Goal: Information Seeking & Learning: Learn about a topic

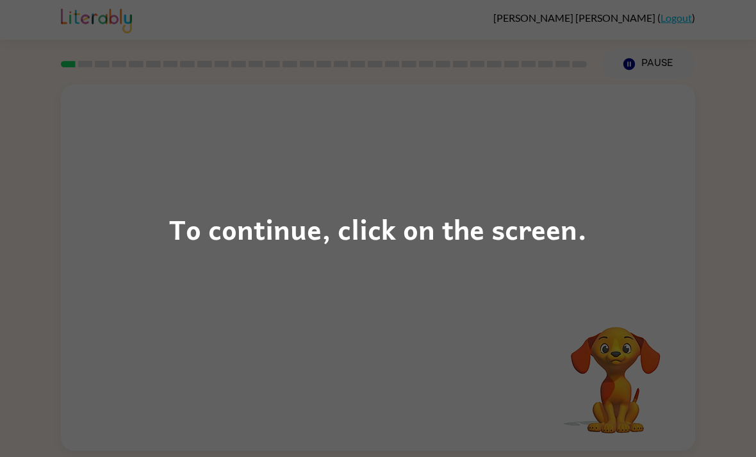
click at [110, 228] on div "To continue, click on the screen." at bounding box center [378, 228] width 756 height 457
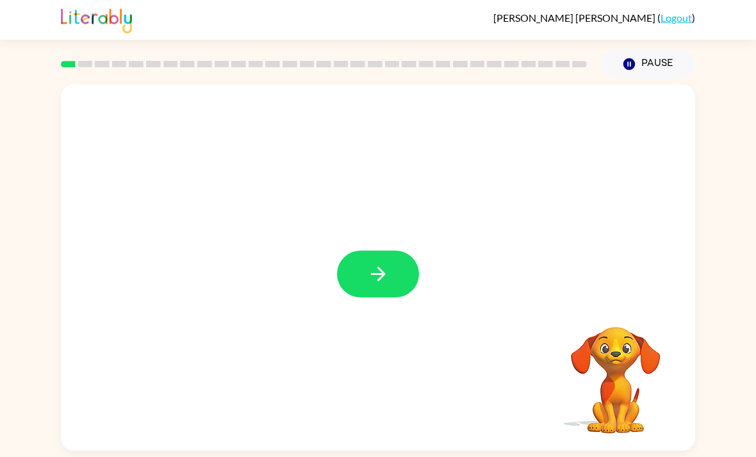
click at [383, 267] on icon "button" at bounding box center [378, 274] width 22 height 22
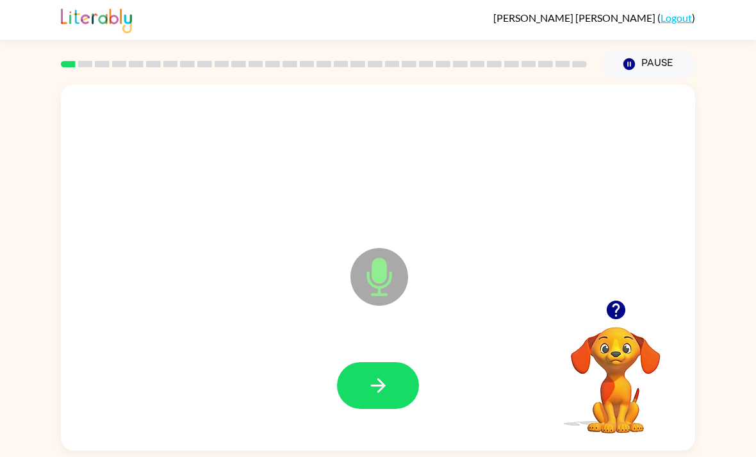
click at [387, 384] on icon "button" at bounding box center [378, 385] width 22 height 22
click at [376, 386] on icon "button" at bounding box center [378, 385] width 22 height 22
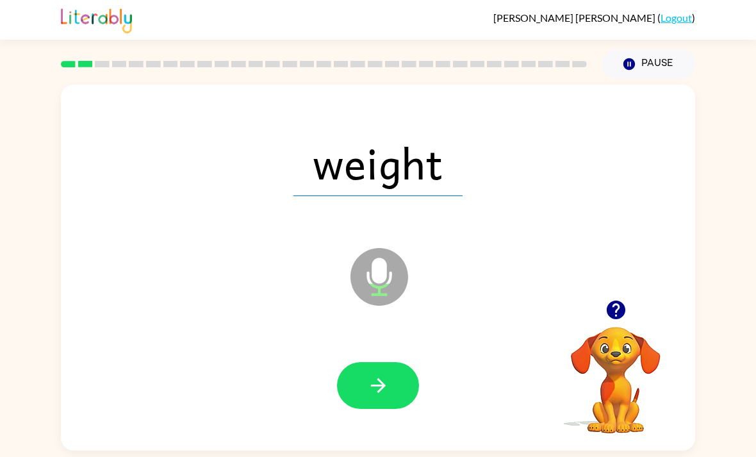
click at [343, 367] on div at bounding box center [378, 385] width 82 height 47
click at [364, 401] on button "button" at bounding box center [378, 385] width 82 height 47
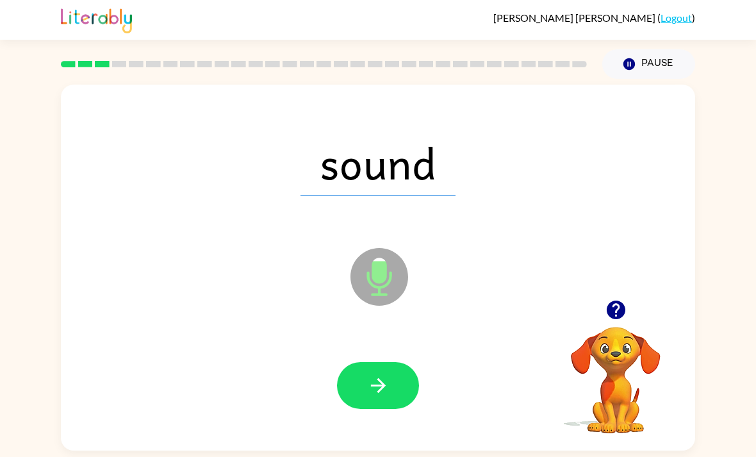
click at [368, 394] on icon "button" at bounding box center [378, 385] width 22 height 22
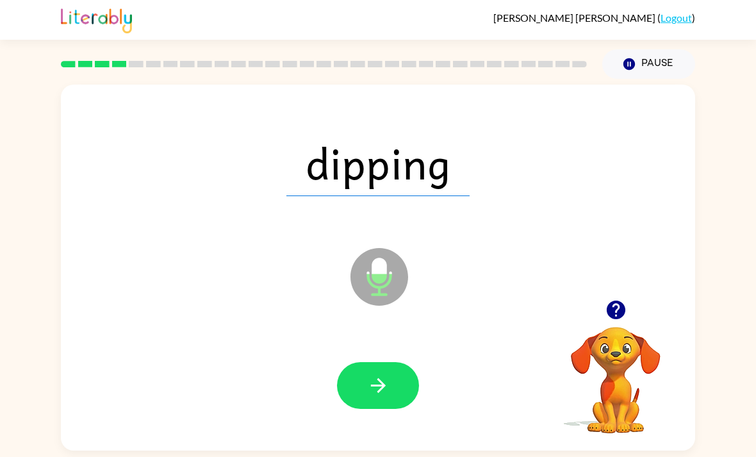
click at [375, 384] on icon "button" at bounding box center [378, 385] width 22 height 22
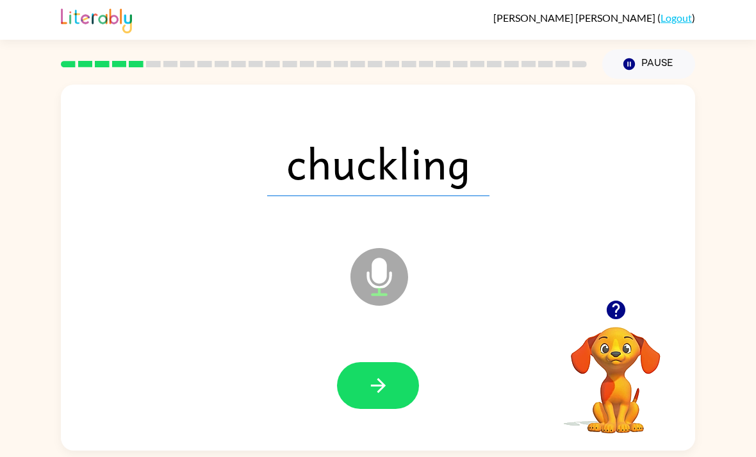
click at [420, 381] on div at bounding box center [378, 385] width 609 height 105
click at [392, 387] on button "button" at bounding box center [378, 385] width 82 height 47
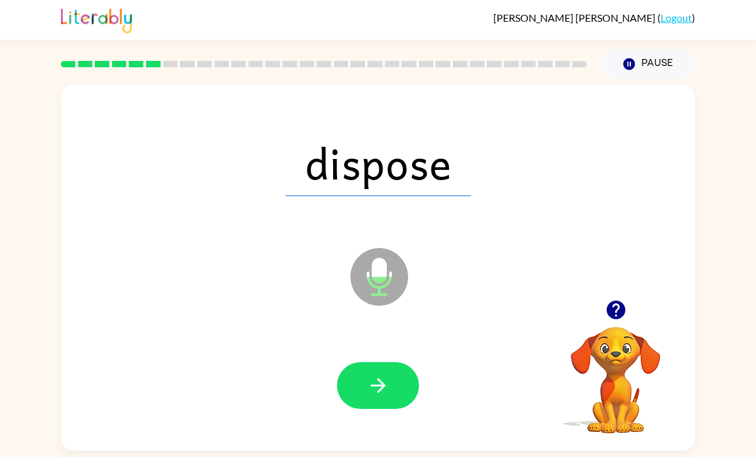
click at [385, 370] on button "button" at bounding box center [378, 385] width 82 height 47
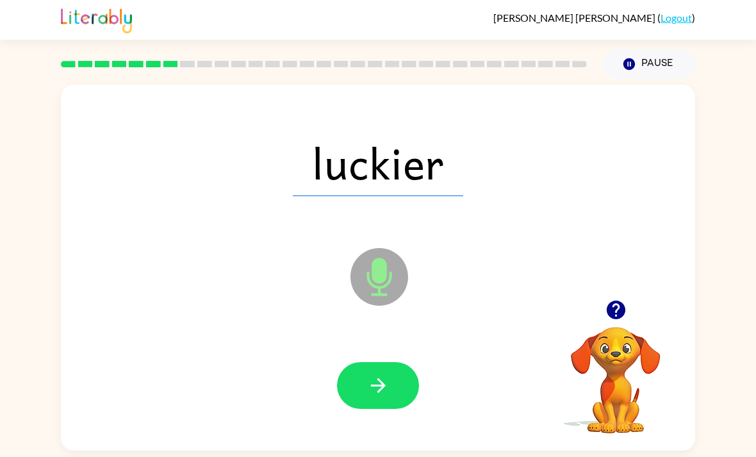
click at [379, 388] on icon "button" at bounding box center [378, 385] width 22 height 22
click at [390, 387] on button "button" at bounding box center [378, 385] width 82 height 47
click at [374, 409] on button "button" at bounding box center [378, 385] width 82 height 47
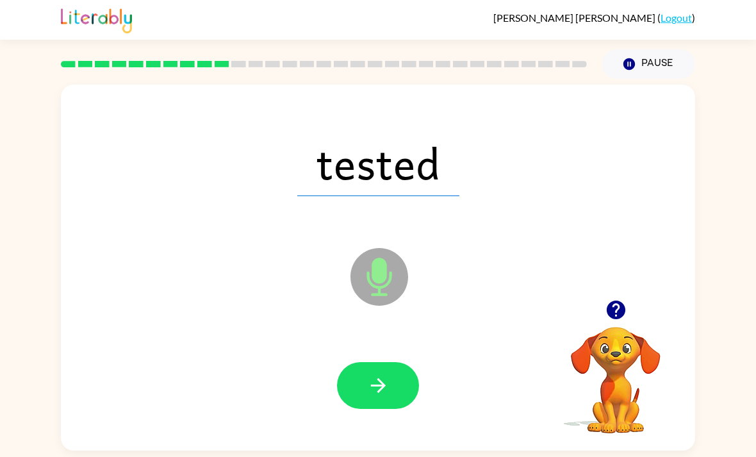
click at [395, 368] on button "button" at bounding box center [378, 385] width 82 height 47
click at [390, 384] on button "button" at bounding box center [378, 385] width 82 height 47
click at [384, 392] on icon "button" at bounding box center [378, 385] width 22 height 22
click at [395, 392] on button "button" at bounding box center [378, 385] width 82 height 47
click at [379, 375] on button "button" at bounding box center [378, 385] width 82 height 47
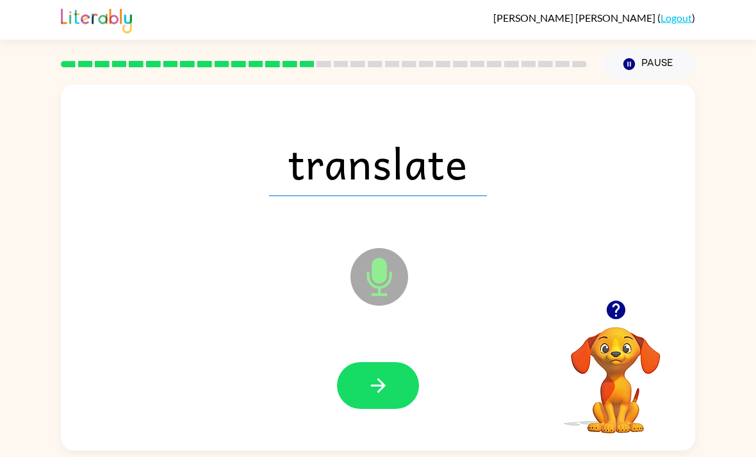
click at [363, 376] on button "button" at bounding box center [378, 385] width 82 height 47
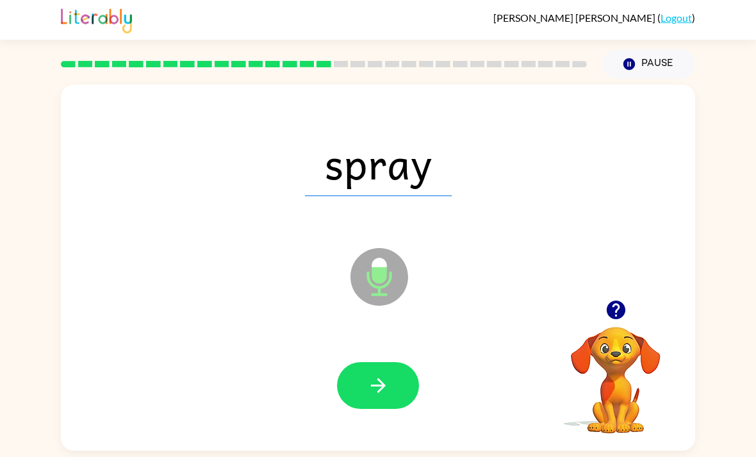
click at [380, 390] on icon "button" at bounding box center [377, 385] width 15 height 15
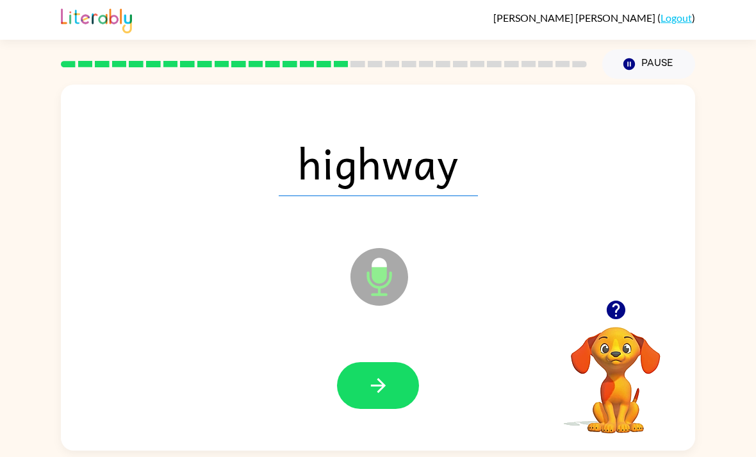
scroll to position [41, 0]
click at [377, 374] on icon "button" at bounding box center [378, 385] width 22 height 22
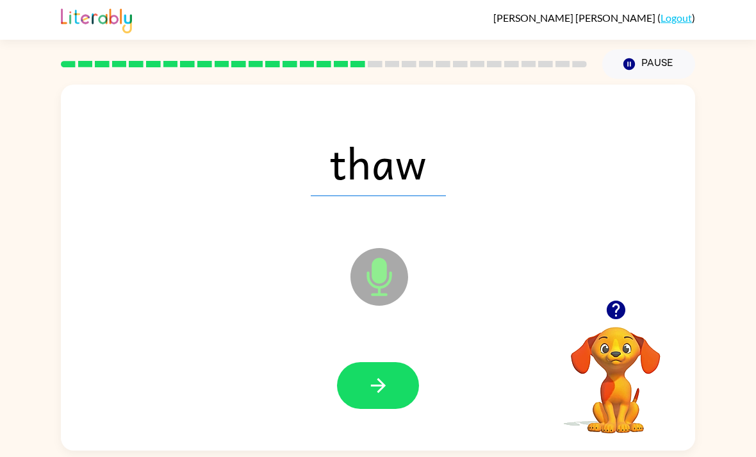
click at [361, 362] on button "button" at bounding box center [378, 385] width 82 height 47
click at [360, 387] on button "button" at bounding box center [378, 385] width 82 height 47
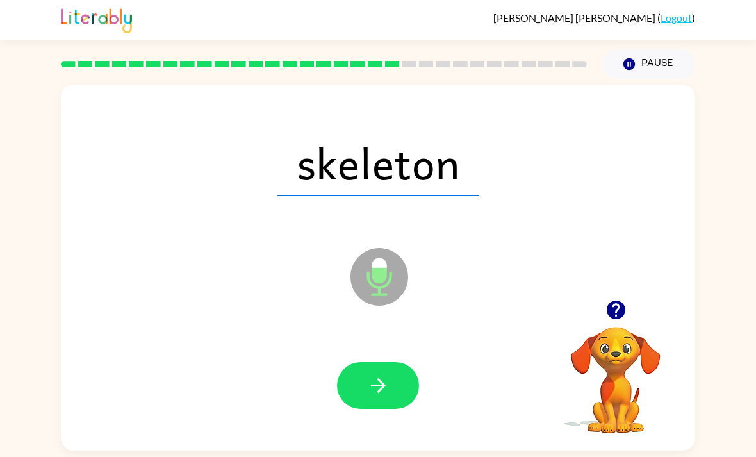
click at [377, 381] on icon "button" at bounding box center [378, 385] width 22 height 22
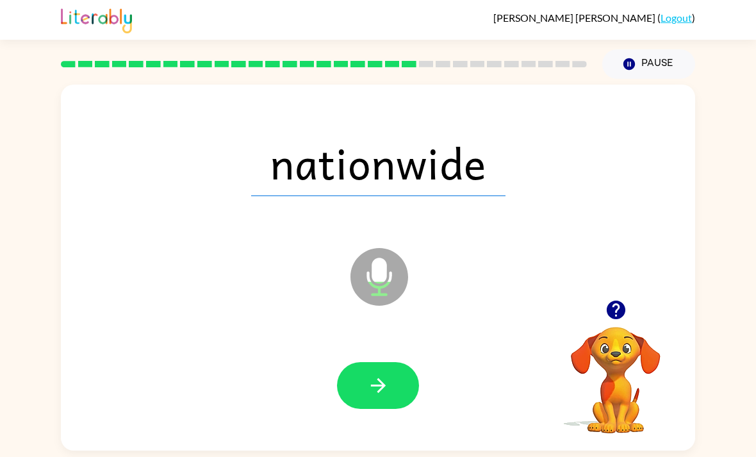
click at [378, 388] on icon "button" at bounding box center [378, 385] width 22 height 22
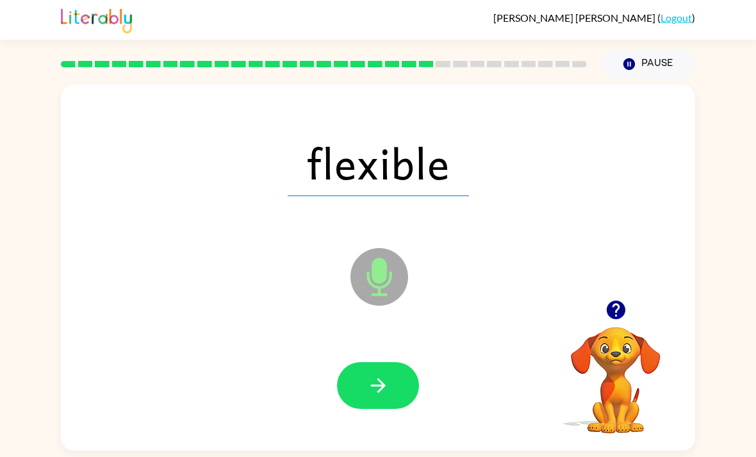
click at [376, 379] on button "button" at bounding box center [378, 385] width 82 height 47
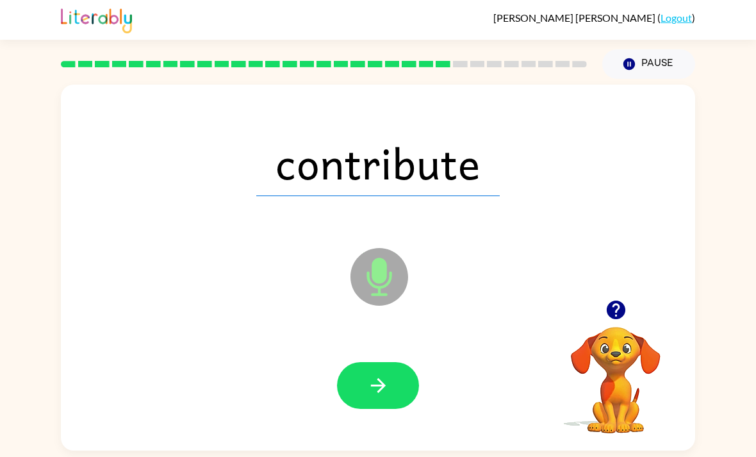
click at [363, 379] on button "button" at bounding box center [378, 385] width 82 height 47
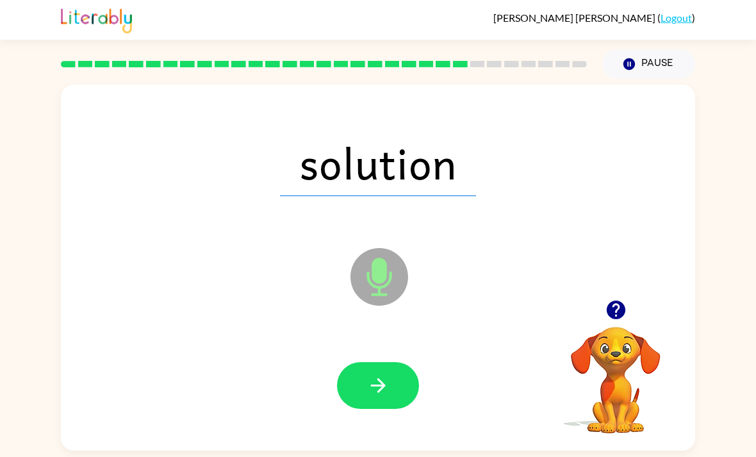
click at [367, 404] on button "button" at bounding box center [378, 385] width 82 height 47
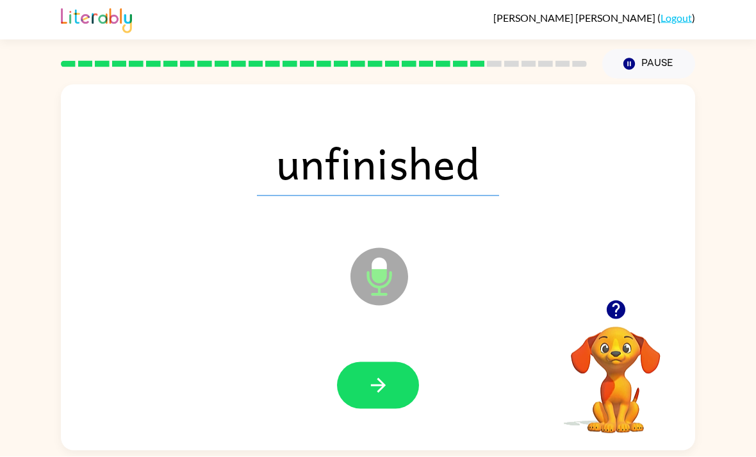
scroll to position [41, 0]
click at [365, 362] on button "button" at bounding box center [378, 385] width 82 height 47
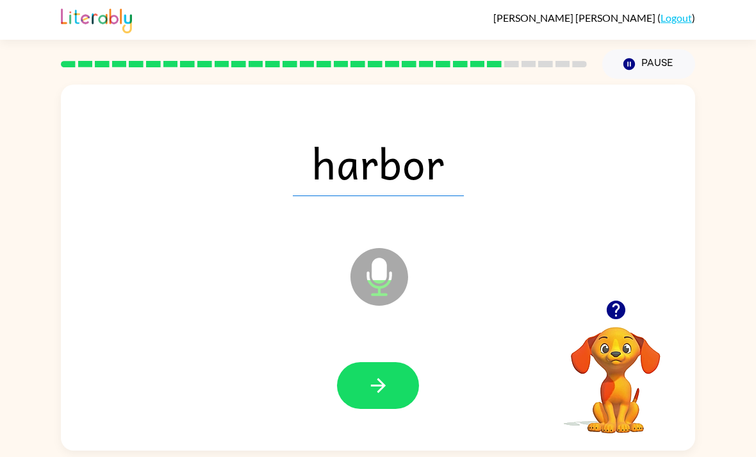
click at [370, 362] on button "button" at bounding box center [378, 385] width 82 height 47
click at [354, 362] on button "button" at bounding box center [378, 385] width 82 height 47
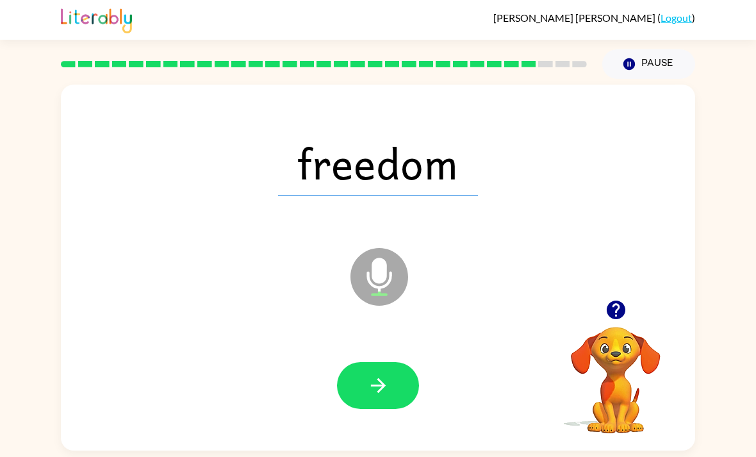
click at [365, 362] on button "button" at bounding box center [378, 385] width 82 height 47
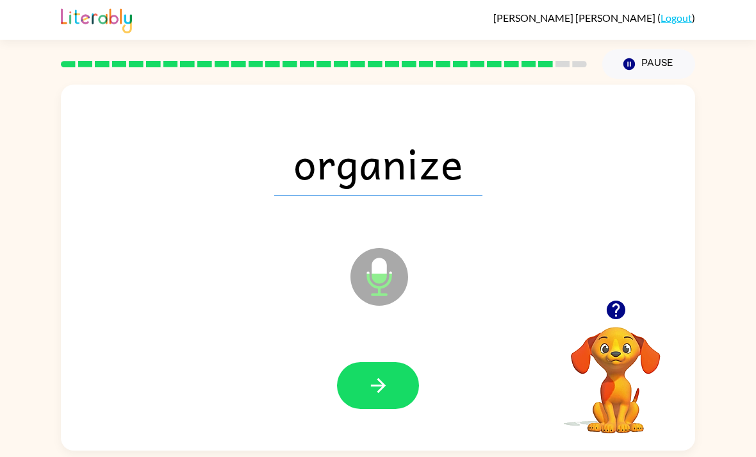
click at [369, 333] on div at bounding box center [378, 385] width 609 height 105
click at [354, 362] on button "button" at bounding box center [378, 385] width 82 height 47
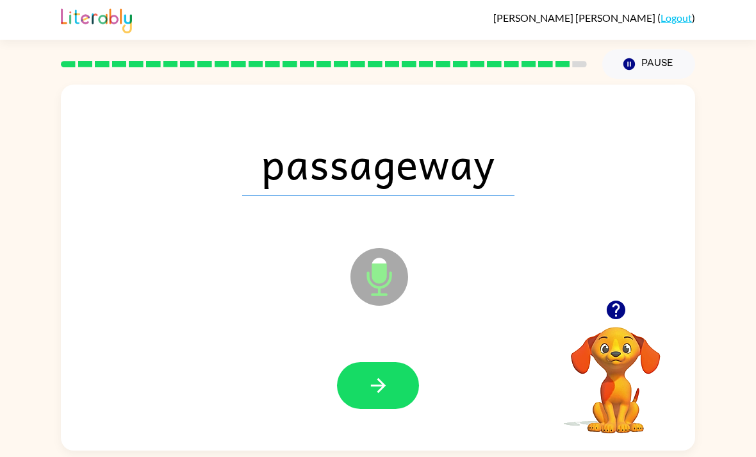
click at [390, 362] on button "button" at bounding box center [378, 385] width 82 height 47
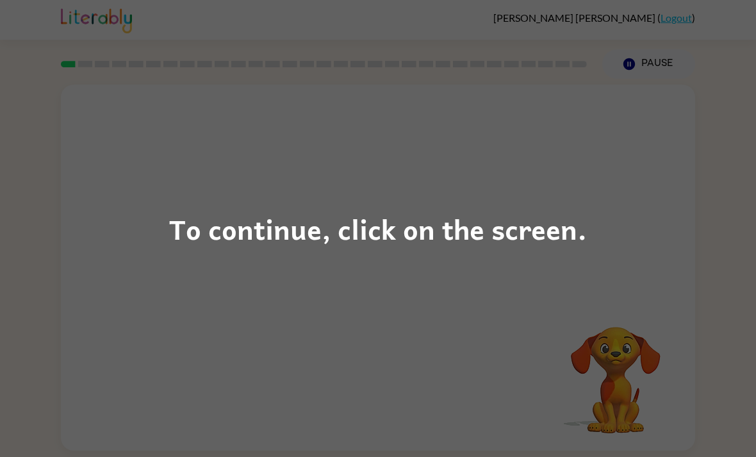
click at [173, 207] on div "To continue, click on the screen." at bounding box center [378, 229] width 418 height 44
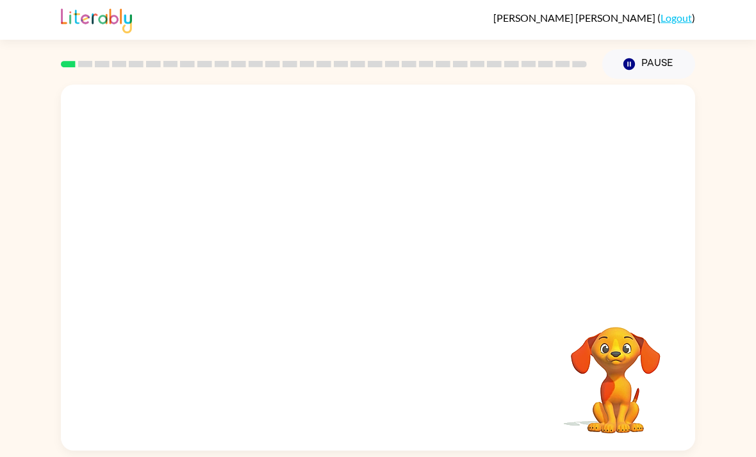
click at [347, 204] on video "Your browser must support playing .mp4 files to use Literably. Please try using…" at bounding box center [378, 192] width 634 height 215
click at [338, 197] on video "Your browser must support playing .mp4 files to use Literably. Please try using…" at bounding box center [378, 192] width 634 height 215
click at [347, 209] on video "Your browser must support playing .mp4 files to use Literably. Please try using…" at bounding box center [378, 192] width 634 height 215
click at [403, 284] on button "button" at bounding box center [378, 274] width 82 height 47
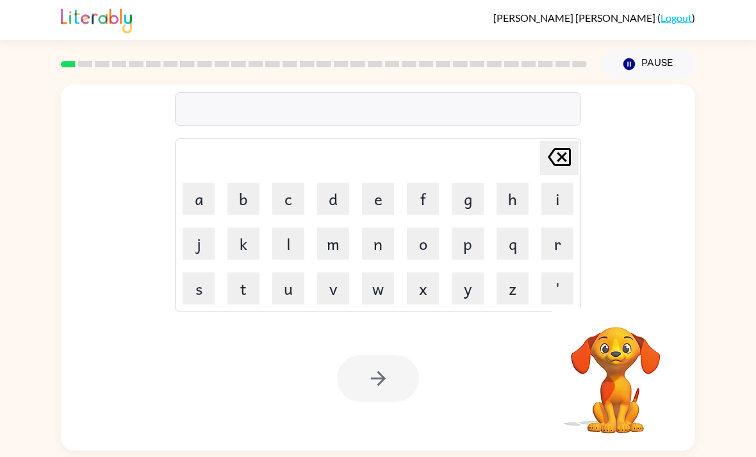
click at [246, 199] on button "b" at bounding box center [243, 199] width 32 height 32
click at [427, 250] on button "o" at bounding box center [423, 243] width 32 height 32
click at [563, 250] on button "r" at bounding box center [557, 243] width 32 height 32
click at [333, 201] on button "d" at bounding box center [333, 199] width 32 height 32
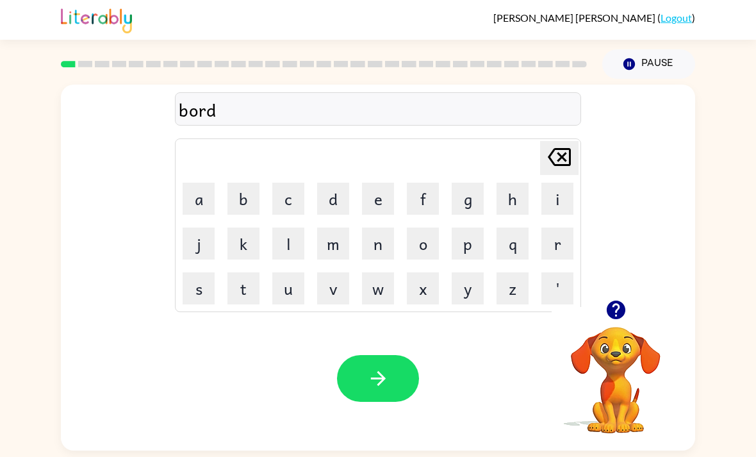
click at [376, 194] on button "e" at bounding box center [378, 199] width 32 height 32
click at [562, 244] on button "r" at bounding box center [557, 243] width 32 height 32
click at [345, 383] on button "button" at bounding box center [378, 378] width 82 height 47
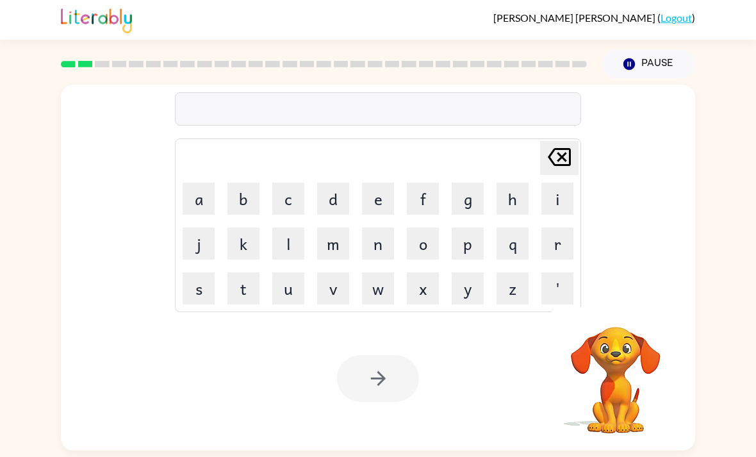
click at [563, 247] on button "r" at bounding box center [557, 243] width 32 height 32
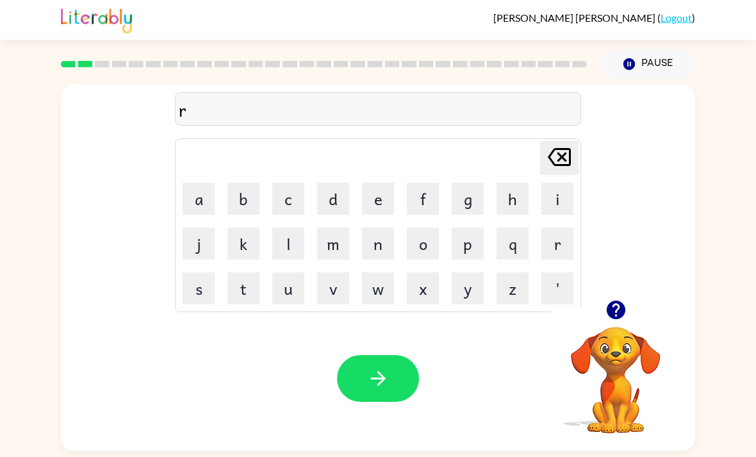
click at [416, 240] on button "o" at bounding box center [423, 243] width 32 height 32
click at [288, 295] on button "u" at bounding box center [288, 288] width 32 height 32
click at [380, 249] on button "n" at bounding box center [378, 243] width 32 height 32
click at [340, 206] on button "d" at bounding box center [333, 199] width 32 height 32
click at [370, 377] on icon "button" at bounding box center [378, 378] width 22 height 22
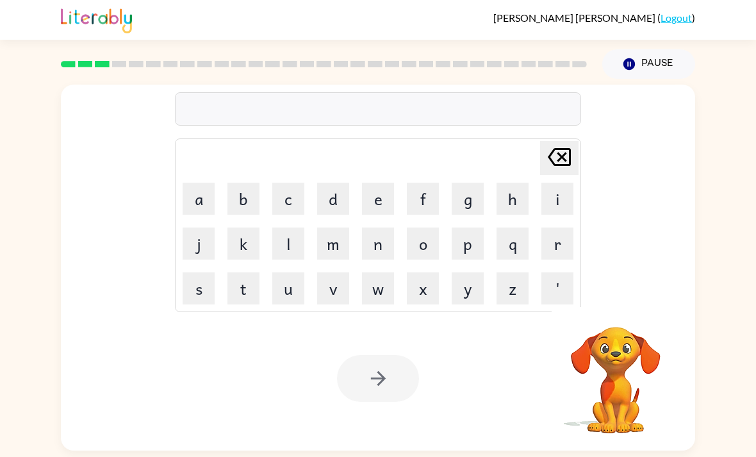
click at [341, 245] on button "m" at bounding box center [333, 243] width 32 height 32
click at [192, 205] on button "a" at bounding box center [199, 199] width 32 height 32
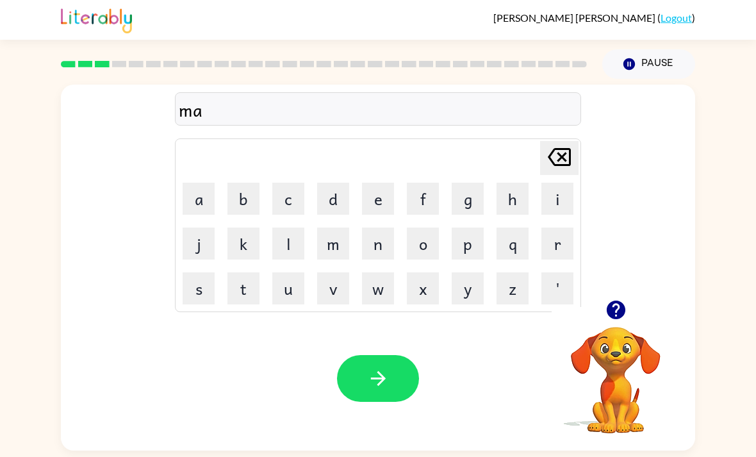
click at [294, 194] on button "c" at bounding box center [288, 199] width 32 height 32
click at [516, 199] on button "h" at bounding box center [513, 199] width 32 height 32
click at [385, 199] on button "e" at bounding box center [378, 199] width 32 height 32
click at [555, 204] on button "i" at bounding box center [557, 199] width 32 height 32
click at [381, 235] on button "n" at bounding box center [378, 243] width 32 height 32
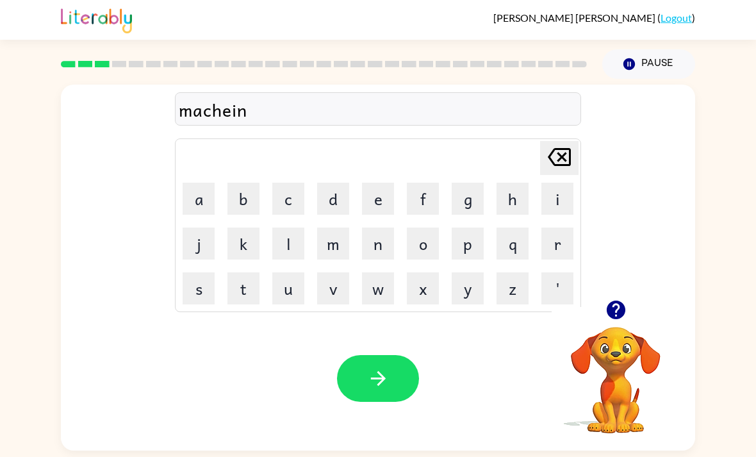
click at [555, 158] on icon "[PERSON_NAME] last character input" at bounding box center [559, 157] width 31 height 31
click at [556, 152] on icon at bounding box center [559, 157] width 23 height 18
click at [516, 200] on button "h" at bounding box center [513, 199] width 32 height 32
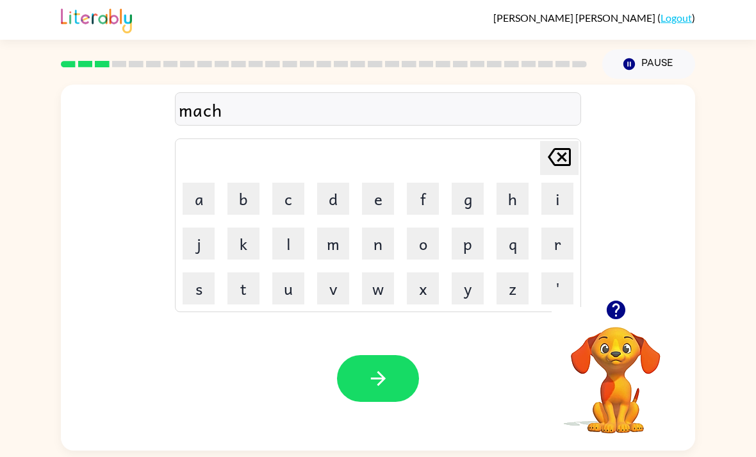
click at [562, 202] on button "i" at bounding box center [557, 199] width 32 height 32
click at [387, 196] on button "e" at bounding box center [378, 199] width 32 height 32
click at [381, 251] on button "n" at bounding box center [378, 243] width 32 height 32
click at [380, 206] on button "e" at bounding box center [378, 199] width 32 height 32
click at [391, 370] on button "button" at bounding box center [378, 378] width 82 height 47
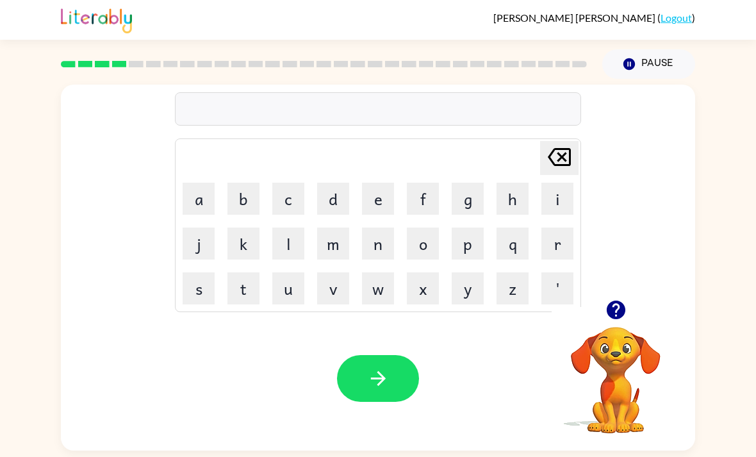
click at [242, 289] on button "t" at bounding box center [243, 288] width 32 height 32
click at [558, 248] on button "r" at bounding box center [557, 243] width 32 height 32
click at [195, 197] on button "a" at bounding box center [199, 199] width 32 height 32
click at [560, 197] on button "i" at bounding box center [557, 199] width 32 height 32
click at [390, 243] on button "n" at bounding box center [378, 243] width 32 height 32
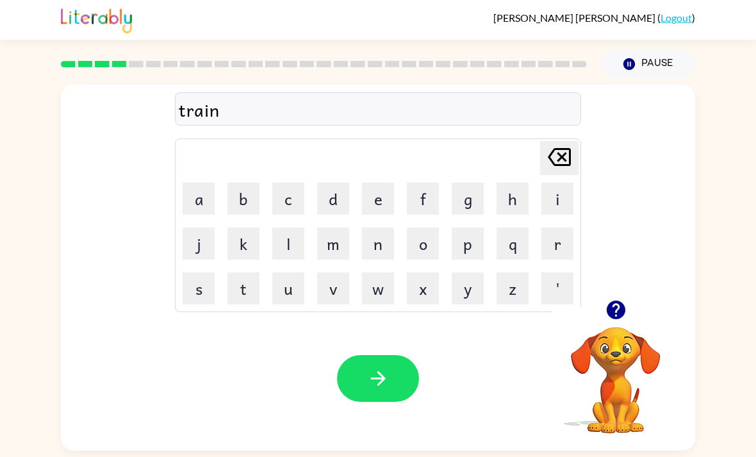
click at [408, 375] on button "button" at bounding box center [378, 378] width 82 height 47
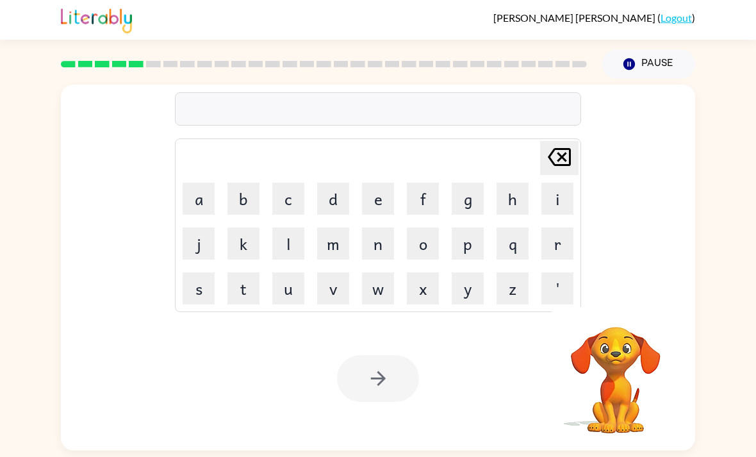
click at [337, 201] on button "d" at bounding box center [333, 199] width 32 height 32
click at [384, 191] on button "e" at bounding box center [378, 199] width 32 height 32
click at [400, 199] on table "[PERSON_NAME] last character input a b c d e f g h i j k l m n o p q r s t u v …" at bounding box center [378, 225] width 405 height 172
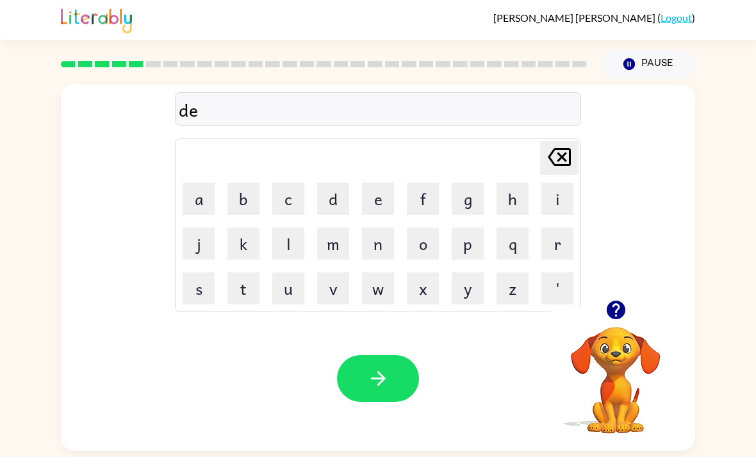
click at [427, 204] on button "f" at bounding box center [423, 199] width 32 height 32
click at [388, 199] on button "e" at bounding box center [378, 199] width 32 height 32
click at [379, 251] on button "n" at bounding box center [378, 243] width 32 height 32
click at [295, 201] on button "c" at bounding box center [288, 199] width 32 height 32
click at [383, 197] on button "e" at bounding box center [378, 199] width 32 height 32
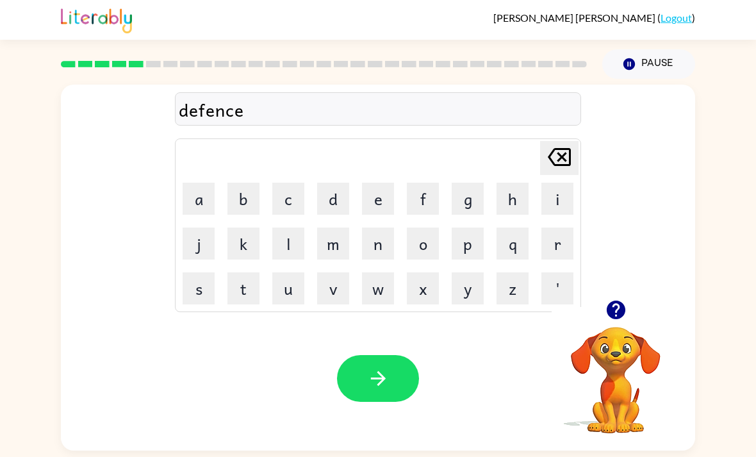
click at [345, 289] on button "v" at bounding box center [333, 288] width 32 height 32
click at [393, 210] on button "e" at bounding box center [378, 199] width 32 height 32
click at [570, 160] on icon at bounding box center [559, 157] width 23 height 18
click at [569, 160] on icon at bounding box center [559, 157] width 23 height 18
click at [564, 157] on icon at bounding box center [559, 157] width 23 height 18
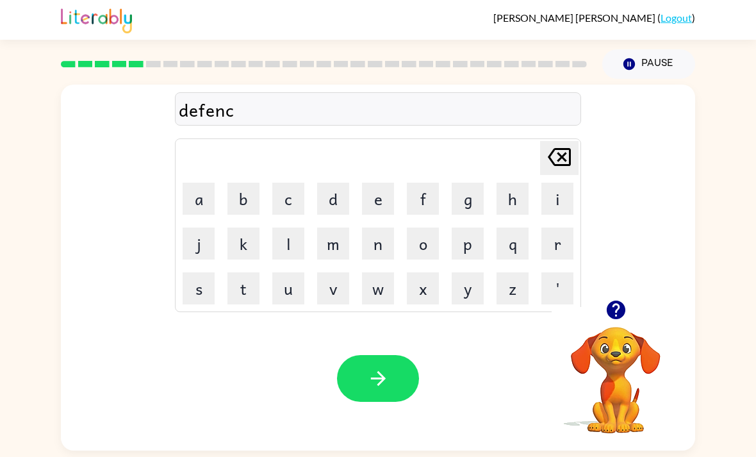
click at [379, 204] on button "e" at bounding box center [378, 199] width 32 height 32
click at [333, 288] on button "v" at bounding box center [333, 288] width 32 height 32
click at [381, 199] on button "e" at bounding box center [378, 199] width 32 height 32
click at [397, 380] on button "button" at bounding box center [378, 378] width 82 height 47
click at [331, 304] on button "v" at bounding box center [333, 288] width 32 height 32
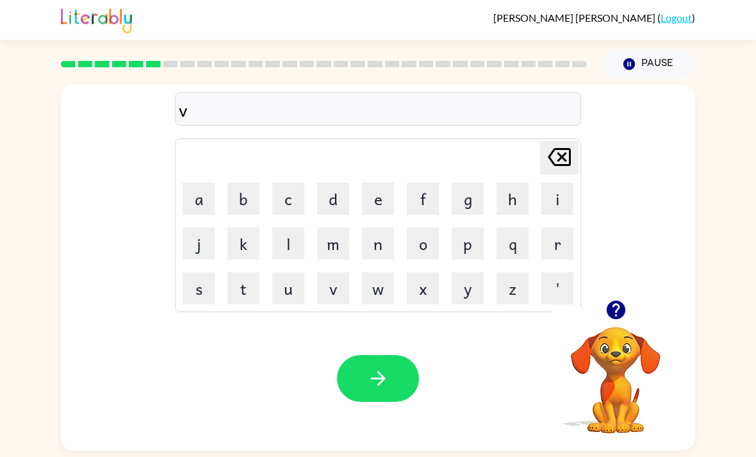
click at [203, 194] on button "a" at bounding box center [199, 199] width 32 height 32
click at [293, 188] on button "c" at bounding box center [288, 199] width 32 height 32
click at [242, 290] on button "t" at bounding box center [243, 288] width 32 height 32
click at [559, 201] on button "i" at bounding box center [557, 199] width 32 height 32
click at [425, 246] on button "o" at bounding box center [423, 243] width 32 height 32
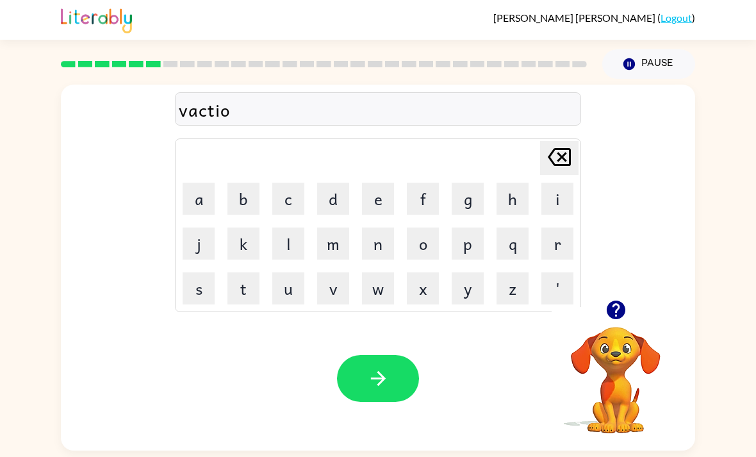
click at [381, 248] on button "n" at bounding box center [378, 243] width 32 height 32
click at [379, 390] on icon "button" at bounding box center [378, 378] width 22 height 22
click at [477, 248] on button "p" at bounding box center [468, 243] width 32 height 32
click at [298, 299] on button "u" at bounding box center [288, 288] width 32 height 32
click at [340, 204] on button "d" at bounding box center [333, 199] width 32 height 32
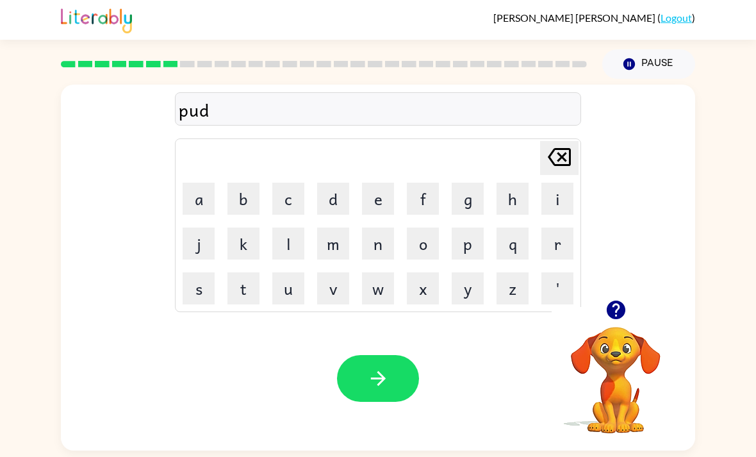
click at [340, 203] on button "d" at bounding box center [333, 199] width 32 height 32
click at [290, 246] on button "l" at bounding box center [288, 243] width 32 height 32
click at [379, 196] on button "e" at bounding box center [378, 199] width 32 height 32
click at [368, 385] on icon "button" at bounding box center [378, 378] width 22 height 22
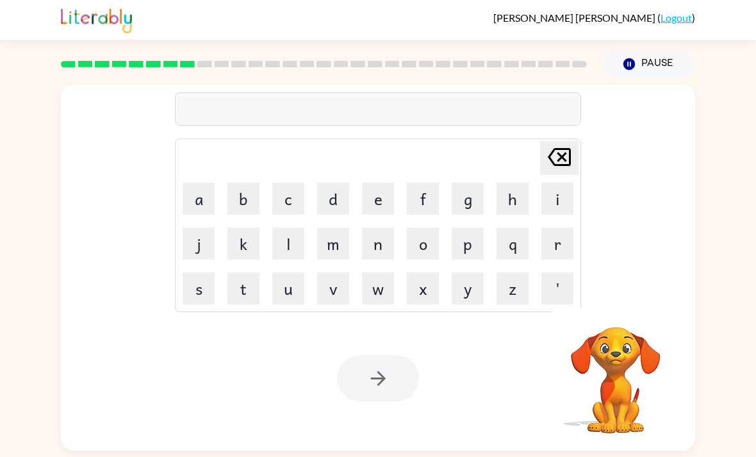
click at [331, 255] on button "m" at bounding box center [333, 243] width 32 height 32
click at [559, 202] on button "i" at bounding box center [557, 199] width 32 height 32
click at [564, 252] on button "r" at bounding box center [557, 243] width 32 height 32
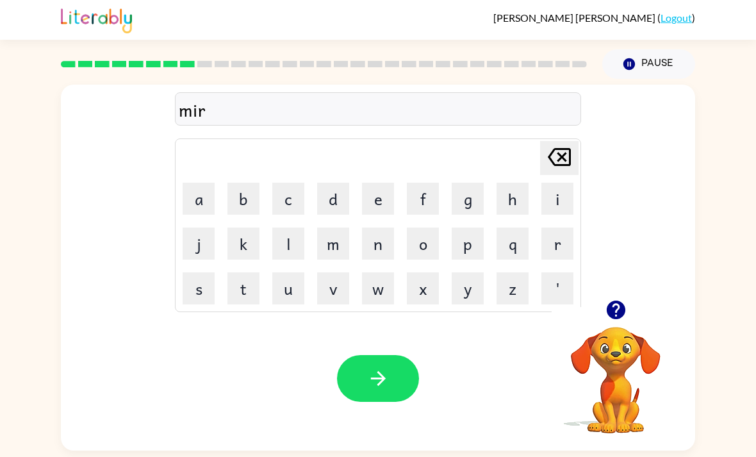
click at [557, 199] on button "i" at bounding box center [557, 199] width 32 height 32
click at [279, 202] on button "c" at bounding box center [288, 199] width 32 height 32
click at [281, 244] on button "l" at bounding box center [288, 243] width 32 height 32
click at [377, 196] on button "e" at bounding box center [378, 199] width 32 height 32
click at [570, 149] on icon "[PERSON_NAME] last character input" at bounding box center [559, 157] width 31 height 31
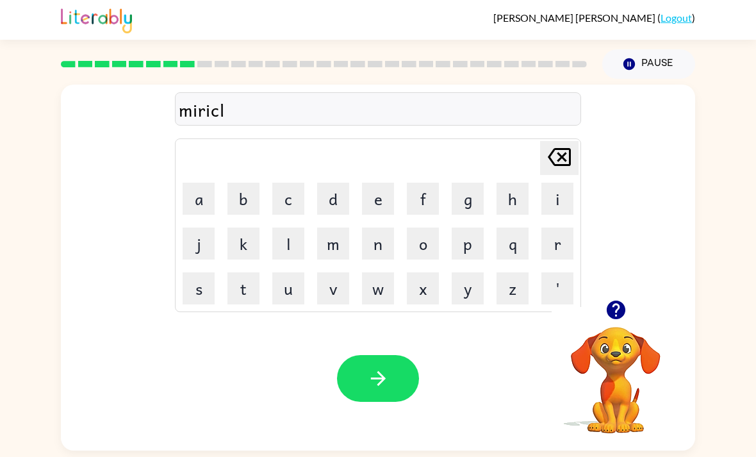
click at [570, 149] on icon "[PERSON_NAME] last character input" at bounding box center [559, 157] width 31 height 31
click at [376, 201] on button "e" at bounding box center [378, 199] width 32 height 32
click at [577, 158] on button "[PERSON_NAME] last character input" at bounding box center [559, 158] width 38 height 34
click at [278, 245] on button "l" at bounding box center [288, 243] width 32 height 32
click at [384, 202] on button "e" at bounding box center [378, 199] width 32 height 32
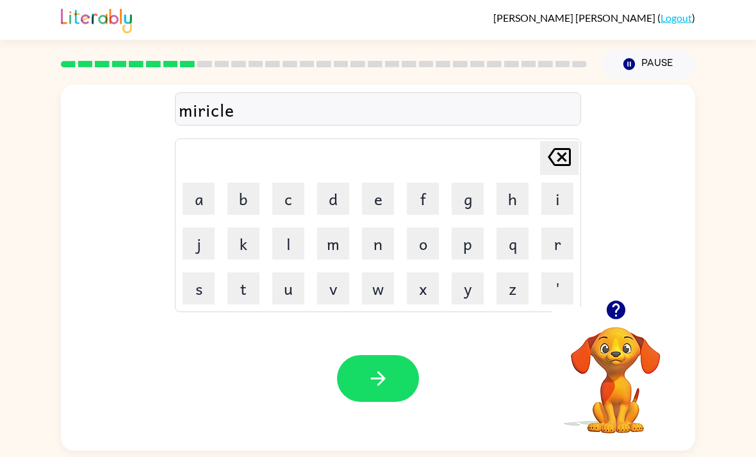
click at [406, 383] on button "button" at bounding box center [378, 378] width 82 height 47
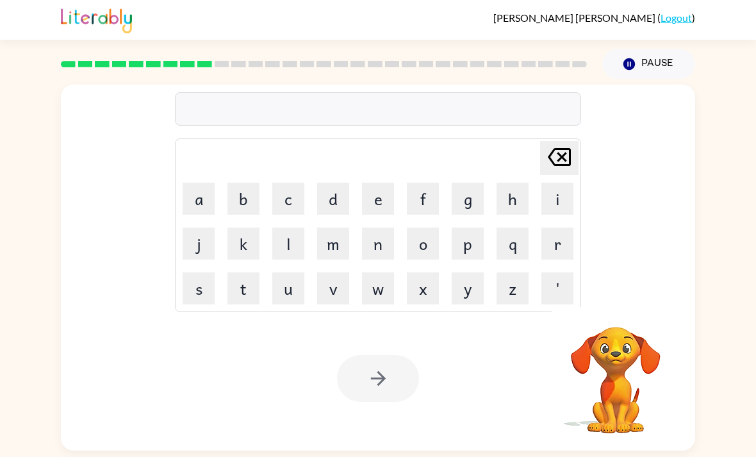
click at [328, 256] on button "m" at bounding box center [333, 243] width 32 height 32
click at [567, 199] on button "i" at bounding box center [557, 199] width 32 height 32
click at [331, 197] on button "d" at bounding box center [333, 199] width 32 height 32
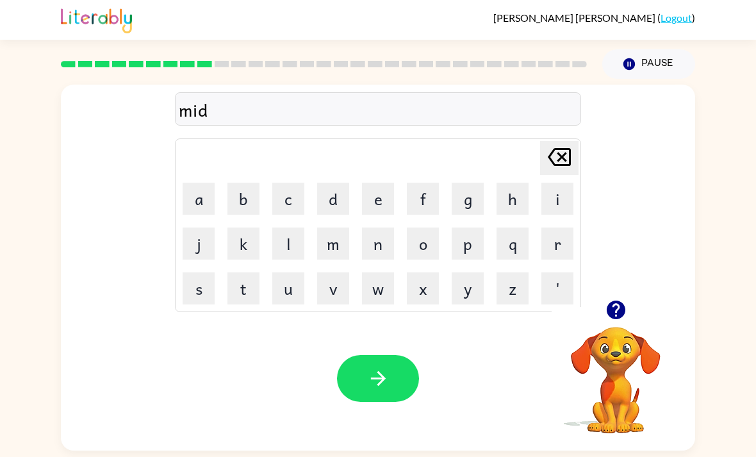
click at [340, 249] on button "m" at bounding box center [333, 243] width 32 height 32
click at [420, 243] on button "o" at bounding box center [423, 243] width 32 height 32
click at [565, 245] on button "r" at bounding box center [557, 243] width 32 height 32
click at [381, 250] on button "n" at bounding box center [378, 243] width 32 height 32
click at [563, 196] on button "i" at bounding box center [557, 199] width 32 height 32
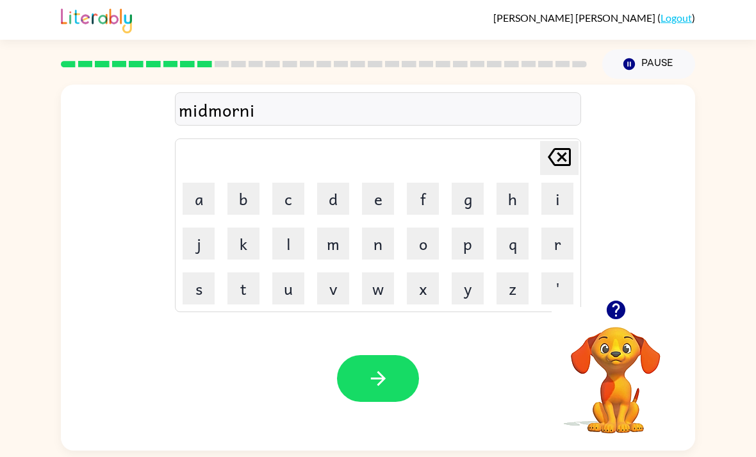
click at [377, 249] on button "n" at bounding box center [378, 243] width 32 height 32
click at [475, 203] on button "g" at bounding box center [468, 199] width 32 height 32
click at [387, 375] on icon "button" at bounding box center [378, 378] width 22 height 22
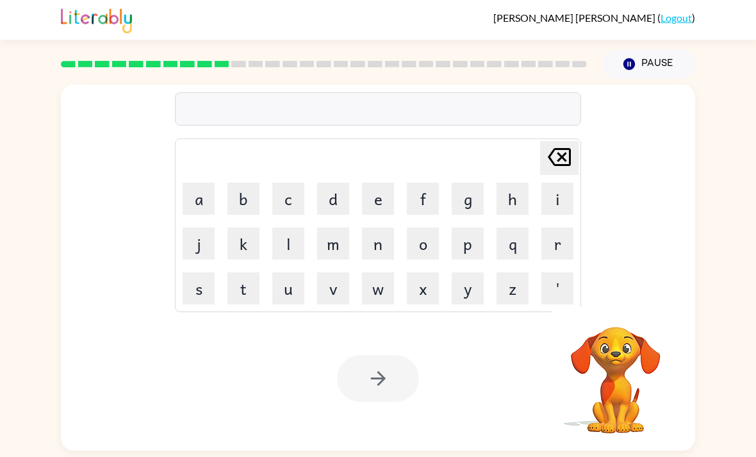
click at [332, 211] on button "d" at bounding box center [333, 199] width 32 height 32
click at [569, 201] on button "i" at bounding box center [557, 199] width 32 height 32
click at [205, 293] on button "s" at bounding box center [199, 288] width 32 height 32
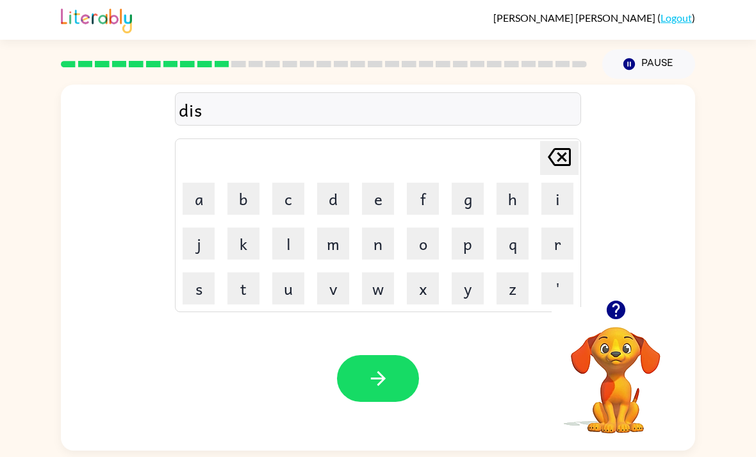
click at [239, 283] on button "t" at bounding box center [243, 288] width 32 height 32
click at [563, 247] on button "r" at bounding box center [557, 243] width 32 height 32
click at [290, 292] on button "u" at bounding box center [288, 288] width 32 height 32
click at [202, 295] on button "s" at bounding box center [199, 288] width 32 height 32
click at [242, 287] on button "t" at bounding box center [243, 288] width 32 height 32
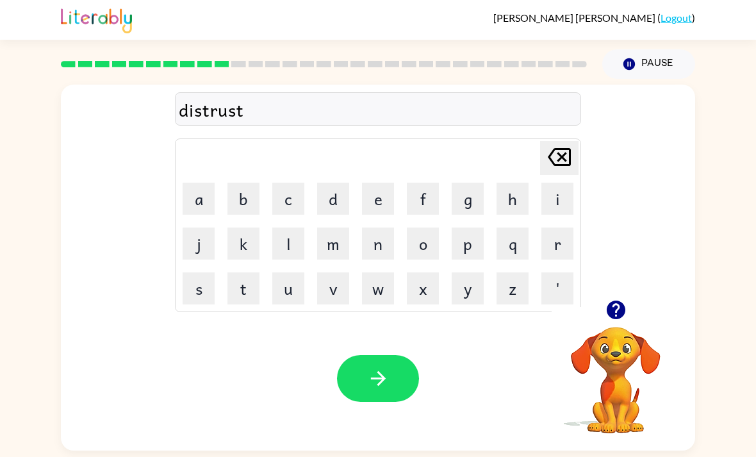
click at [404, 386] on button "button" at bounding box center [378, 378] width 82 height 47
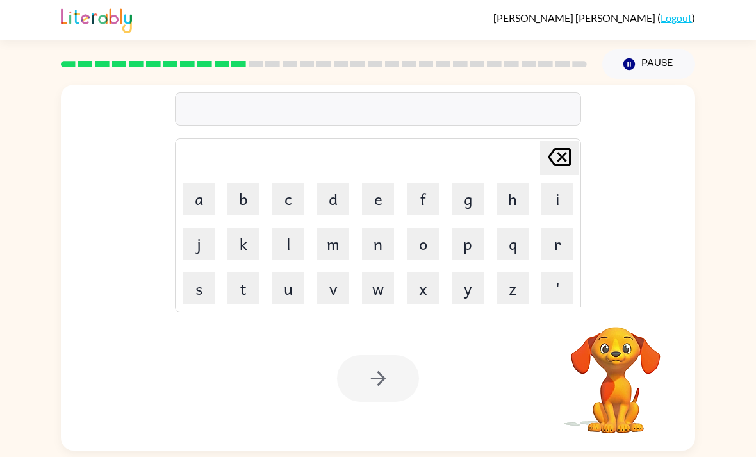
click at [566, 247] on button "r" at bounding box center [557, 243] width 32 height 32
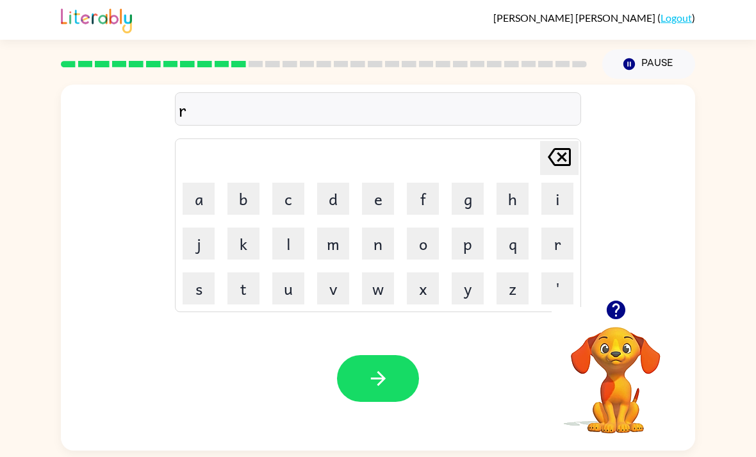
click at [421, 252] on button "o" at bounding box center [423, 243] width 32 height 32
click at [204, 202] on button "a" at bounding box center [199, 199] width 32 height 32
click at [330, 204] on button "d" at bounding box center [333, 199] width 32 height 32
click at [397, 395] on button "button" at bounding box center [378, 378] width 82 height 47
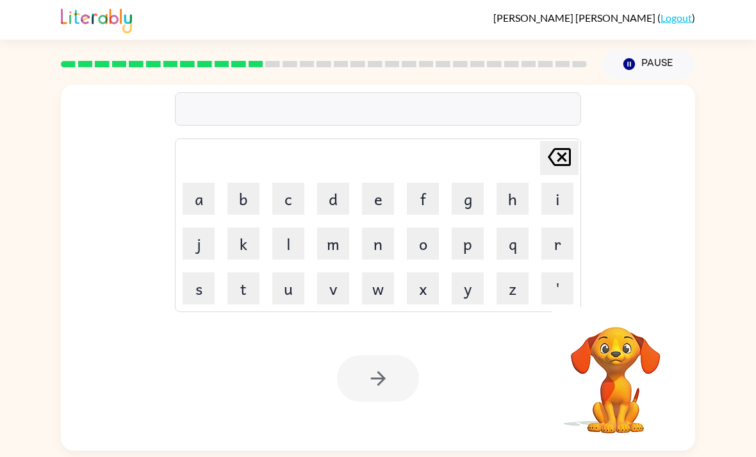
click at [294, 302] on button "u" at bounding box center [288, 288] width 32 height 32
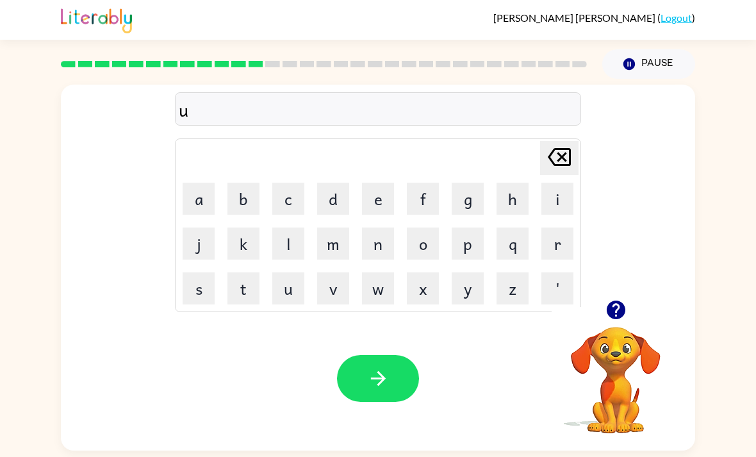
click at [468, 249] on button "p" at bounding box center [468, 243] width 32 height 32
click at [463, 194] on button "g" at bounding box center [468, 199] width 32 height 32
click at [558, 245] on button "r" at bounding box center [557, 243] width 32 height 32
click at [202, 193] on button "a" at bounding box center [199, 199] width 32 height 32
click at [339, 200] on button "d" at bounding box center [333, 199] width 32 height 32
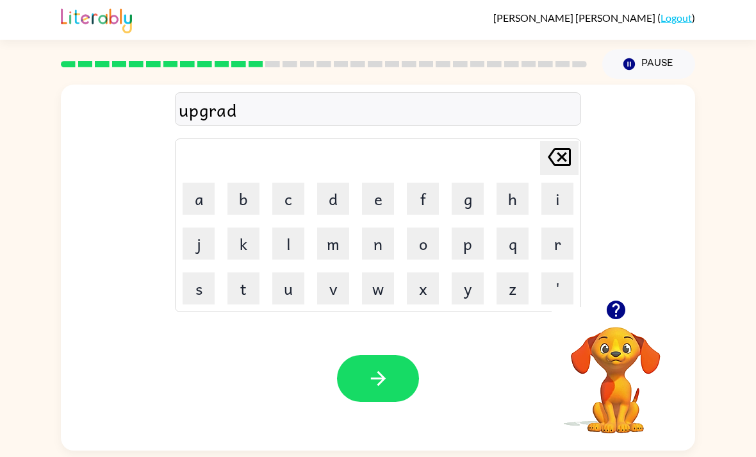
click at [386, 206] on button "e" at bounding box center [378, 199] width 32 height 32
click at [395, 379] on button "button" at bounding box center [378, 378] width 82 height 47
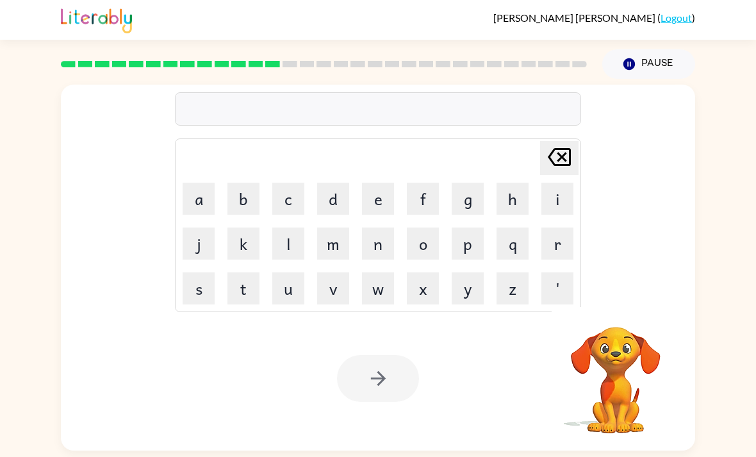
click at [338, 252] on button "m" at bounding box center [333, 243] width 32 height 32
click at [202, 205] on button "a" at bounding box center [199, 199] width 32 height 32
click at [330, 210] on button "d" at bounding box center [333, 199] width 32 height 32
click at [380, 248] on button "n" at bounding box center [378, 243] width 32 height 32
click at [386, 197] on button "e" at bounding box center [378, 199] width 32 height 32
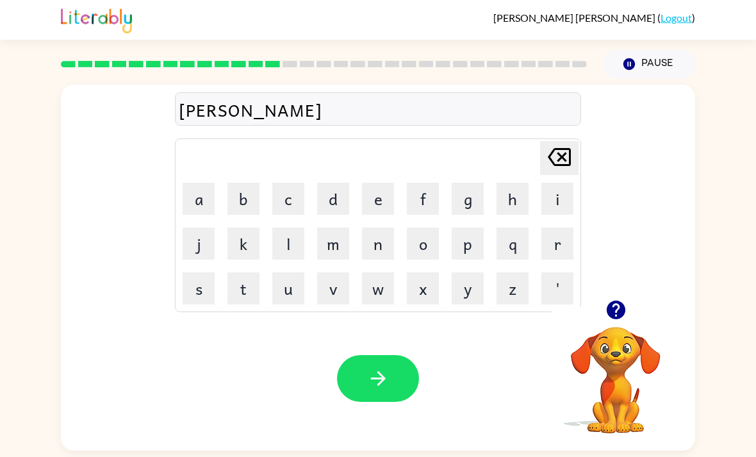
click at [199, 283] on button "s" at bounding box center [199, 288] width 32 height 32
click at [198, 283] on button "s" at bounding box center [199, 288] width 32 height 32
click at [391, 373] on button "button" at bounding box center [378, 378] width 82 height 47
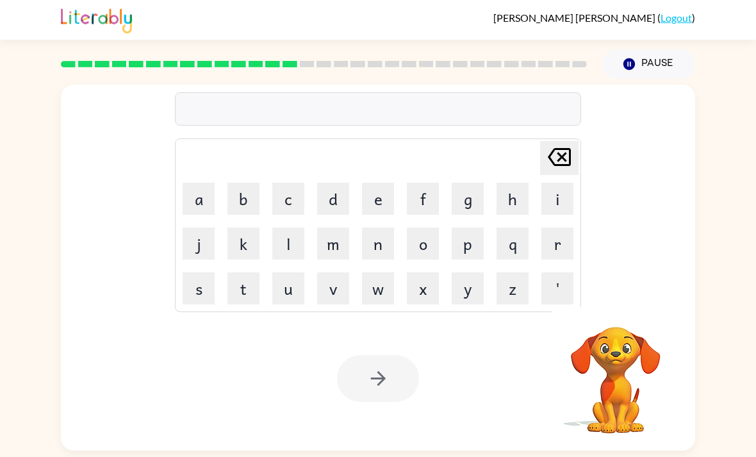
click at [245, 203] on button "b" at bounding box center [243, 199] width 32 height 32
click at [420, 254] on button "o" at bounding box center [423, 243] width 32 height 32
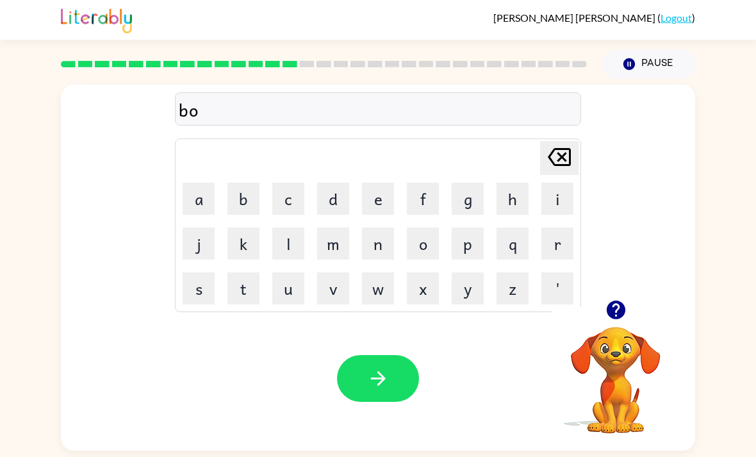
click at [281, 293] on button "u" at bounding box center [288, 288] width 32 height 32
click at [390, 232] on button "n" at bounding box center [378, 243] width 32 height 32
click at [435, 253] on button "o" at bounding box center [423, 243] width 32 height 32
click at [295, 295] on button "u" at bounding box center [288, 288] width 32 height 32
click at [206, 299] on button "s" at bounding box center [199, 288] width 32 height 32
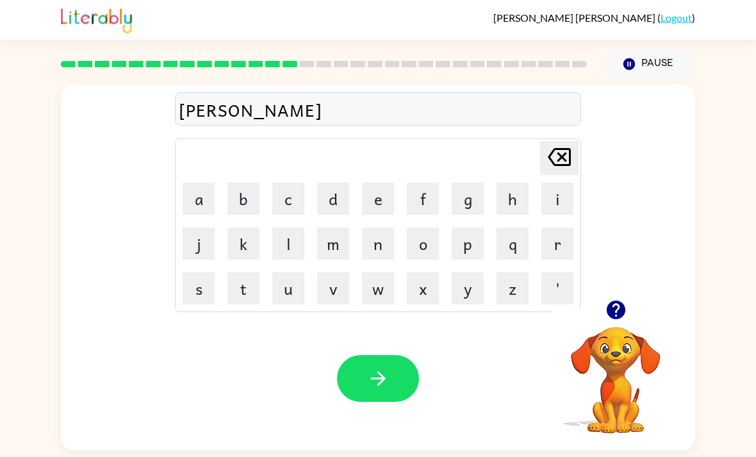
click at [396, 374] on button "button" at bounding box center [378, 378] width 82 height 47
click at [206, 293] on button "s" at bounding box center [199, 288] width 32 height 32
click at [379, 297] on button "w" at bounding box center [378, 288] width 32 height 32
click at [194, 202] on button "a" at bounding box center [199, 199] width 32 height 32
click at [561, 244] on button "r" at bounding box center [557, 243] width 32 height 32
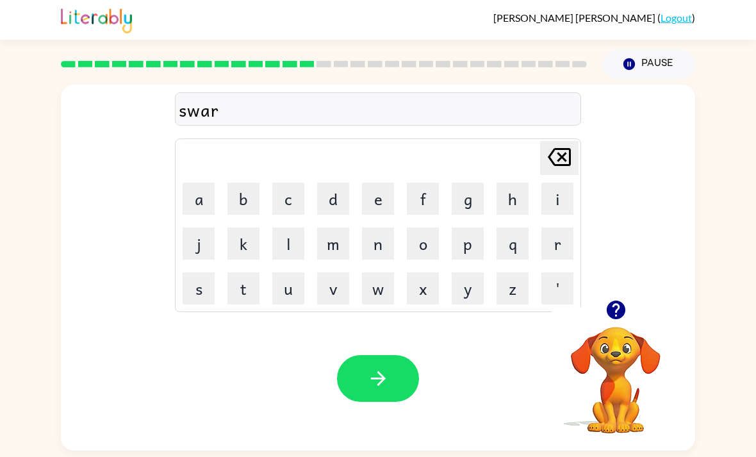
click at [327, 247] on button "m" at bounding box center [333, 243] width 32 height 32
click at [381, 373] on button "button" at bounding box center [378, 378] width 82 height 47
click at [566, 252] on button "r" at bounding box center [557, 243] width 32 height 32
click at [199, 201] on button "a" at bounding box center [199, 199] width 32 height 32
click at [331, 250] on button "m" at bounding box center [333, 243] width 32 height 32
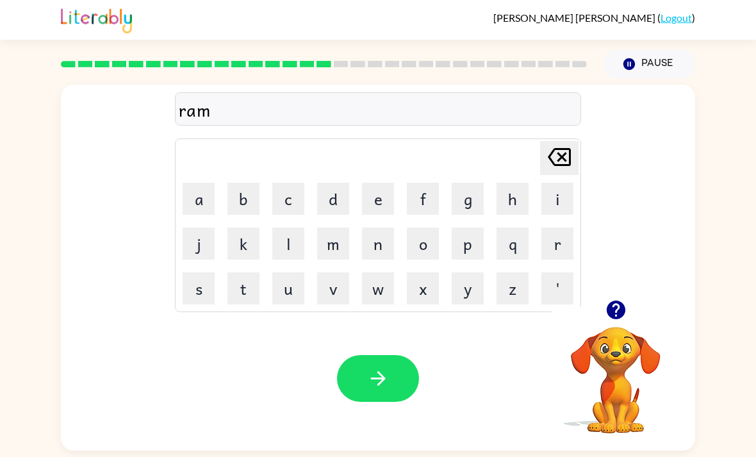
click at [375, 402] on button "button" at bounding box center [378, 378] width 82 height 47
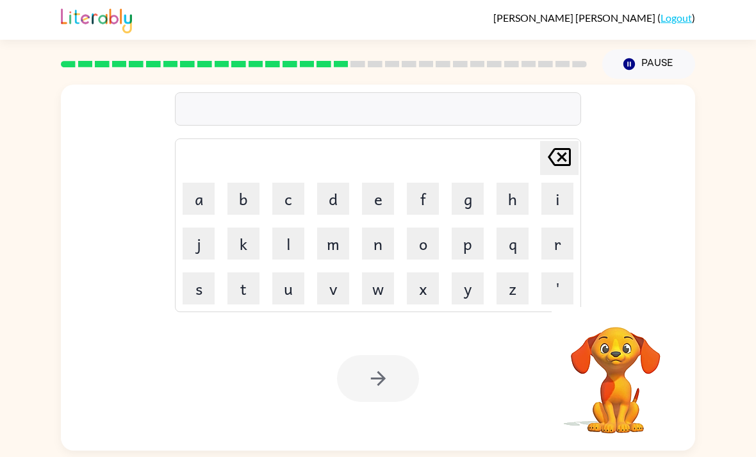
click at [707, 116] on div "Delete Delete last character input a b c d e f g h i j k l m n o p q r s t u v …" at bounding box center [378, 265] width 756 height 372
click at [236, 192] on button "b" at bounding box center [243, 199] width 32 height 32
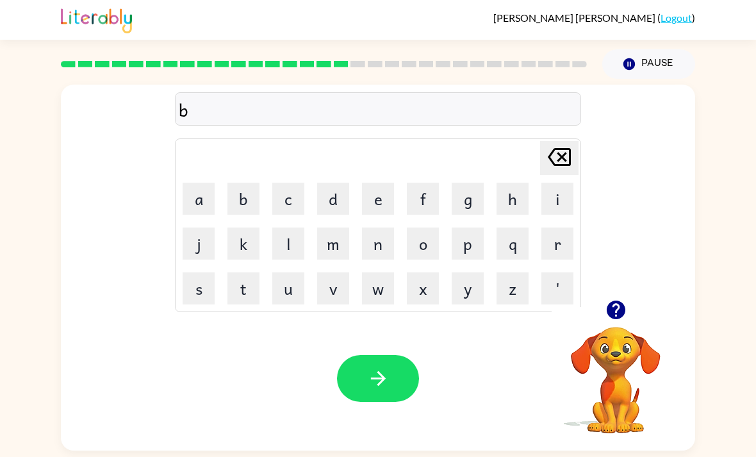
click at [568, 249] on button "r" at bounding box center [557, 243] width 32 height 32
click at [564, 198] on button "i" at bounding box center [557, 199] width 32 height 32
click at [331, 253] on button "m" at bounding box center [333, 243] width 32 height 32
click at [336, 239] on button "m" at bounding box center [333, 243] width 32 height 32
click at [568, 202] on button "i" at bounding box center [557, 199] width 32 height 32
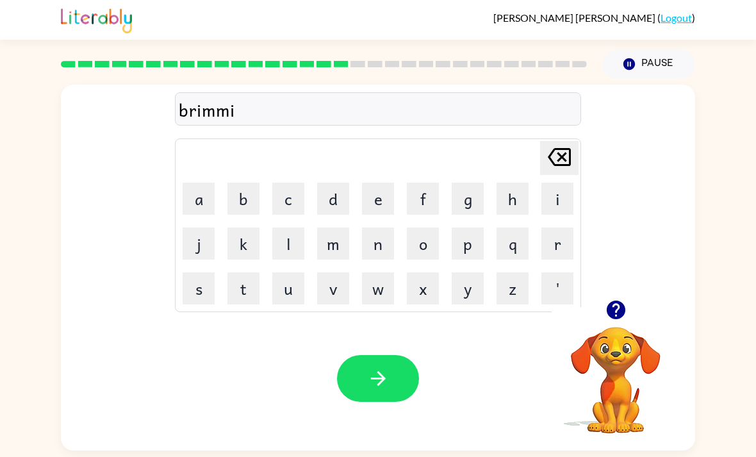
click at [561, 161] on icon at bounding box center [559, 157] width 23 height 18
click at [567, 167] on icon "Delete Delete last character input" at bounding box center [559, 157] width 31 height 31
click at [554, 206] on button "i" at bounding box center [557, 199] width 32 height 32
click at [382, 253] on button "n" at bounding box center [378, 243] width 32 height 32
click at [278, 304] on button "u" at bounding box center [288, 288] width 32 height 32
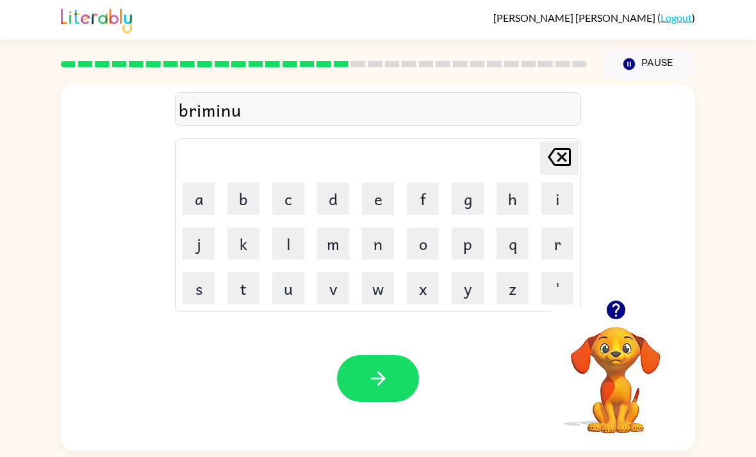
click at [547, 166] on icon "Delete Delete last character input" at bounding box center [559, 157] width 31 height 31
click at [480, 205] on button "g" at bounding box center [468, 199] width 32 height 32
click at [388, 402] on button "button" at bounding box center [378, 378] width 82 height 47
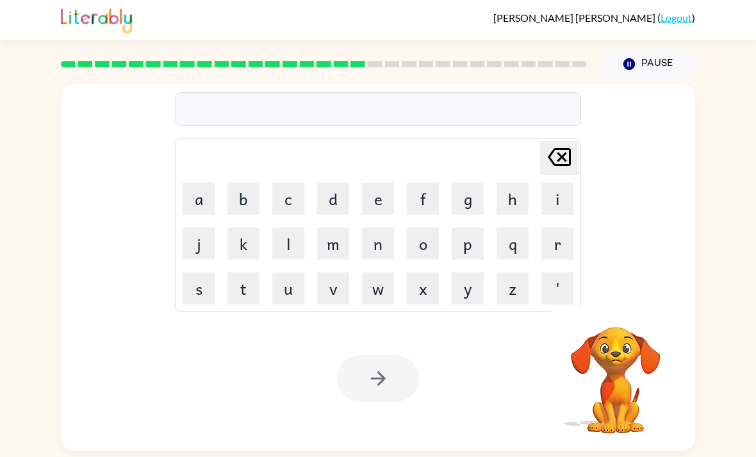
click at [561, 252] on button "r" at bounding box center [557, 243] width 32 height 32
click at [564, 189] on button "i" at bounding box center [557, 199] width 32 height 32
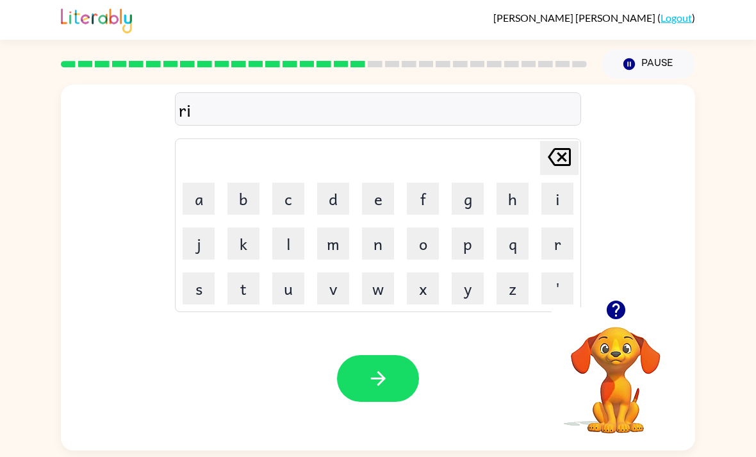
click at [283, 203] on button "c" at bounding box center [288, 199] width 32 height 32
click at [566, 154] on icon "Delete Delete last character input" at bounding box center [559, 157] width 31 height 31
click at [197, 296] on button "s" at bounding box center [199, 288] width 32 height 32
click at [252, 238] on button "k" at bounding box center [243, 243] width 32 height 32
click at [467, 270] on td "y" at bounding box center [468, 289] width 44 height 44
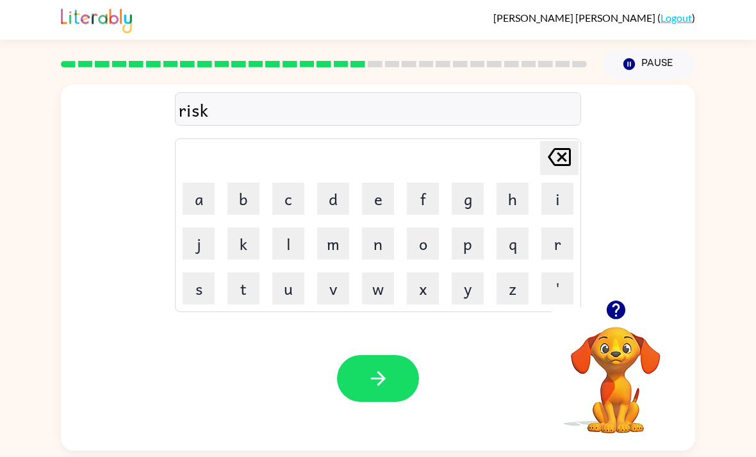
click at [472, 292] on button "y" at bounding box center [468, 288] width 32 height 32
click at [406, 381] on button "button" at bounding box center [378, 378] width 82 height 47
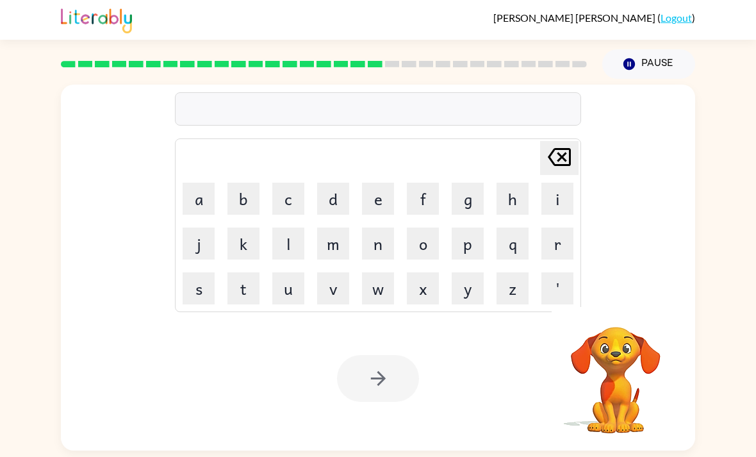
click at [192, 202] on button "a" at bounding box center [199, 199] width 32 height 32
click at [561, 260] on button "r" at bounding box center [557, 243] width 32 height 32
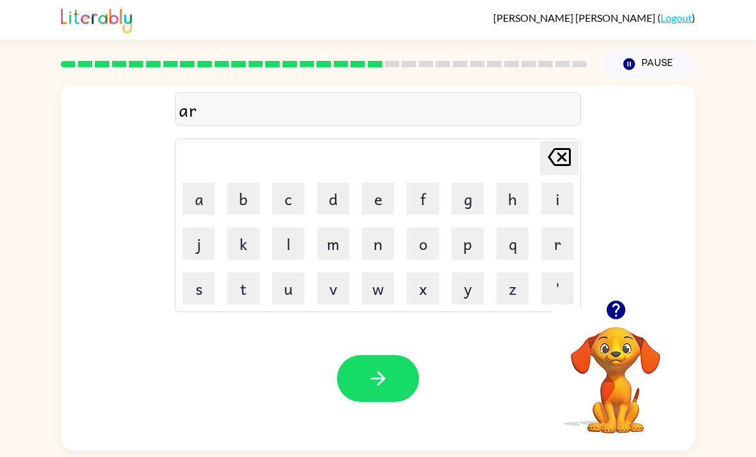
click at [300, 196] on button "c" at bounding box center [288, 199] width 32 height 32
click at [517, 197] on button "h" at bounding box center [513, 199] width 32 height 32
click at [380, 298] on button "w" at bounding box center [378, 288] width 32 height 32
click at [191, 198] on button "a" at bounding box center [199, 199] width 32 height 32
click at [472, 291] on button "y" at bounding box center [468, 288] width 32 height 32
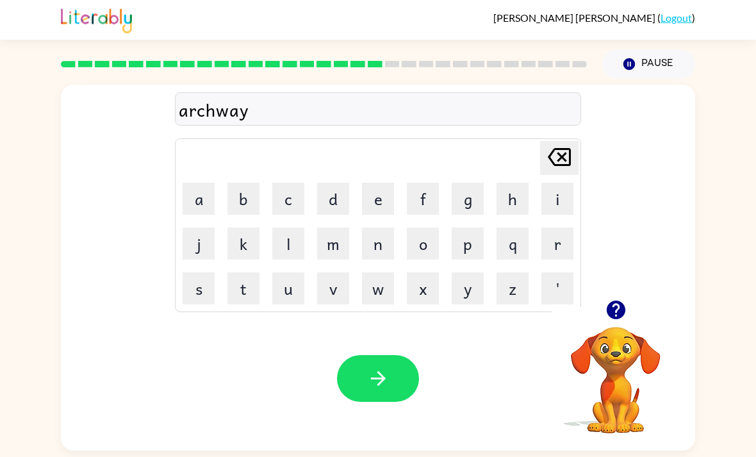
click at [401, 372] on button "button" at bounding box center [378, 378] width 82 height 47
click at [430, 202] on button "f" at bounding box center [423, 199] width 32 height 32
click at [429, 238] on button "o" at bounding box center [423, 243] width 32 height 32
click at [286, 251] on button "l" at bounding box center [288, 243] width 32 height 32
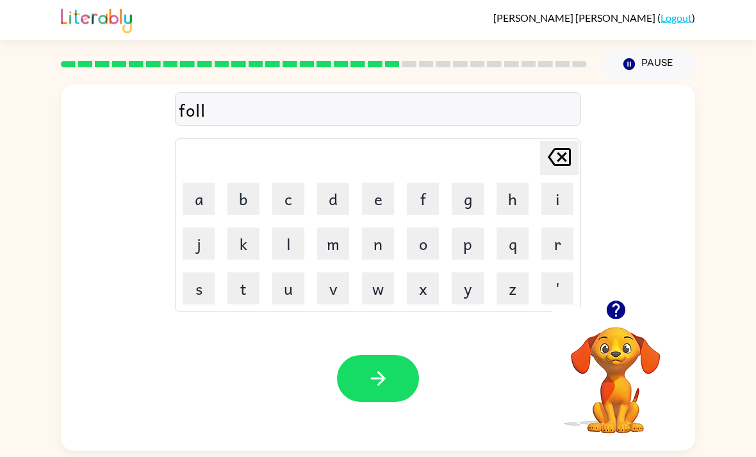
click at [419, 250] on button "o" at bounding box center [423, 243] width 32 height 32
click at [381, 199] on button "e" at bounding box center [378, 199] width 32 height 32
click at [320, 202] on button "d" at bounding box center [333, 199] width 32 height 32
click at [564, 163] on icon at bounding box center [559, 157] width 23 height 18
click at [564, 162] on icon at bounding box center [559, 157] width 23 height 18
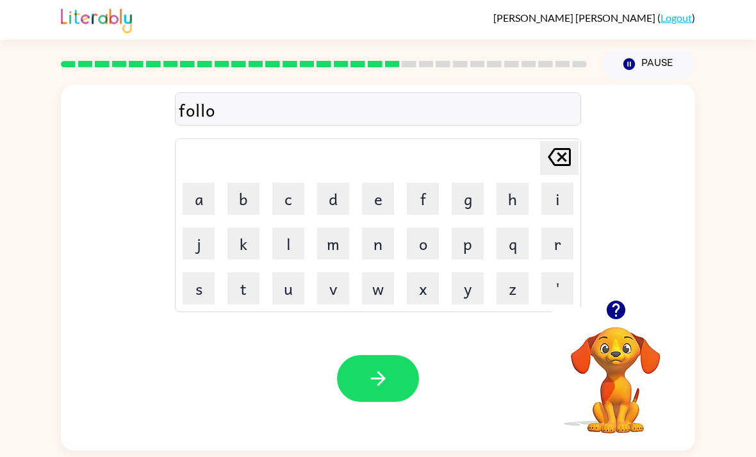
click at [569, 155] on icon at bounding box center [559, 157] width 23 height 18
click at [430, 247] on button "o" at bounding box center [423, 243] width 32 height 32
click at [378, 288] on button "w" at bounding box center [378, 288] width 32 height 32
click at [614, 308] on icon "button" at bounding box center [615, 310] width 19 height 19
click at [381, 198] on button "e" at bounding box center [378, 199] width 32 height 32
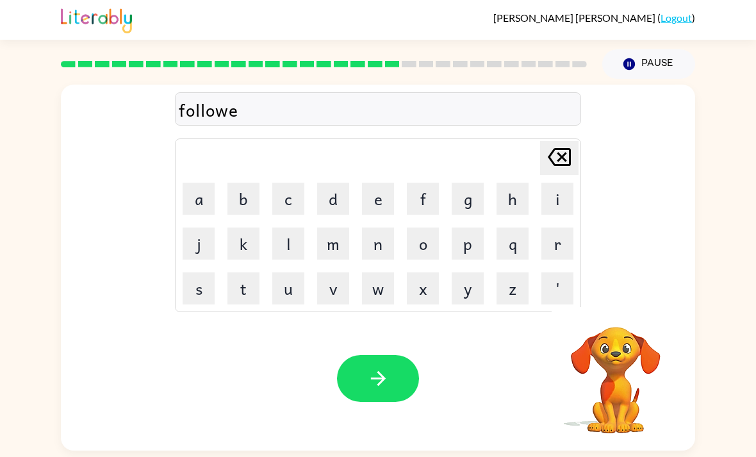
click at [341, 196] on button "d" at bounding box center [333, 199] width 32 height 32
click at [389, 380] on icon "button" at bounding box center [378, 378] width 22 height 22
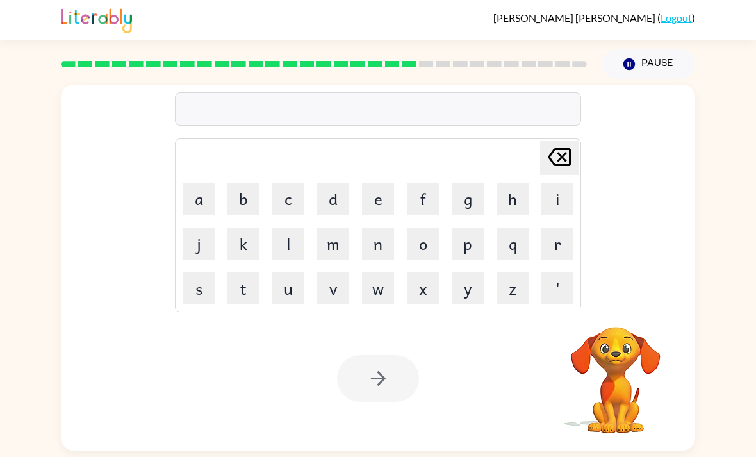
click at [202, 295] on button "s" at bounding box center [199, 288] width 32 height 32
click at [386, 194] on button "e" at bounding box center [378, 199] width 32 height 32
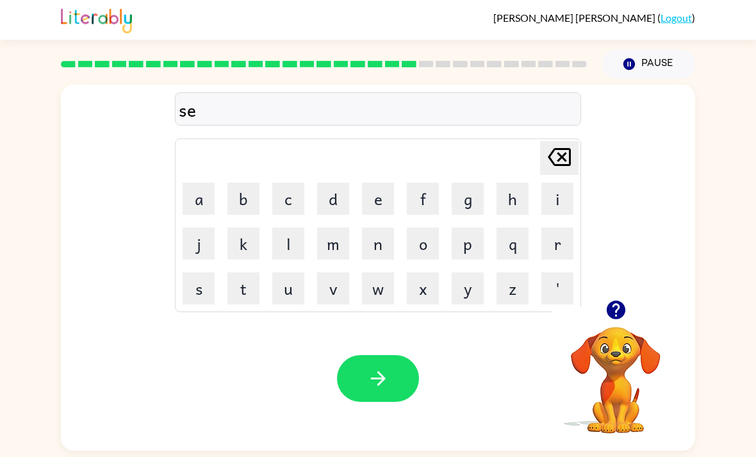
click at [381, 260] on button "n" at bounding box center [378, 243] width 32 height 32
click at [243, 296] on button "t" at bounding box center [243, 288] width 32 height 32
click at [377, 199] on button "e" at bounding box center [378, 199] width 32 height 32
click at [466, 253] on button "p" at bounding box center [468, 243] width 32 height 32
click at [383, 197] on button "e" at bounding box center [378, 199] width 32 height 32
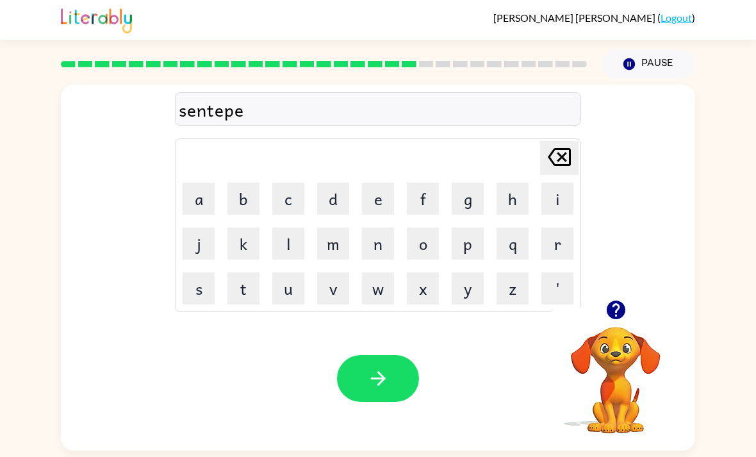
click at [384, 190] on button "e" at bounding box center [378, 199] width 32 height 32
click at [328, 202] on button "d" at bounding box center [333, 199] width 32 height 32
click at [397, 383] on button "button" at bounding box center [378, 378] width 82 height 47
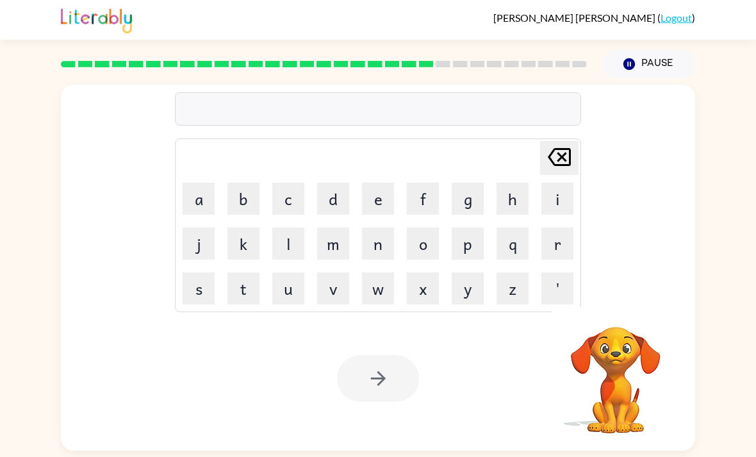
click at [190, 294] on button "s" at bounding box center [199, 288] width 32 height 32
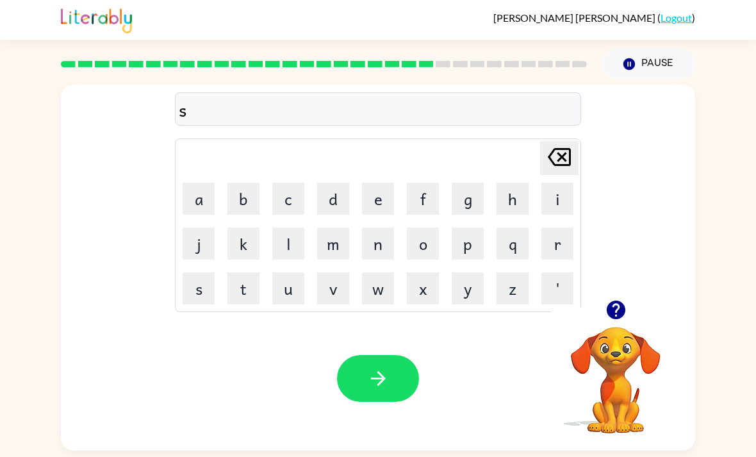
click at [282, 294] on button "u" at bounding box center [288, 288] width 32 height 32
click at [202, 293] on button "s" at bounding box center [199, 288] width 32 height 32
click at [241, 283] on button "t" at bounding box center [243, 288] width 32 height 32
click at [557, 197] on button "i" at bounding box center [557, 199] width 32 height 32
click at [199, 201] on button "a" at bounding box center [199, 199] width 32 height 32
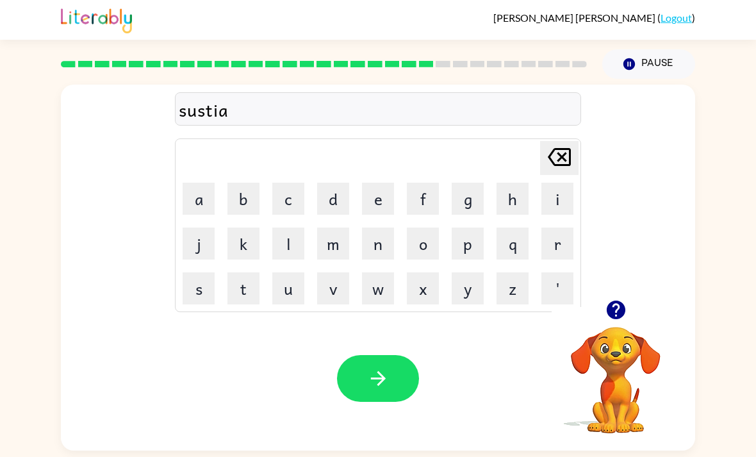
click at [375, 249] on button "n" at bounding box center [378, 243] width 32 height 32
click at [387, 390] on icon "button" at bounding box center [378, 378] width 22 height 22
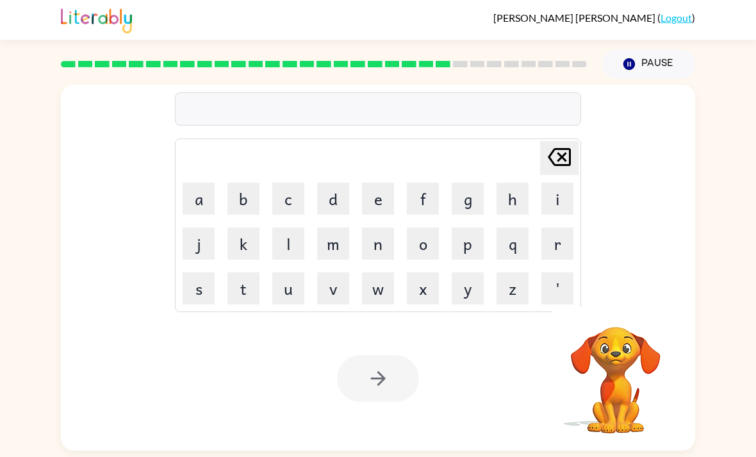
click at [426, 203] on button "f" at bounding box center [423, 199] width 32 height 32
click at [422, 252] on button "o" at bounding box center [423, 243] width 32 height 32
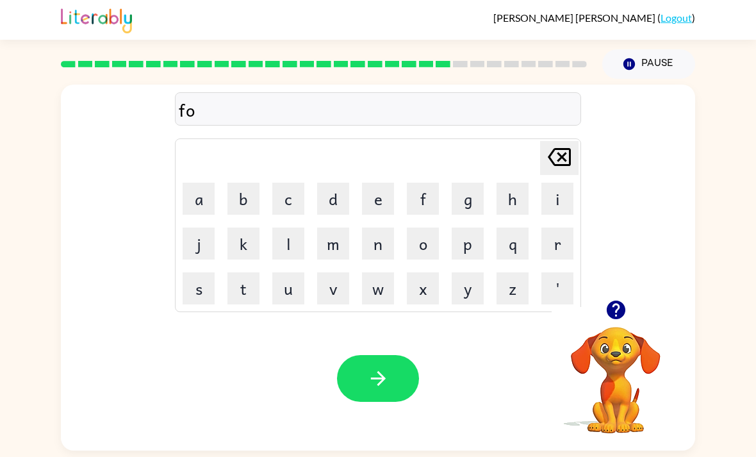
click at [559, 245] on button "r" at bounding box center [557, 243] width 32 height 32
click at [382, 300] on button "w" at bounding box center [378, 288] width 32 height 32
click at [418, 252] on button "o" at bounding box center [423, 243] width 32 height 32
click at [566, 248] on button "r" at bounding box center [557, 243] width 32 height 32
click at [334, 205] on button "d" at bounding box center [333, 199] width 32 height 32
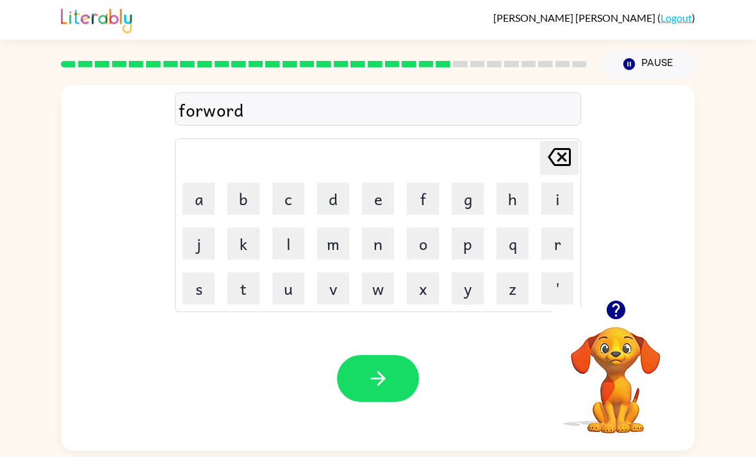
click at [377, 399] on button "button" at bounding box center [378, 378] width 82 height 47
click at [564, 247] on button "r" at bounding box center [557, 243] width 32 height 32
click at [375, 209] on button "e" at bounding box center [378, 199] width 32 height 32
click at [290, 246] on button "l" at bounding box center [288, 243] width 32 height 32
click at [192, 197] on button "a" at bounding box center [199, 199] width 32 height 32
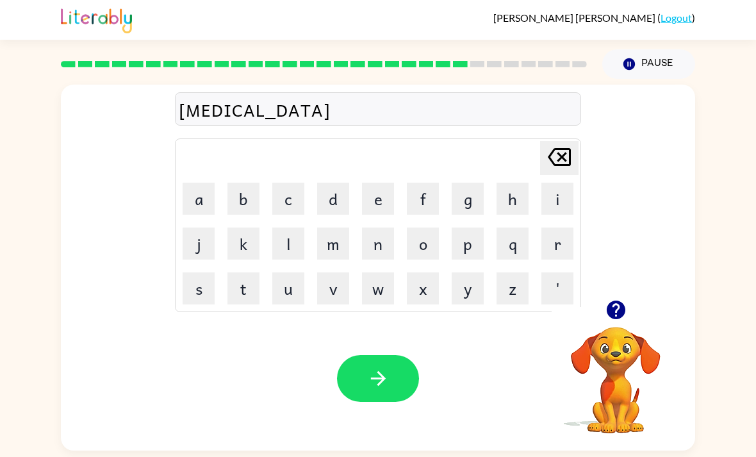
click at [241, 291] on button "t" at bounding box center [243, 288] width 32 height 32
click at [377, 204] on button "e" at bounding box center [378, 199] width 32 height 32
click at [313, 202] on td "d" at bounding box center [333, 199] width 44 height 44
click at [337, 199] on button "d" at bounding box center [333, 199] width 32 height 32
click at [393, 363] on button "button" at bounding box center [378, 378] width 82 height 47
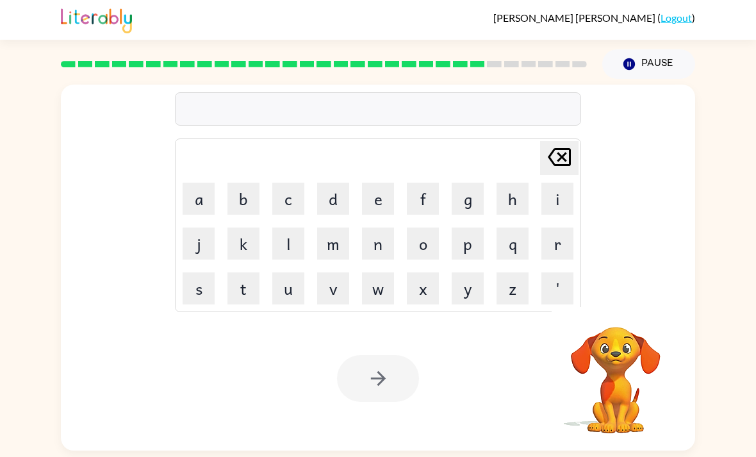
click at [468, 204] on button "g" at bounding box center [468, 199] width 32 height 32
click at [429, 245] on button "o" at bounding box center [423, 243] width 32 height 32
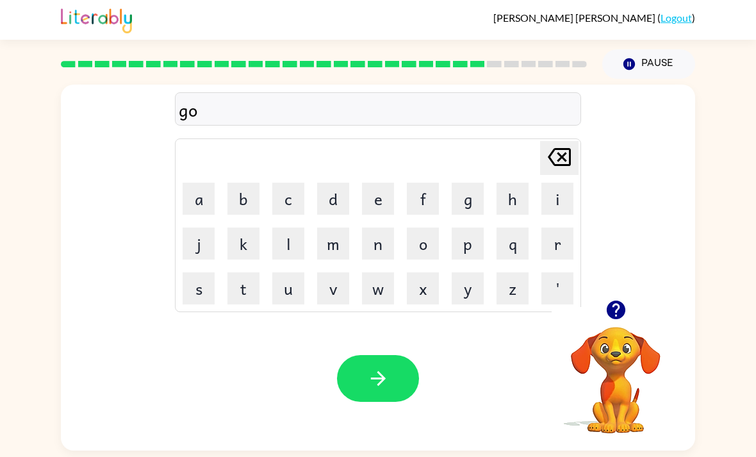
click at [251, 199] on button "b" at bounding box center [243, 199] width 32 height 32
click at [296, 254] on button "l" at bounding box center [288, 243] width 32 height 32
click at [383, 195] on button "e" at bounding box center [378, 199] width 32 height 32
click at [199, 195] on button "a" at bounding box center [199, 199] width 32 height 32
click at [381, 248] on button "n" at bounding box center [378, 243] width 32 height 32
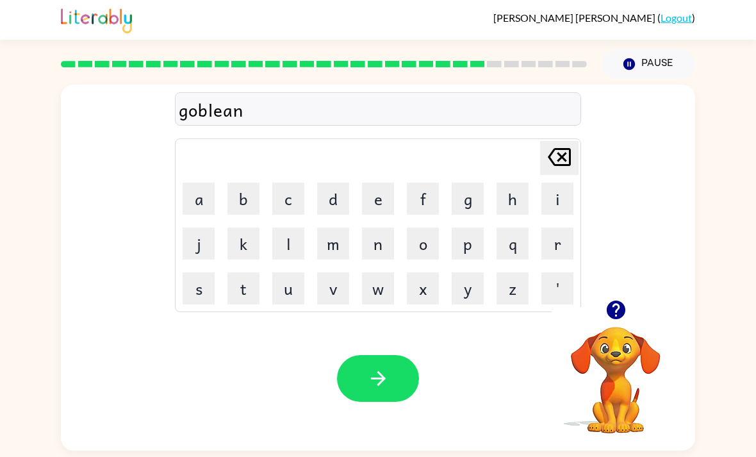
click at [554, 163] on icon "Delete Delete last character input" at bounding box center [559, 157] width 31 height 31
click at [562, 158] on icon at bounding box center [559, 157] width 23 height 18
click at [565, 160] on icon "Delete Delete last character input" at bounding box center [559, 157] width 31 height 31
click at [212, 192] on button "a" at bounding box center [199, 199] width 32 height 32
click at [379, 242] on button "n" at bounding box center [378, 243] width 32 height 32
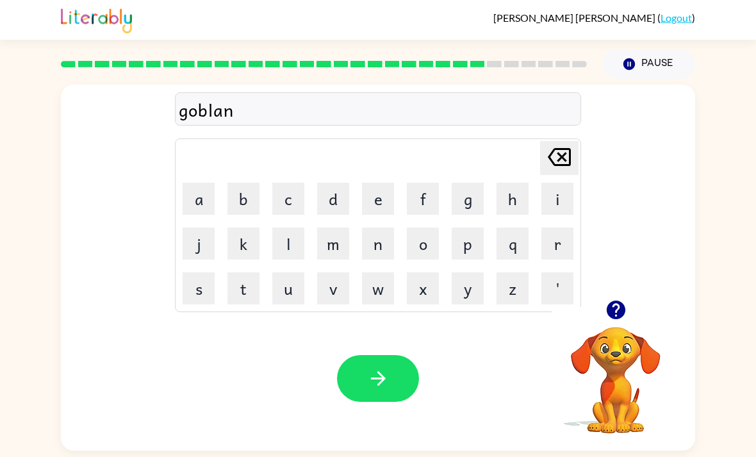
click at [377, 397] on button "button" at bounding box center [378, 378] width 82 height 47
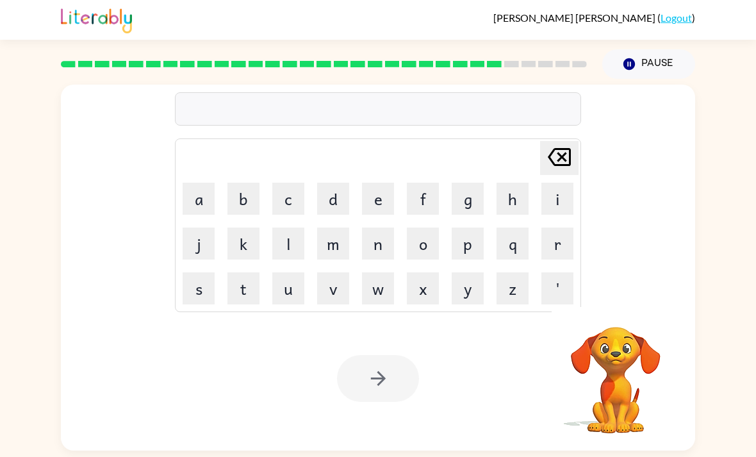
click at [283, 249] on button "l" at bounding box center [288, 243] width 32 height 32
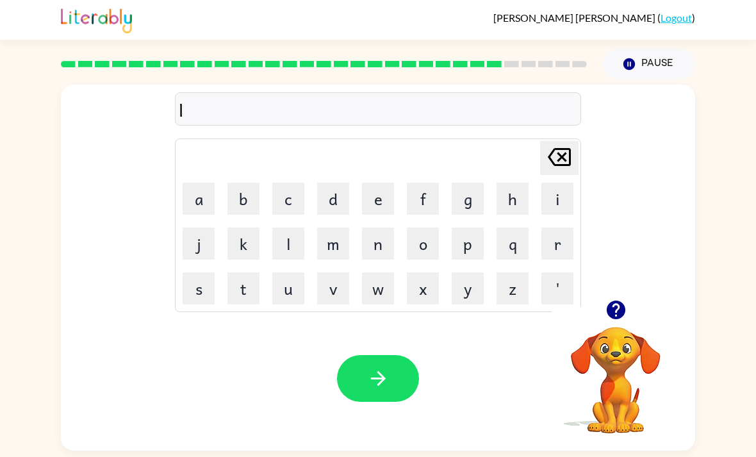
click at [613, 309] on icon "button" at bounding box center [615, 310] width 19 height 19
click at [277, 288] on button "u" at bounding box center [288, 288] width 32 height 32
click at [324, 235] on button "m" at bounding box center [333, 243] width 32 height 32
click at [240, 202] on button "b" at bounding box center [243, 199] width 32 height 32
click at [373, 202] on button "e" at bounding box center [378, 199] width 32 height 32
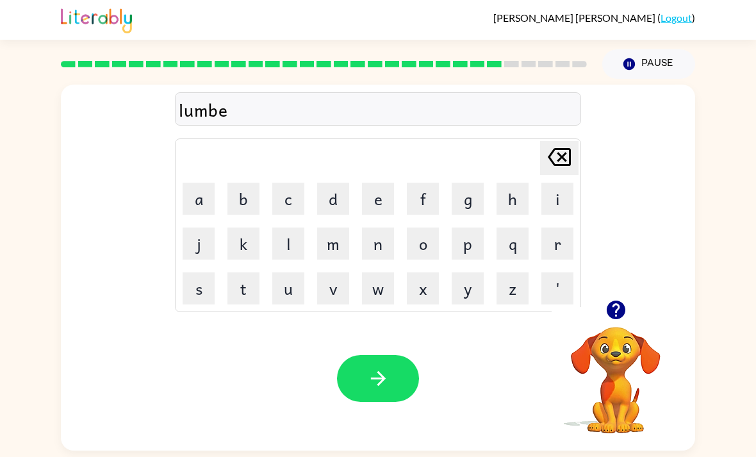
click at [554, 250] on button "r" at bounding box center [557, 243] width 32 height 32
click at [199, 251] on button "j" at bounding box center [199, 243] width 32 height 32
click at [203, 206] on button "a" at bounding box center [199, 199] width 32 height 32
click at [164, 218] on div "lumberja Delete Delete last character input a b c d e f g h i j k l m n o p q r…" at bounding box center [378, 192] width 634 height 215
click at [282, 191] on button "c" at bounding box center [288, 199] width 32 height 32
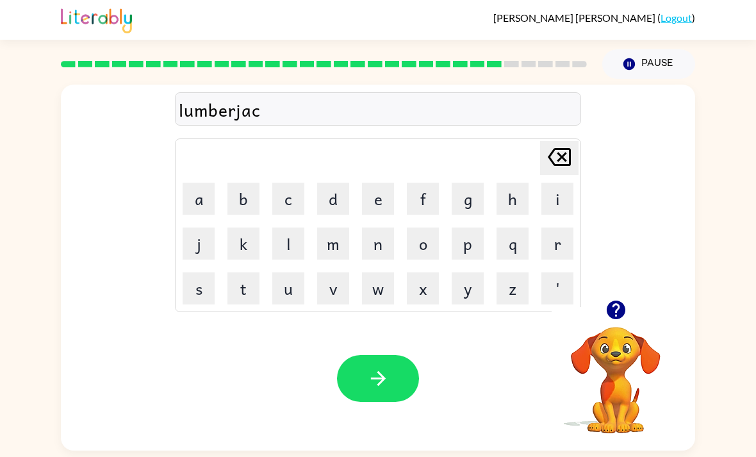
click at [246, 243] on button "k" at bounding box center [243, 243] width 32 height 32
click at [398, 385] on button "button" at bounding box center [378, 378] width 82 height 47
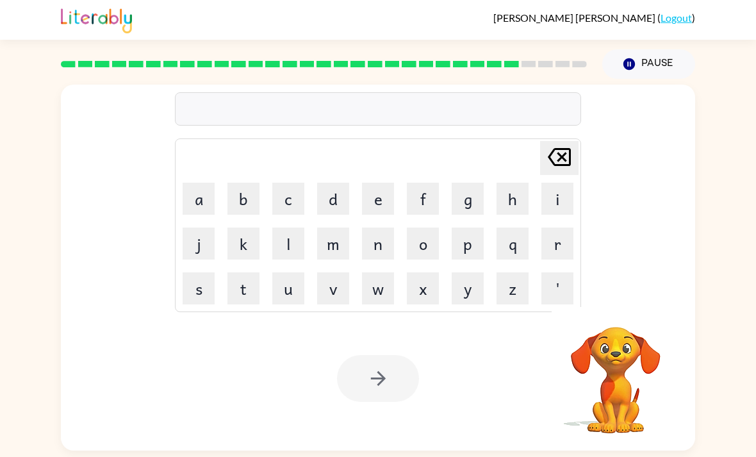
click at [470, 250] on button "p" at bounding box center [468, 243] width 32 height 32
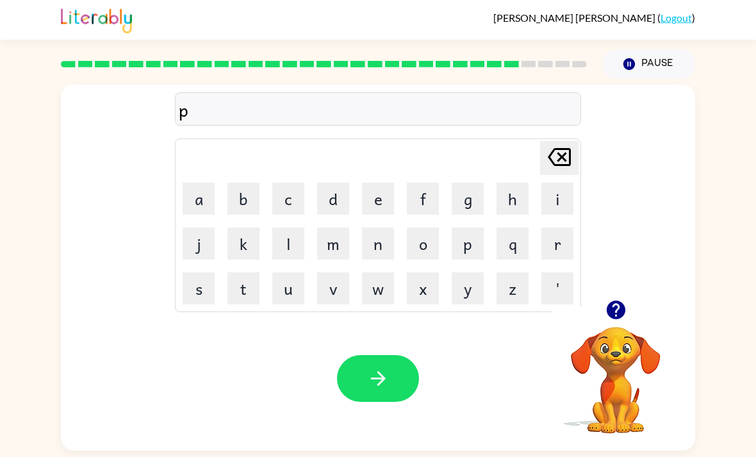
click at [386, 202] on button "e" at bounding box center [378, 199] width 32 height 32
click at [553, 258] on button "r" at bounding box center [557, 243] width 32 height 32
click at [289, 195] on button "c" at bounding box center [288, 199] width 32 height 32
click at [391, 197] on button "e" at bounding box center [378, 199] width 32 height 32
click at [372, 377] on icon "button" at bounding box center [378, 378] width 22 height 22
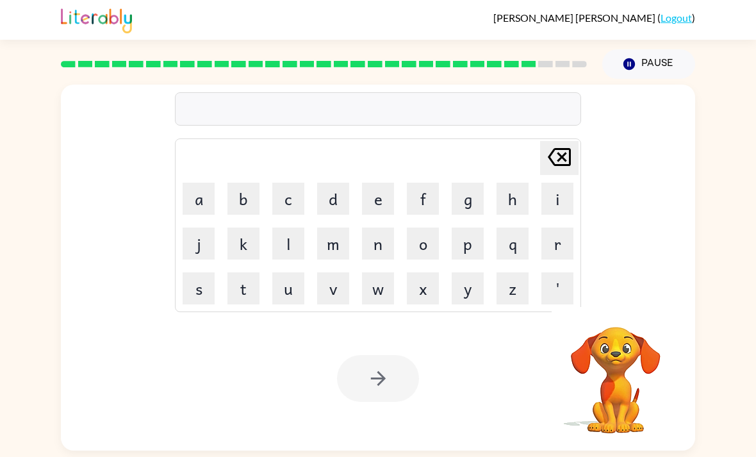
click at [247, 296] on button "t" at bounding box center [243, 288] width 32 height 32
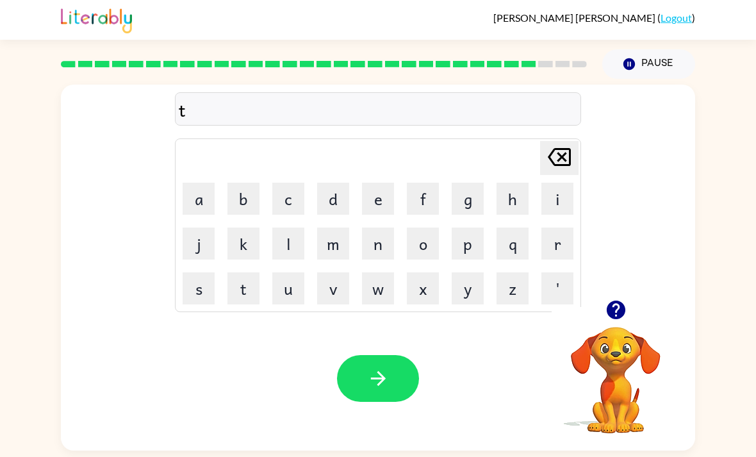
click at [561, 205] on button "i" at bounding box center [557, 199] width 32 height 32
click at [380, 242] on button "n" at bounding box center [378, 243] width 32 height 32
click at [559, 157] on icon at bounding box center [559, 157] width 23 height 18
click at [560, 158] on icon at bounding box center [559, 157] width 23 height 18
click at [515, 199] on button "h" at bounding box center [513, 199] width 32 height 32
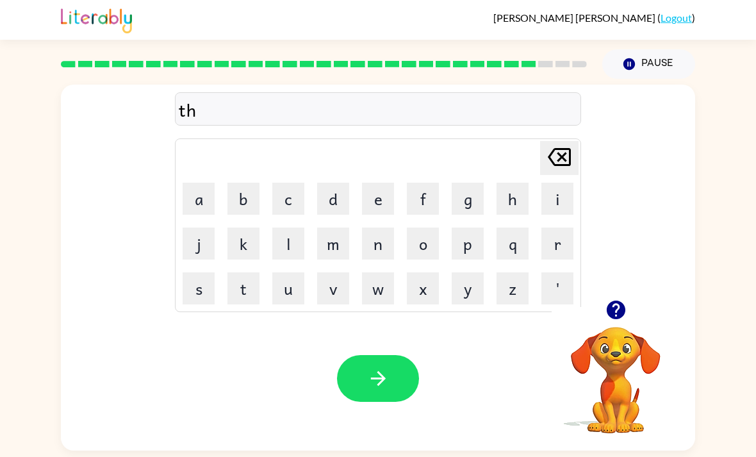
click at [572, 203] on button "i" at bounding box center [557, 199] width 32 height 32
click at [377, 248] on button "n" at bounding box center [378, 243] width 32 height 32
click at [408, 374] on button "button" at bounding box center [378, 378] width 82 height 47
click at [213, 282] on button "s" at bounding box center [199, 288] width 32 height 32
click at [544, 197] on button "i" at bounding box center [557, 199] width 32 height 32
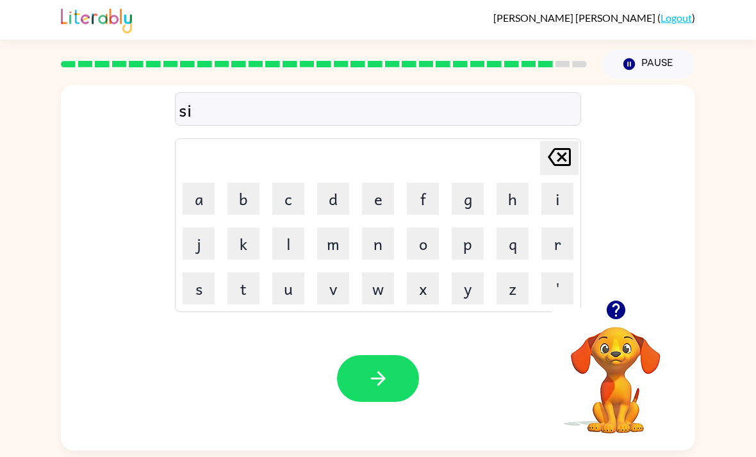
click at [295, 258] on button "l" at bounding box center [288, 243] width 32 height 32
click at [337, 283] on button "v" at bounding box center [333, 288] width 32 height 32
click at [377, 208] on button "e" at bounding box center [378, 199] width 32 height 32
click at [572, 248] on button "r" at bounding box center [557, 243] width 32 height 32
click at [378, 295] on button "w" at bounding box center [378, 288] width 32 height 32
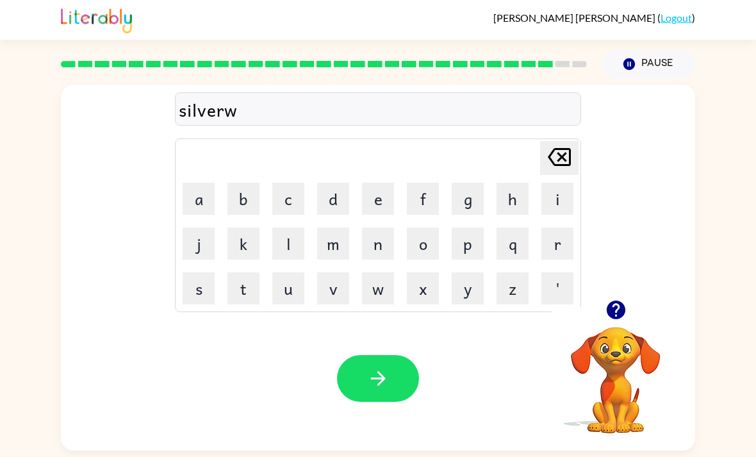
click at [200, 195] on button "a" at bounding box center [199, 199] width 32 height 32
click at [557, 239] on button "r" at bounding box center [557, 243] width 32 height 32
click at [370, 198] on button "e" at bounding box center [378, 199] width 32 height 32
click at [402, 370] on button "button" at bounding box center [378, 378] width 82 height 47
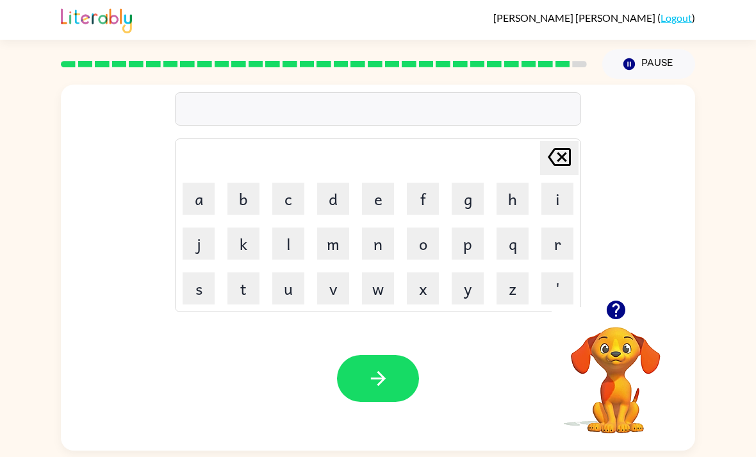
click at [622, 326] on button "button" at bounding box center [616, 309] width 33 height 33
click at [194, 195] on button "a" at bounding box center [199, 199] width 32 height 32
click at [379, 243] on button "n" at bounding box center [378, 243] width 32 height 32
click at [565, 157] on icon at bounding box center [559, 157] width 23 height 18
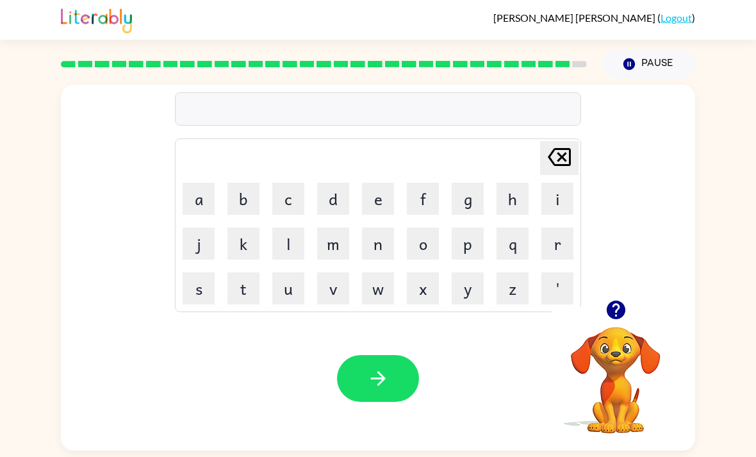
click at [284, 304] on button "u" at bounding box center [288, 288] width 32 height 32
click at [378, 251] on button "n" at bounding box center [378, 243] width 32 height 32
click at [208, 204] on button "a" at bounding box center [199, 199] width 32 height 32
click at [416, 201] on button "f" at bounding box center [423, 199] width 32 height 32
click at [557, 247] on button "r" at bounding box center [557, 243] width 32 height 32
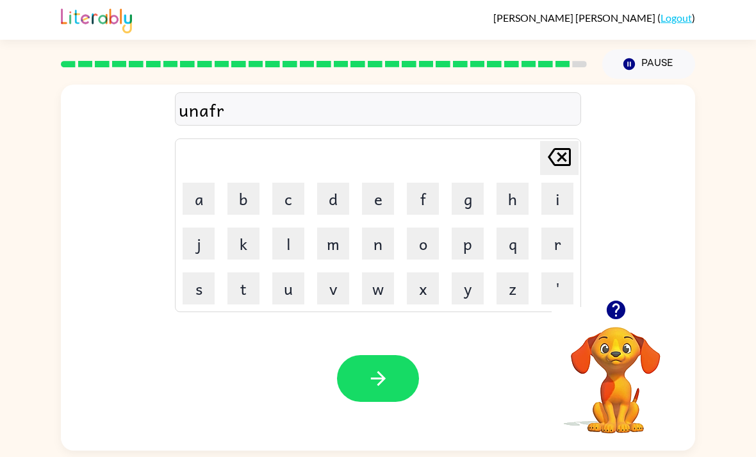
click at [197, 206] on button "a" at bounding box center [199, 199] width 32 height 32
click at [333, 208] on button "d" at bounding box center [333, 199] width 32 height 32
click at [377, 375] on icon "button" at bounding box center [378, 378] width 22 height 22
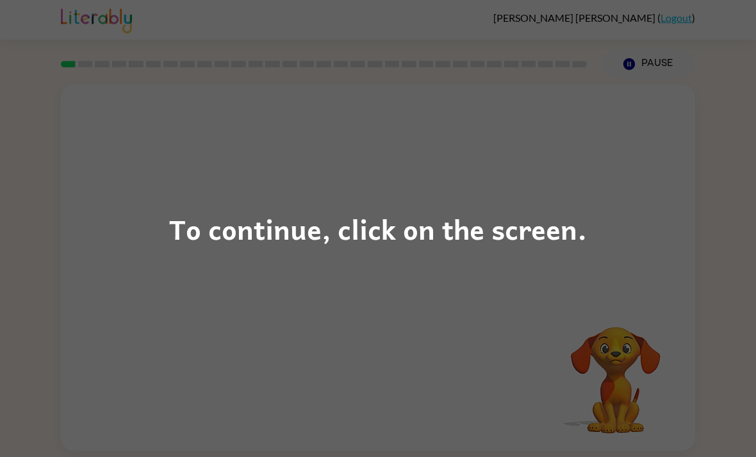
click at [316, 185] on div "To continue, click on the screen." at bounding box center [378, 228] width 756 height 457
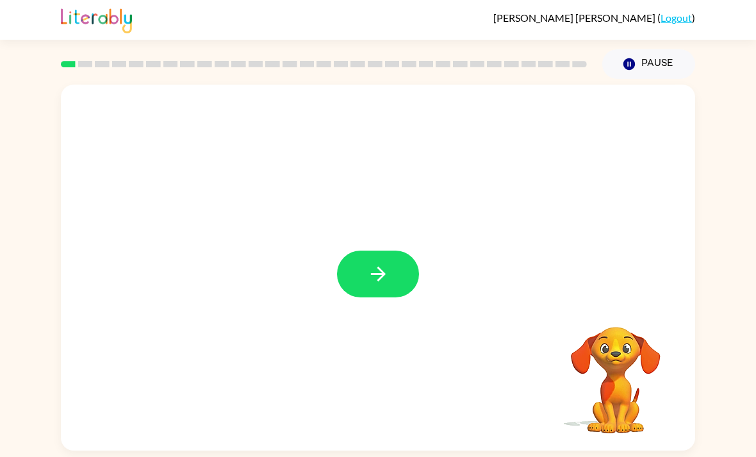
click at [399, 269] on button "button" at bounding box center [378, 274] width 82 height 47
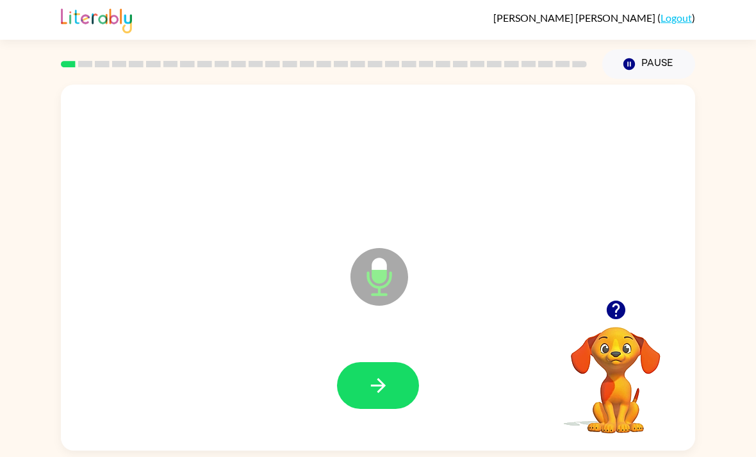
click at [381, 383] on icon "button" at bounding box center [378, 385] width 22 height 22
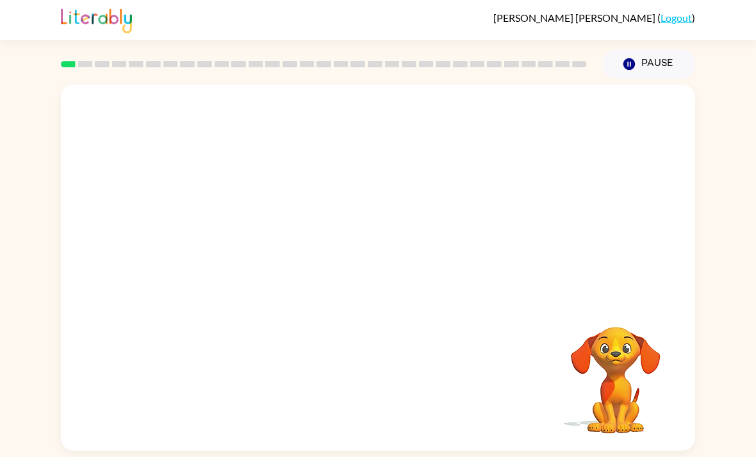
click at [484, 420] on div "Your browser must support playing .mp4 files to use Literably. Please try using…" at bounding box center [378, 268] width 634 height 366
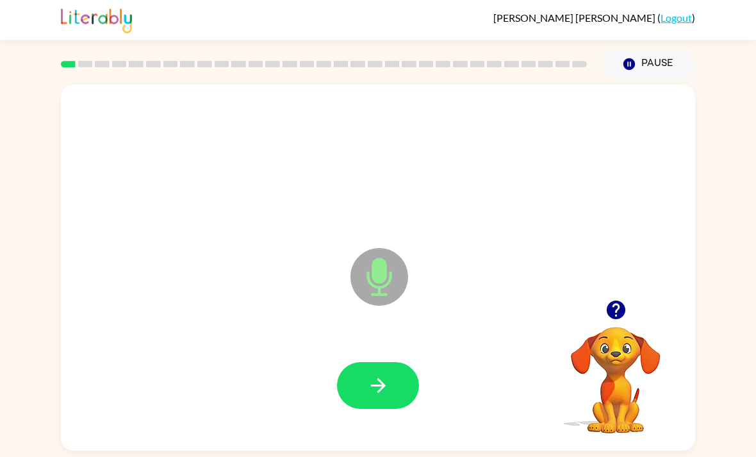
click at [380, 409] on button "button" at bounding box center [378, 385] width 82 height 47
click at [370, 394] on icon "button" at bounding box center [378, 385] width 22 height 22
click at [601, 336] on video "Your browser must support playing .mp4 files to use Literably. Please try using…" at bounding box center [616, 371] width 128 height 128
click at [607, 326] on div at bounding box center [616, 309] width 128 height 33
click at [599, 324] on div at bounding box center [616, 309] width 128 height 33
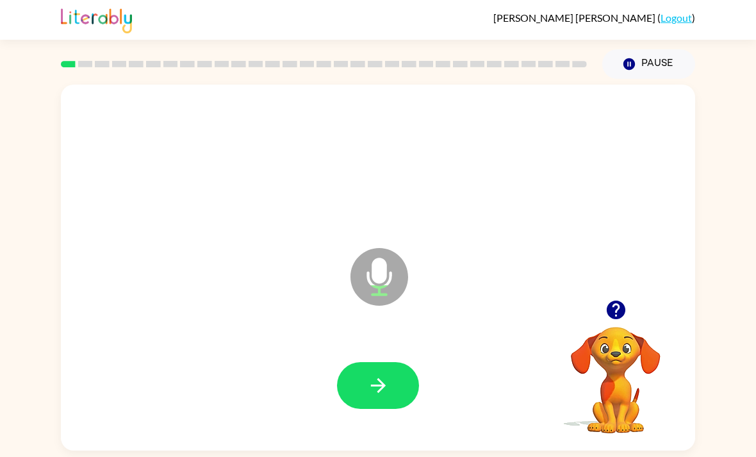
click at [599, 323] on div at bounding box center [616, 309] width 128 height 33
click at [608, 314] on icon "button" at bounding box center [615, 310] width 19 height 19
click at [393, 381] on button "button" at bounding box center [378, 385] width 82 height 47
click at [388, 383] on icon "button" at bounding box center [378, 385] width 22 height 22
click at [365, 397] on button "button" at bounding box center [378, 385] width 82 height 47
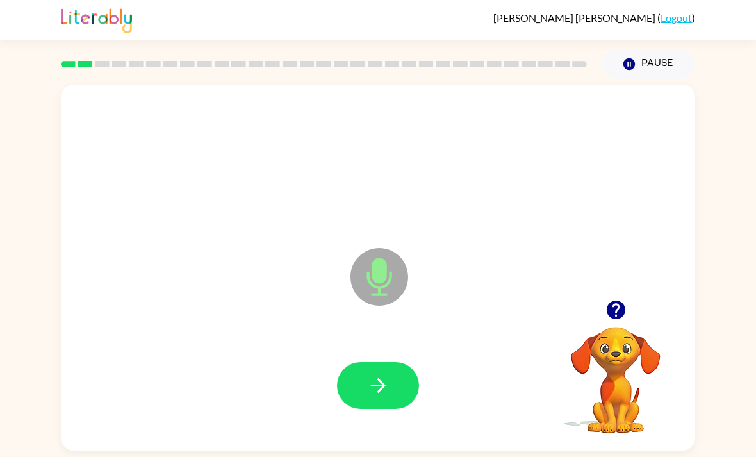
click at [380, 391] on icon "button" at bounding box center [377, 385] width 15 height 15
click at [393, 389] on button "button" at bounding box center [378, 385] width 82 height 47
click at [368, 405] on button "button" at bounding box center [378, 385] width 82 height 47
click at [611, 309] on icon "button" at bounding box center [615, 310] width 19 height 19
click at [380, 397] on icon "button" at bounding box center [378, 385] width 22 height 22
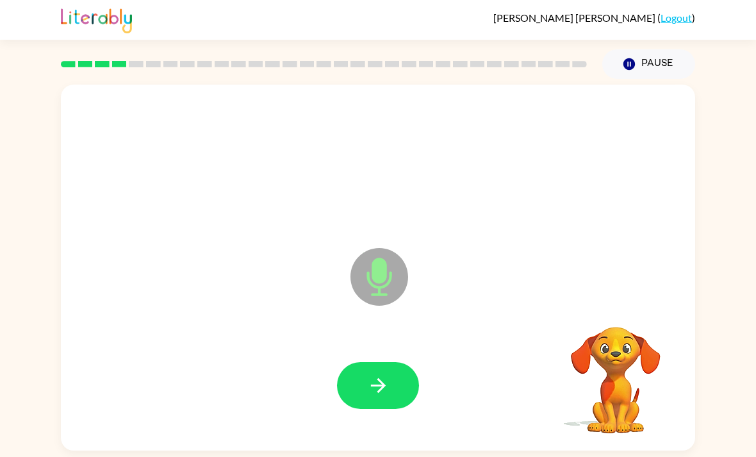
click at [358, 375] on button "button" at bounding box center [378, 385] width 82 height 47
click at [400, 393] on button "button" at bounding box center [378, 385] width 82 height 47
click at [393, 391] on button "button" at bounding box center [378, 385] width 82 height 47
click at [364, 400] on button "button" at bounding box center [378, 385] width 82 height 47
click at [384, 386] on icon "button" at bounding box center [378, 385] width 22 height 22
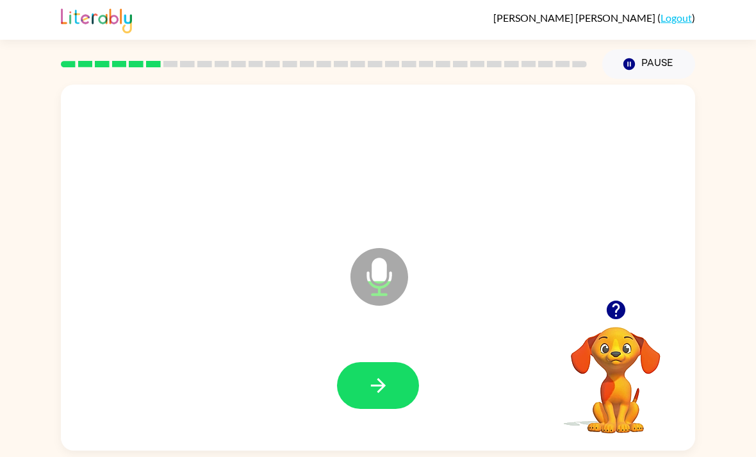
click at [626, 317] on icon "button" at bounding box center [616, 310] width 22 height 22
click at [614, 317] on icon "button" at bounding box center [615, 310] width 19 height 19
click at [387, 386] on icon "button" at bounding box center [378, 385] width 22 height 22
click at [388, 390] on icon "button" at bounding box center [378, 385] width 22 height 22
click at [619, 318] on icon "button" at bounding box center [615, 310] width 19 height 19
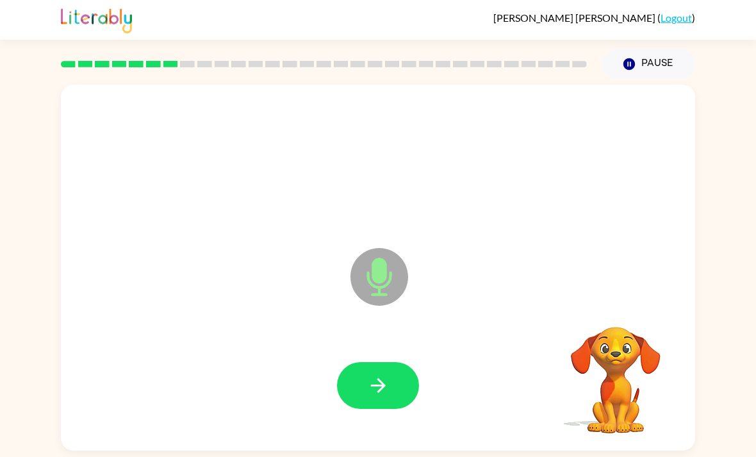
click at [404, 377] on button "button" at bounding box center [378, 385] width 82 height 47
click at [358, 374] on button "button" at bounding box center [378, 385] width 82 height 47
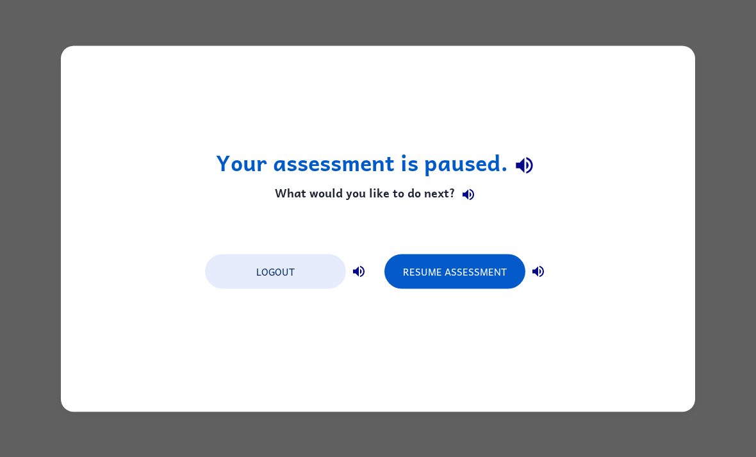
click at [485, 278] on button "Resume Assessment" at bounding box center [454, 271] width 141 height 35
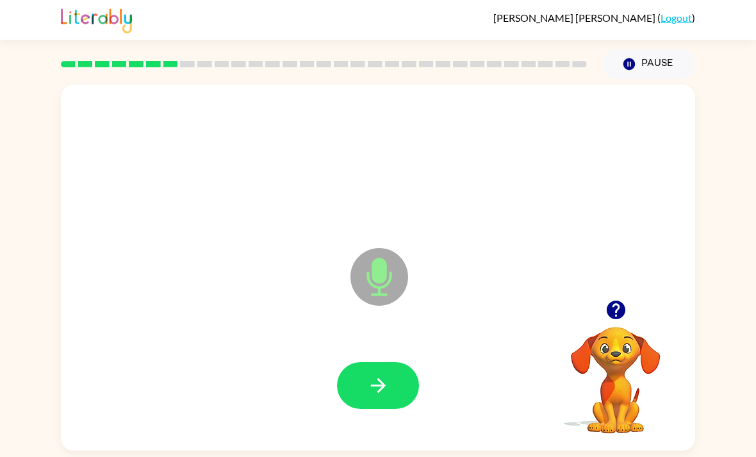
click at [390, 407] on button "button" at bounding box center [378, 385] width 82 height 47
click at [378, 388] on icon "button" at bounding box center [378, 385] width 22 height 22
click at [616, 319] on icon "button" at bounding box center [615, 310] width 19 height 19
click at [410, 390] on button "button" at bounding box center [378, 385] width 82 height 47
click at [602, 317] on button "button" at bounding box center [616, 309] width 33 height 33
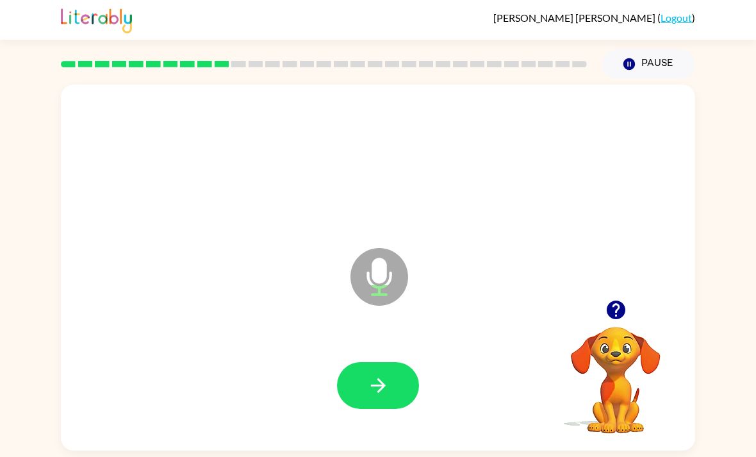
click at [605, 321] on icon "button" at bounding box center [616, 310] width 22 height 22
click at [623, 319] on icon "button" at bounding box center [615, 310] width 19 height 19
click at [386, 387] on icon "button" at bounding box center [378, 385] width 22 height 22
click at [620, 310] on icon "button" at bounding box center [615, 310] width 19 height 19
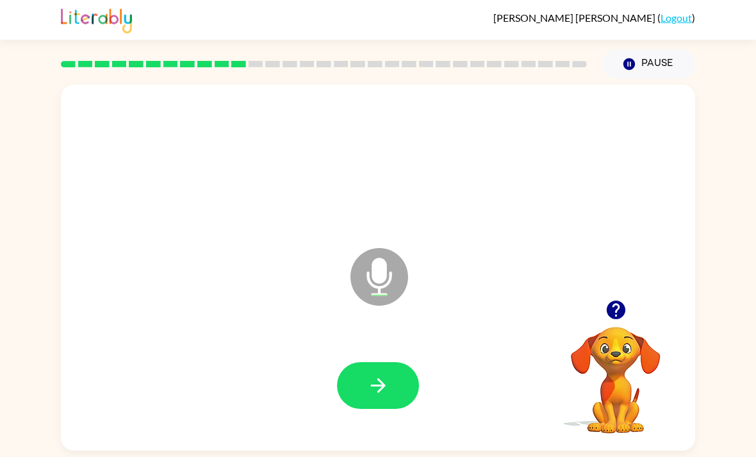
click at [620, 317] on icon "button" at bounding box center [615, 310] width 19 height 19
click at [384, 395] on icon "button" at bounding box center [378, 385] width 22 height 22
click at [622, 326] on button "button" at bounding box center [616, 309] width 33 height 33
click at [750, 167] on div "Microphone The Microphone is here when it is your turn to talk Your browser mus…" at bounding box center [378, 265] width 756 height 372
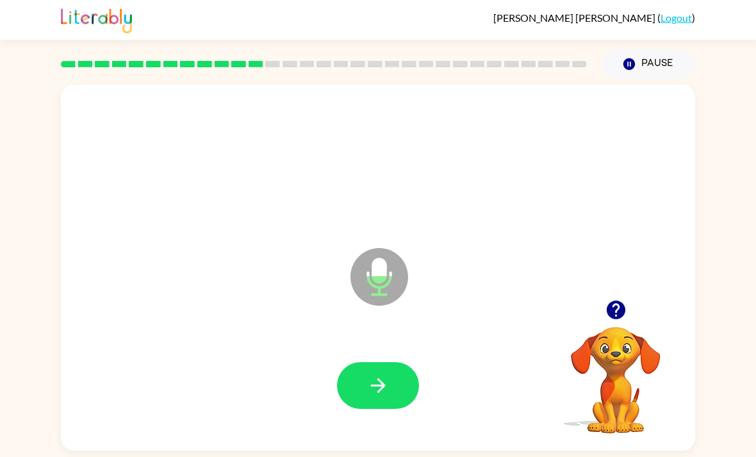
click at [382, 385] on icon "button" at bounding box center [377, 385] width 15 height 15
click at [374, 394] on icon "button" at bounding box center [378, 385] width 22 height 22
click at [607, 320] on icon "button" at bounding box center [616, 310] width 22 height 22
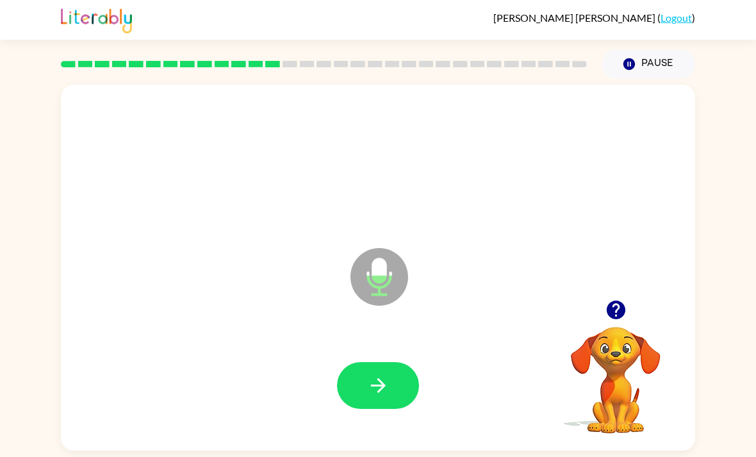
click at [372, 374] on icon "button" at bounding box center [378, 385] width 22 height 22
click at [396, 362] on button "button" at bounding box center [378, 385] width 82 height 47
click at [391, 362] on button "button" at bounding box center [378, 385] width 82 height 47
click at [390, 362] on button "button" at bounding box center [378, 385] width 82 height 47
click at [408, 362] on button "button" at bounding box center [378, 385] width 82 height 47
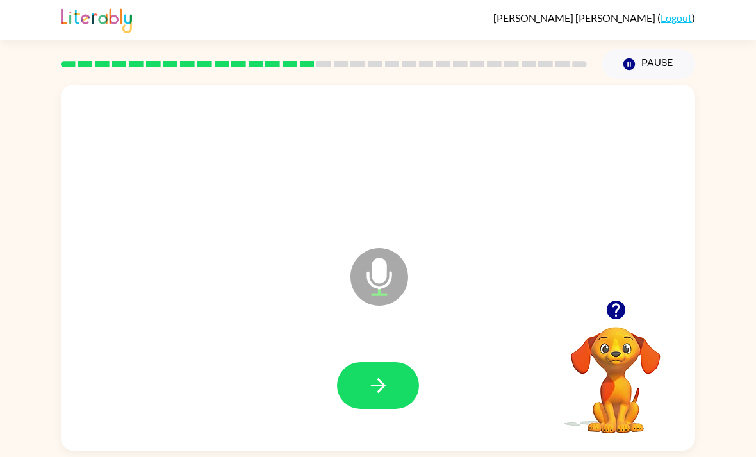
click at [363, 362] on button "button" at bounding box center [378, 385] width 82 height 47
click at [355, 365] on button "button" at bounding box center [378, 385] width 82 height 47
click at [338, 362] on button "button" at bounding box center [378, 385] width 82 height 47
click at [376, 374] on icon "button" at bounding box center [378, 385] width 22 height 22
click at [361, 362] on button "button" at bounding box center [378, 385] width 82 height 47
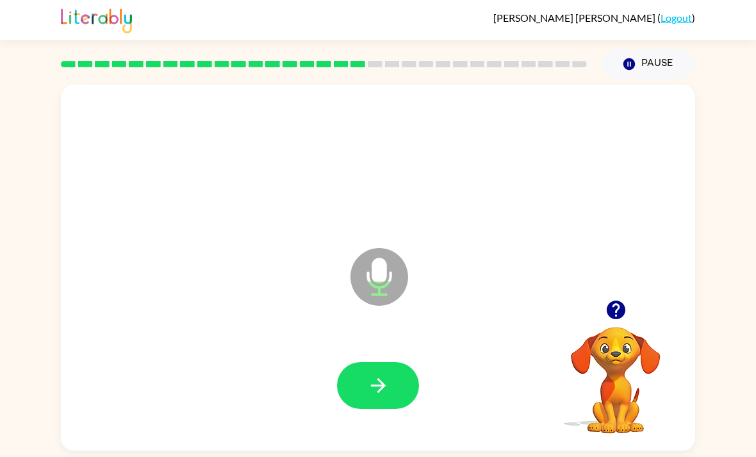
click at [378, 333] on div at bounding box center [378, 385] width 609 height 105
click at [372, 374] on icon "button" at bounding box center [378, 385] width 22 height 22
click at [355, 365] on button "button" at bounding box center [378, 385] width 82 height 47
click at [395, 362] on button "button" at bounding box center [378, 385] width 82 height 47
click at [622, 301] on icon "button" at bounding box center [615, 310] width 19 height 19
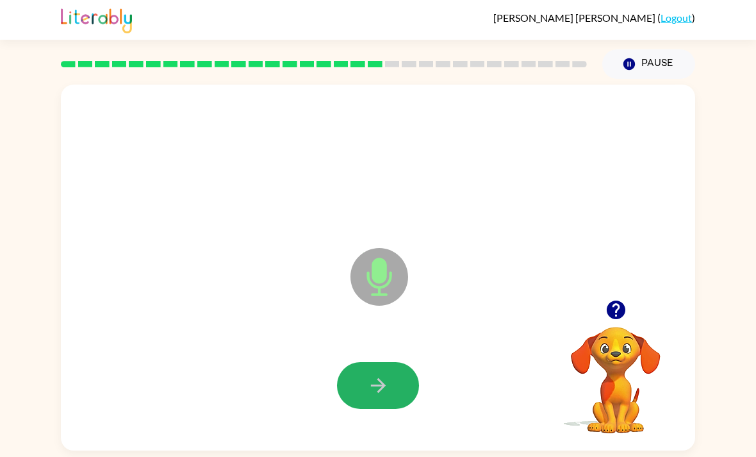
click at [367, 374] on icon "button" at bounding box center [378, 385] width 22 height 22
click at [372, 374] on icon "button" at bounding box center [378, 385] width 22 height 22
click at [363, 362] on button "button" at bounding box center [378, 385] width 82 height 47
click at [345, 362] on button "button" at bounding box center [378, 385] width 82 height 47
click at [391, 362] on button "button" at bounding box center [378, 385] width 82 height 47
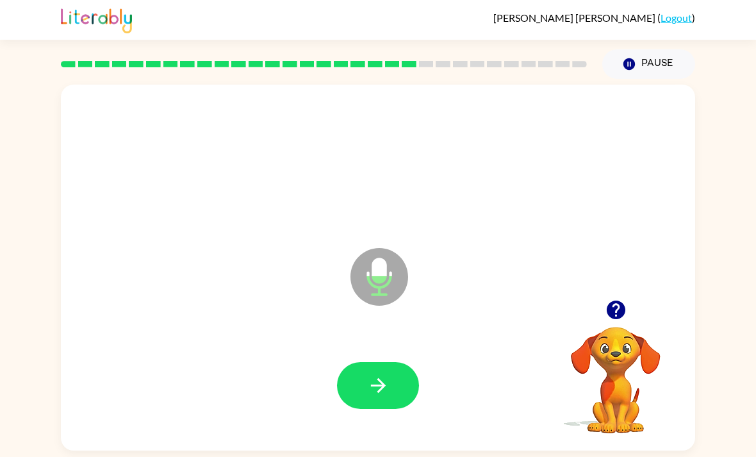
click at [398, 365] on button "button" at bounding box center [378, 385] width 82 height 47
click at [370, 374] on icon "button" at bounding box center [378, 385] width 22 height 22
click at [368, 362] on button "button" at bounding box center [378, 385] width 82 height 47
click at [353, 362] on button "button" at bounding box center [378, 385] width 82 height 47
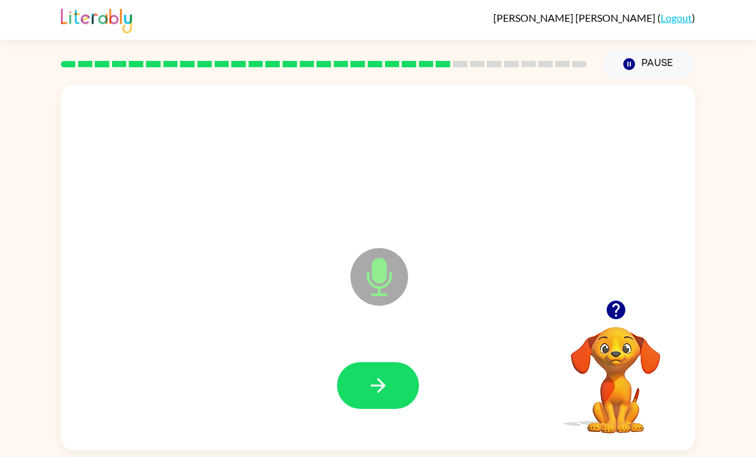
click at [361, 363] on button "button" at bounding box center [378, 385] width 82 height 47
click at [366, 362] on button "button" at bounding box center [378, 385] width 82 height 47
click at [373, 374] on icon "button" at bounding box center [378, 385] width 22 height 22
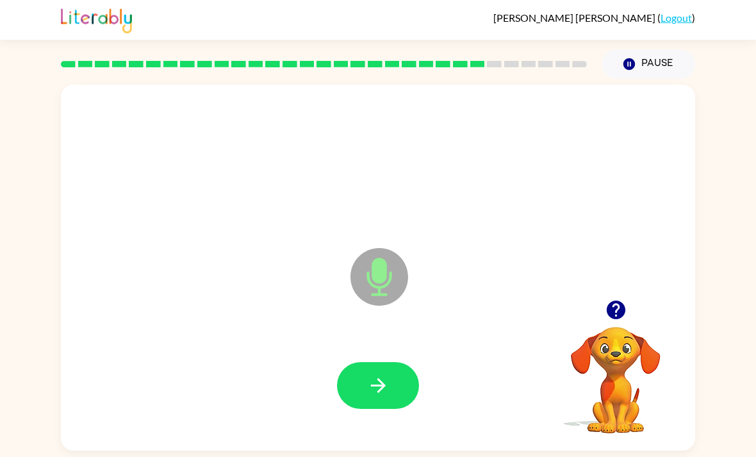
click at [381, 374] on button "button" at bounding box center [378, 385] width 82 height 47
click at [384, 374] on icon "button" at bounding box center [378, 385] width 22 height 22
click at [367, 374] on icon "button" at bounding box center [378, 385] width 22 height 22
click at [347, 362] on button "button" at bounding box center [378, 385] width 82 height 47
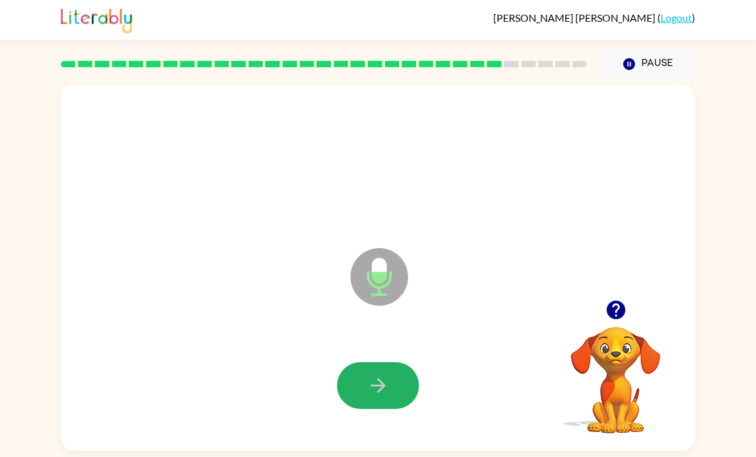
click at [380, 378] on icon "button" at bounding box center [377, 385] width 15 height 15
click at [377, 378] on icon "button" at bounding box center [377, 385] width 15 height 15
click at [609, 301] on icon "button" at bounding box center [615, 310] width 19 height 19
click at [367, 374] on icon "button" at bounding box center [378, 385] width 22 height 22
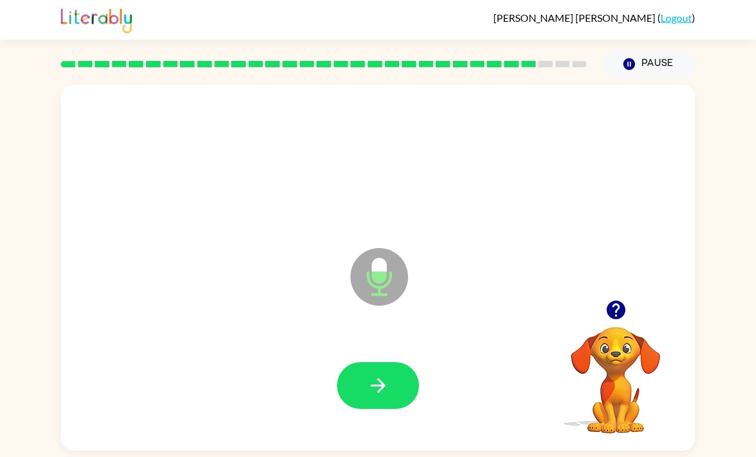
click at [374, 374] on icon "button" at bounding box center [378, 385] width 22 height 22
click at [361, 362] on button "button" at bounding box center [378, 385] width 82 height 47
click at [401, 362] on button "button" at bounding box center [378, 385] width 82 height 47
click at [383, 362] on button "button" at bounding box center [378, 385] width 82 height 47
click at [369, 374] on icon "button" at bounding box center [378, 385] width 22 height 22
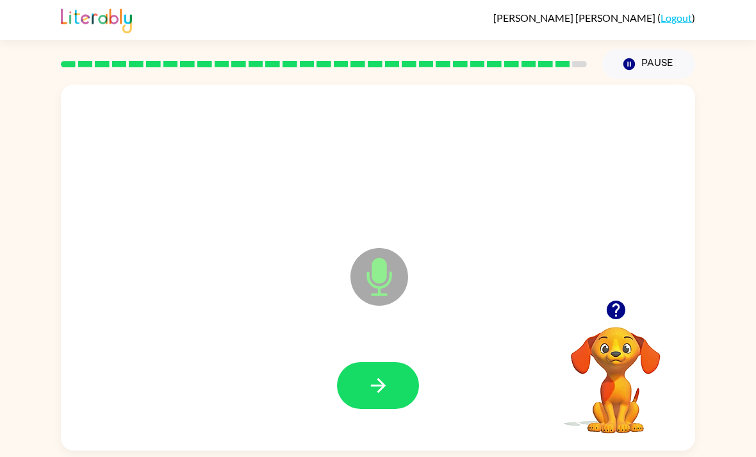
click at [360, 362] on button "button" at bounding box center [378, 385] width 82 height 47
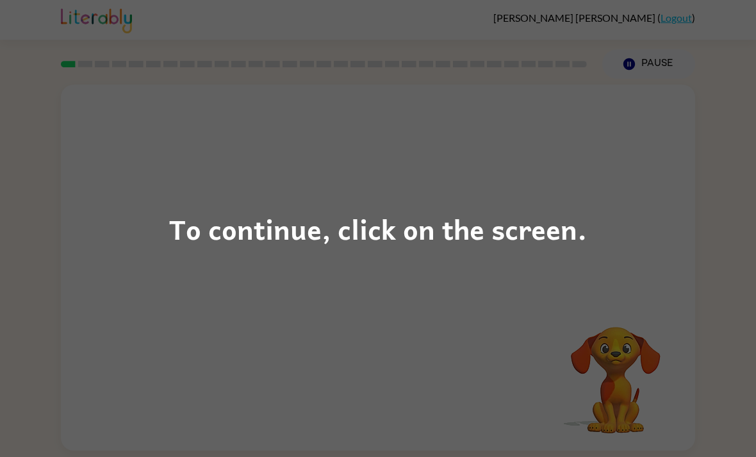
click at [169, 273] on div "To continue, click on the screen." at bounding box center [378, 228] width 756 height 457
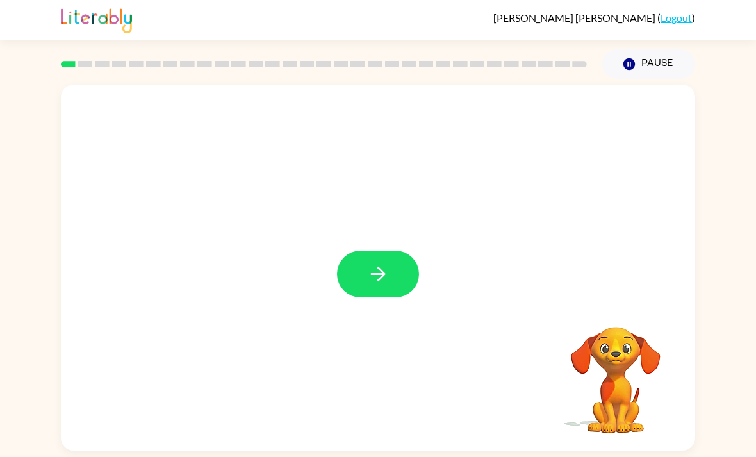
scroll to position [41, 0]
click at [367, 263] on icon "button" at bounding box center [378, 274] width 22 height 22
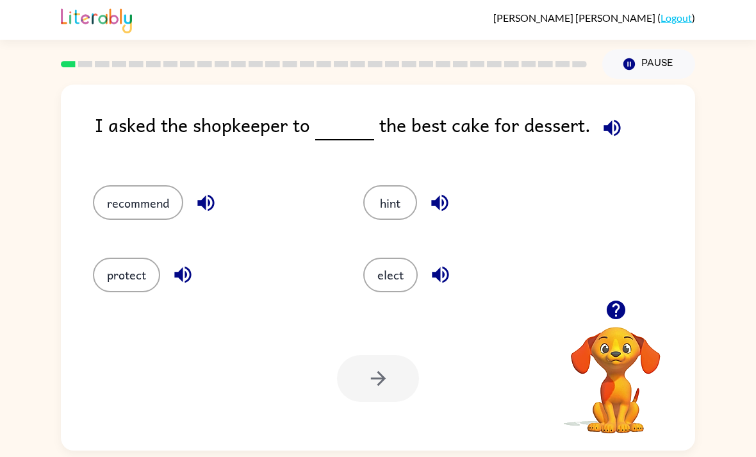
click at [133, 185] on button "recommend" at bounding box center [138, 202] width 90 height 35
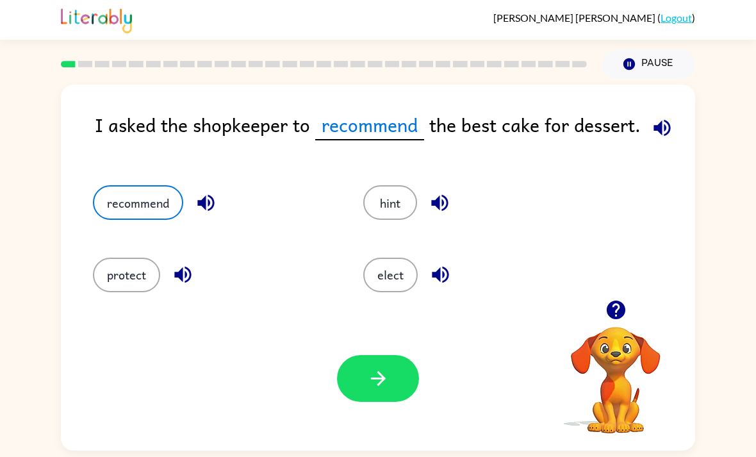
click at [367, 355] on button "button" at bounding box center [378, 378] width 82 height 47
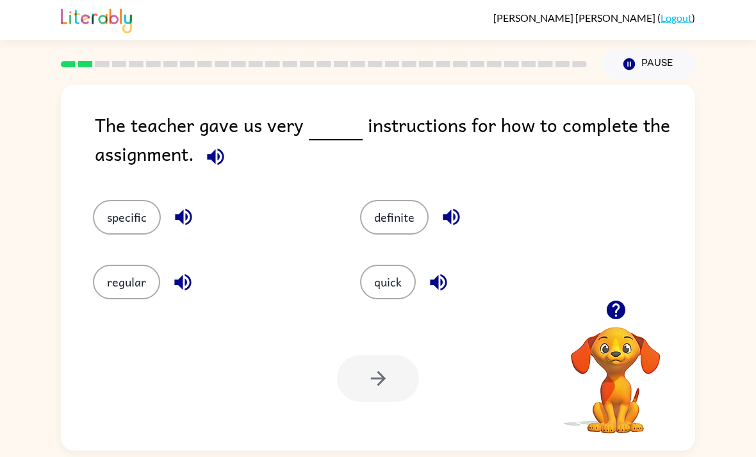
click at [120, 176] on div "specific" at bounding box center [202, 208] width 267 height 65
click at [113, 200] on button "specific" at bounding box center [127, 217] width 68 height 35
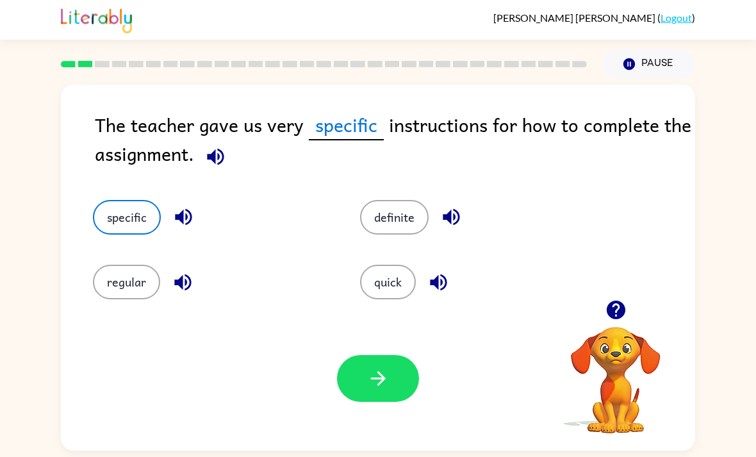
click at [378, 355] on button "button" at bounding box center [378, 378] width 82 height 47
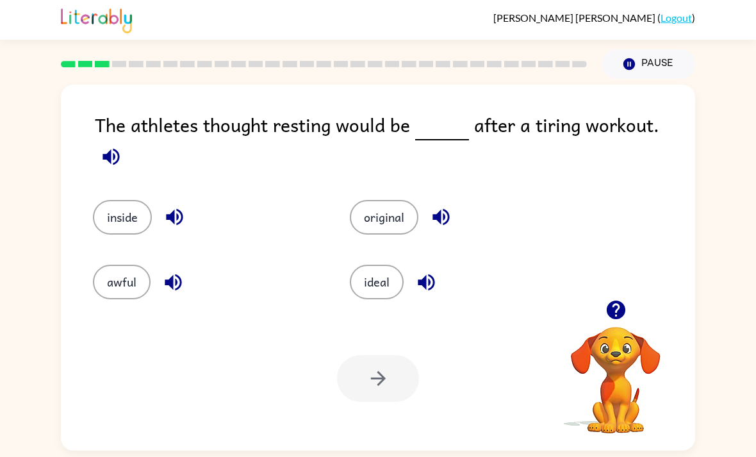
click at [85, 306] on div "Your browser must support playing .mp4 files to use Literably. Please try using…" at bounding box center [378, 378] width 634 height 144
click at [376, 200] on button "original" at bounding box center [384, 217] width 69 height 35
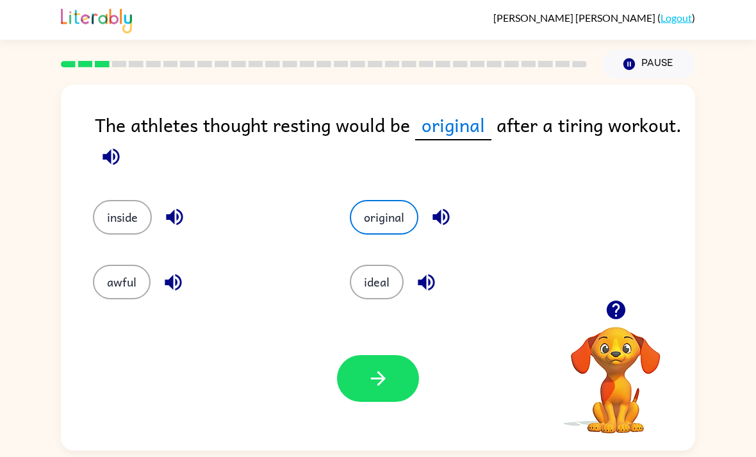
click at [379, 363] on button "button" at bounding box center [378, 378] width 82 height 47
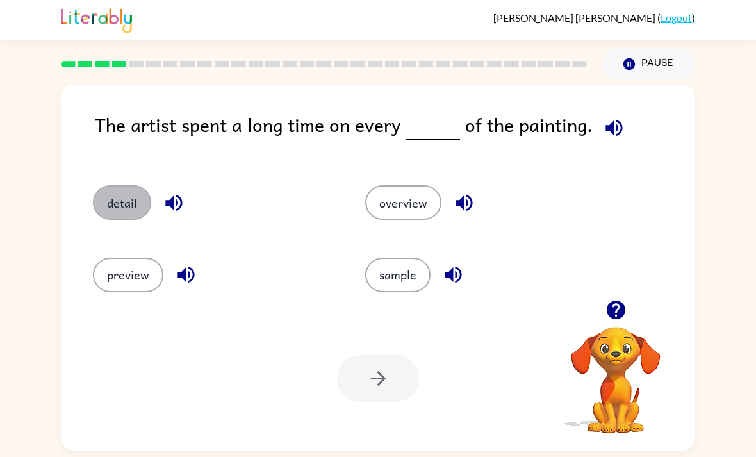
click at [117, 185] on button "detail" at bounding box center [122, 202] width 58 height 35
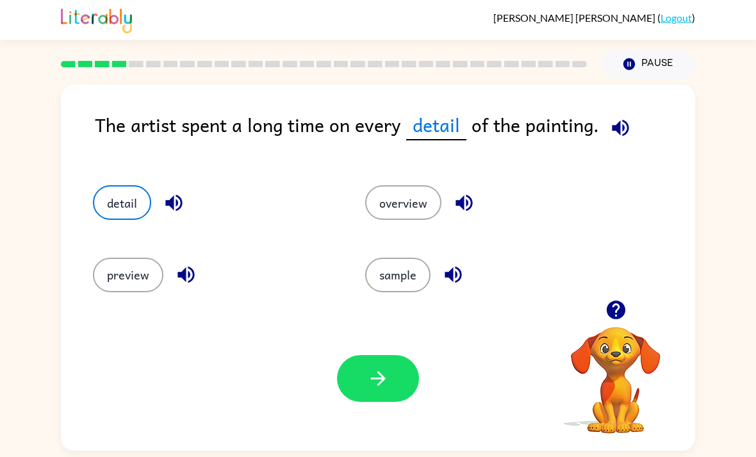
click at [372, 367] on icon "button" at bounding box center [378, 378] width 22 height 22
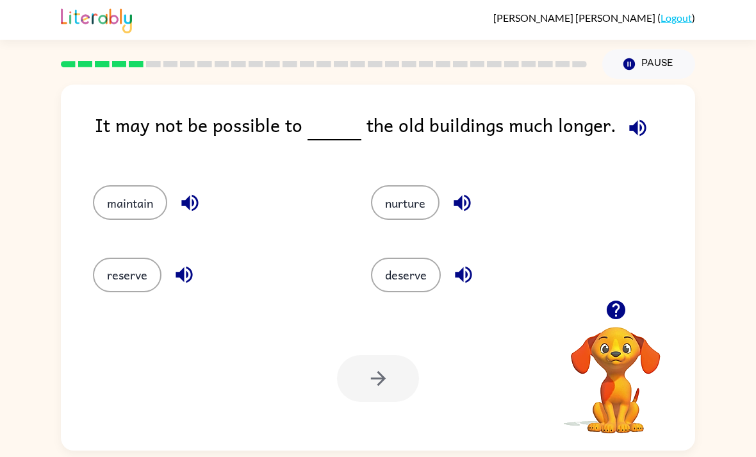
click at [113, 185] on button "maintain" at bounding box center [130, 202] width 74 height 35
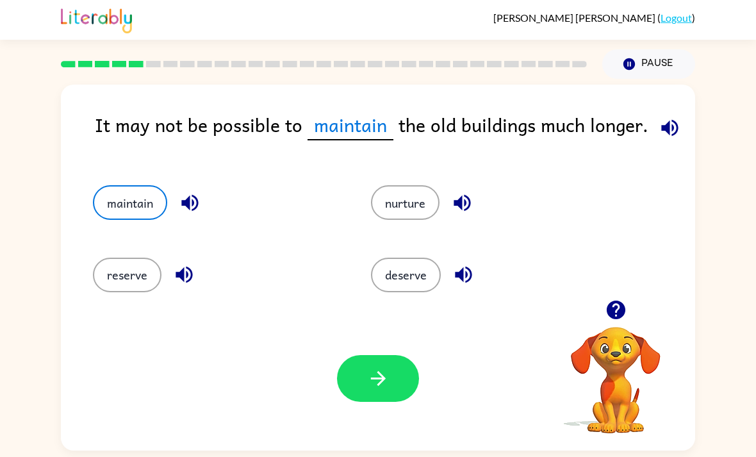
click at [120, 258] on button "reserve" at bounding box center [127, 275] width 69 height 35
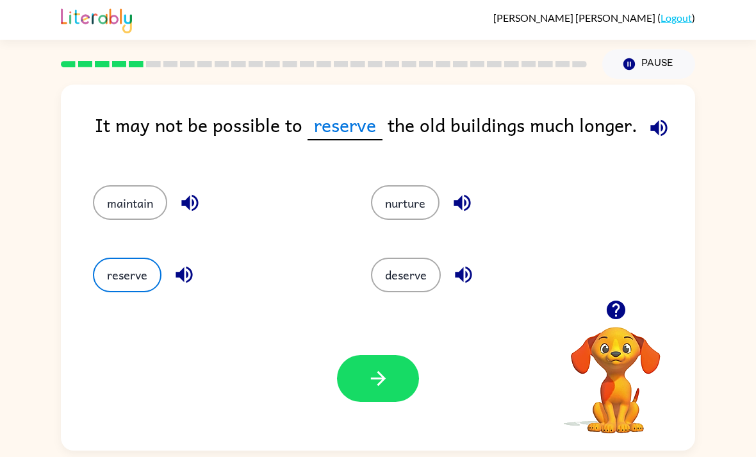
click at [122, 185] on button "maintain" at bounding box center [130, 202] width 74 height 35
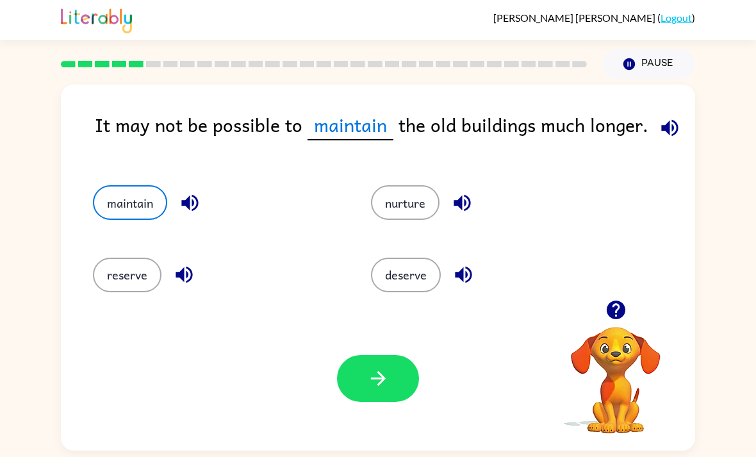
click at [379, 361] on button "button" at bounding box center [378, 378] width 82 height 47
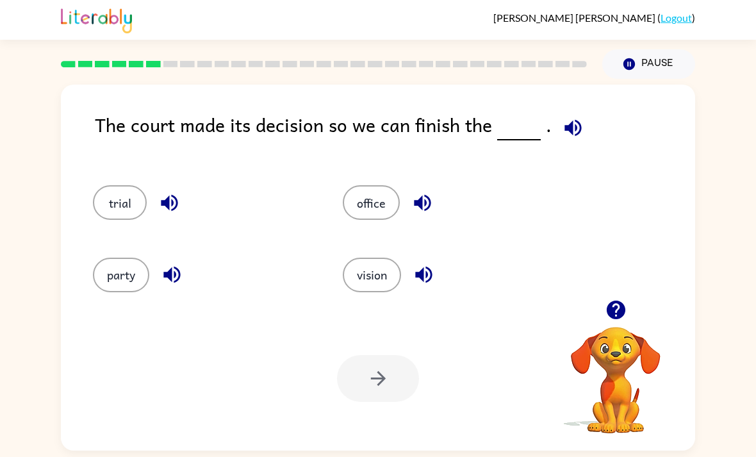
click at [113, 185] on button "trial" at bounding box center [120, 202] width 54 height 35
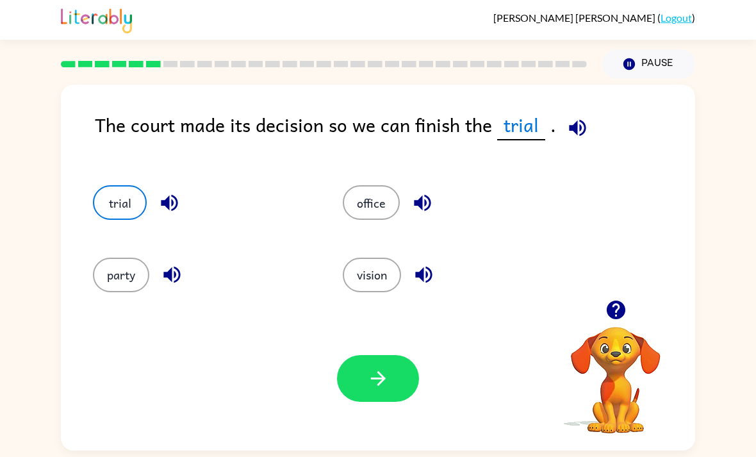
click at [345, 355] on button "button" at bounding box center [378, 378] width 82 height 47
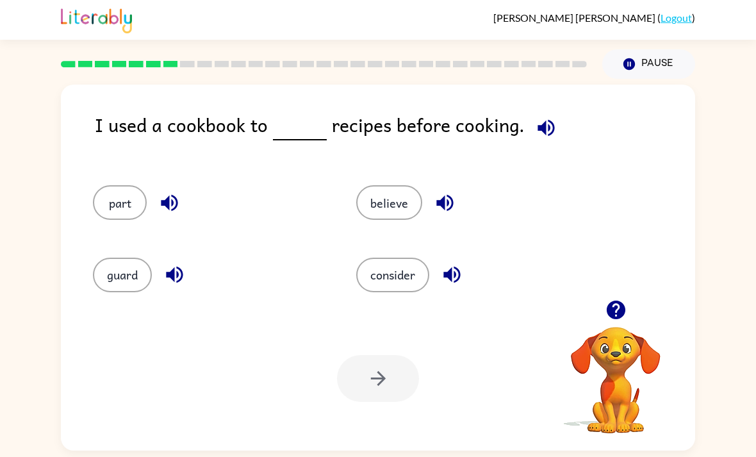
click at [110, 185] on button "part" at bounding box center [120, 202] width 54 height 35
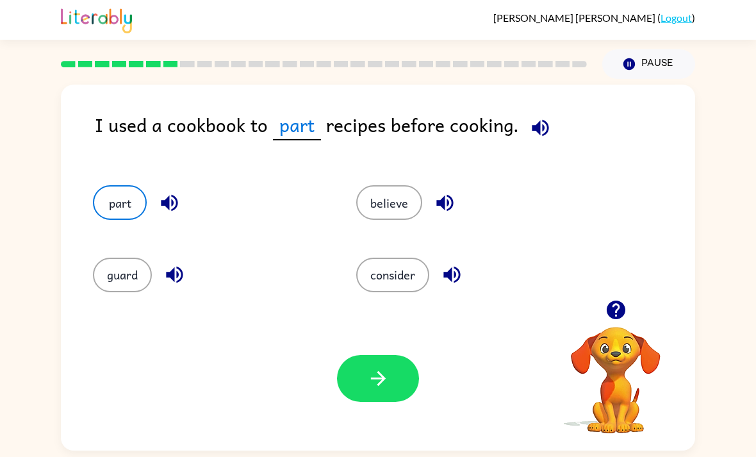
click at [381, 371] on icon "button" at bounding box center [377, 378] width 15 height 15
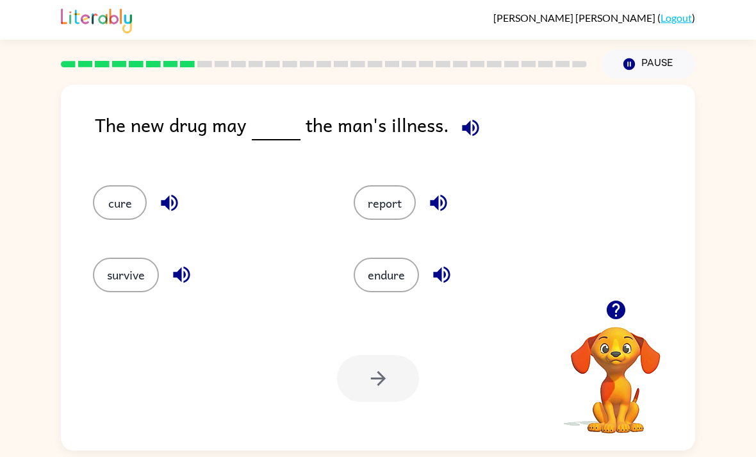
click at [100, 185] on button "cure" at bounding box center [120, 202] width 54 height 35
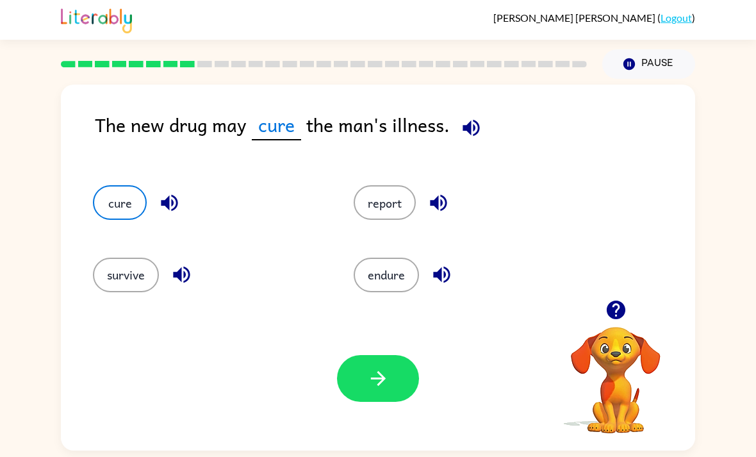
click at [381, 367] on icon "button" at bounding box center [378, 378] width 22 height 22
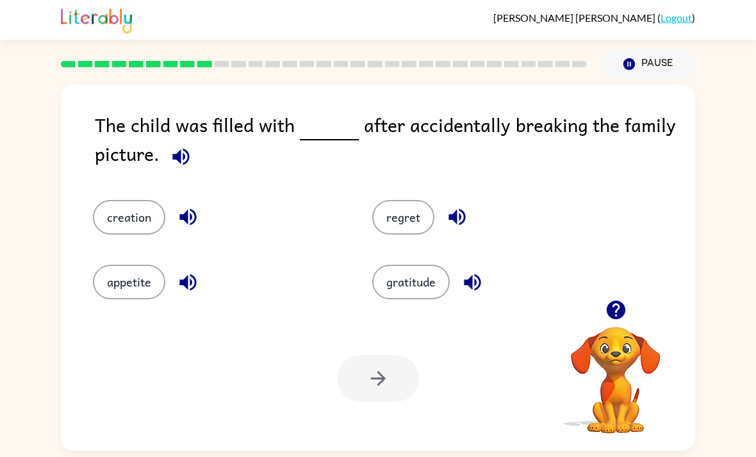
click at [411, 200] on button "regret" at bounding box center [403, 217] width 62 height 35
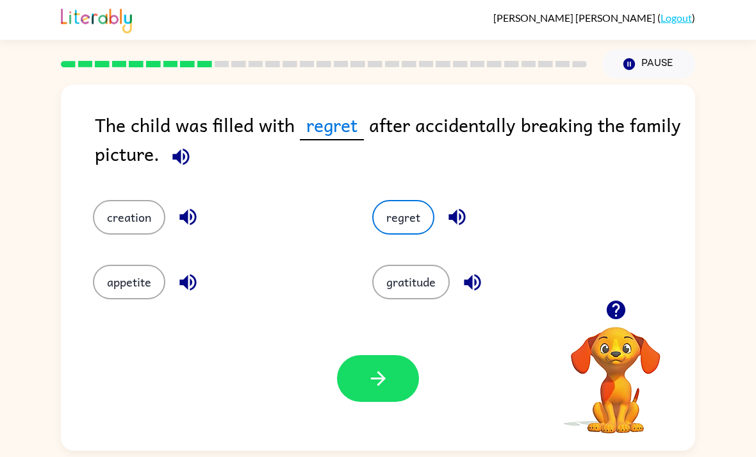
click at [381, 358] on button "button" at bounding box center [378, 378] width 82 height 47
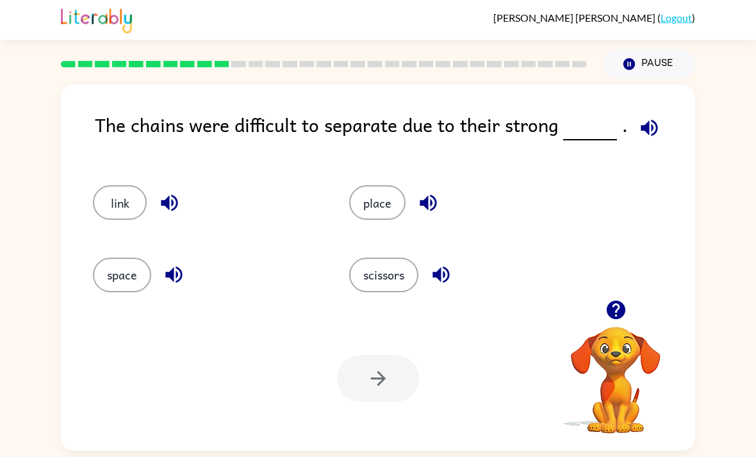
click at [94, 185] on button "link" at bounding box center [120, 202] width 54 height 35
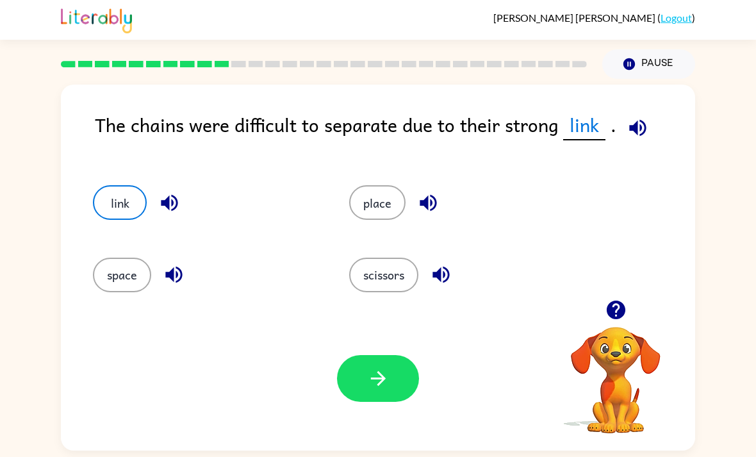
click at [354, 355] on button "button" at bounding box center [378, 378] width 82 height 47
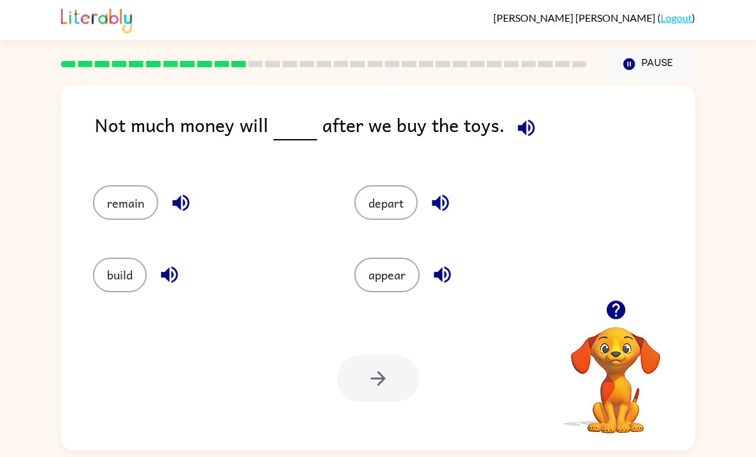
click at [124, 185] on button "remain" at bounding box center [125, 202] width 65 height 35
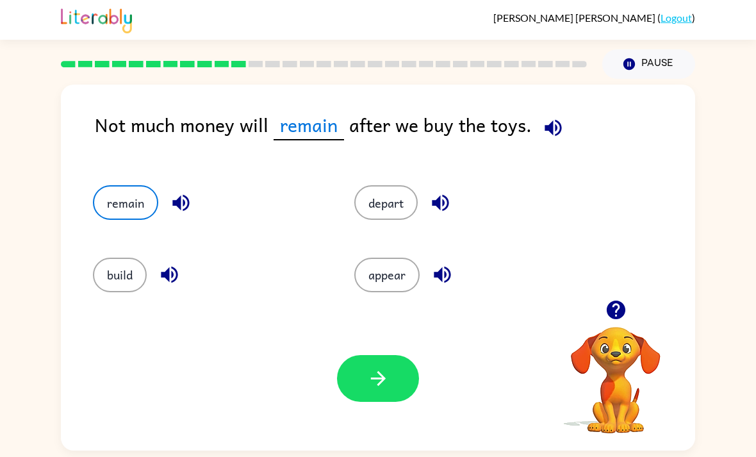
click at [372, 371] on icon "button" at bounding box center [377, 378] width 15 height 15
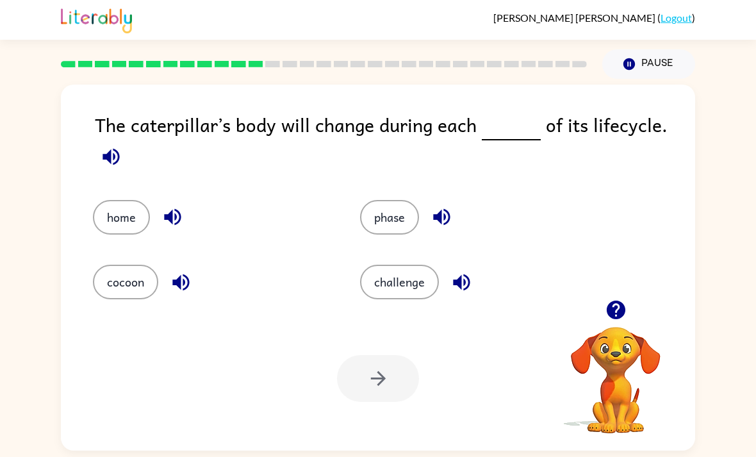
click at [400, 200] on button "phase" at bounding box center [389, 217] width 59 height 35
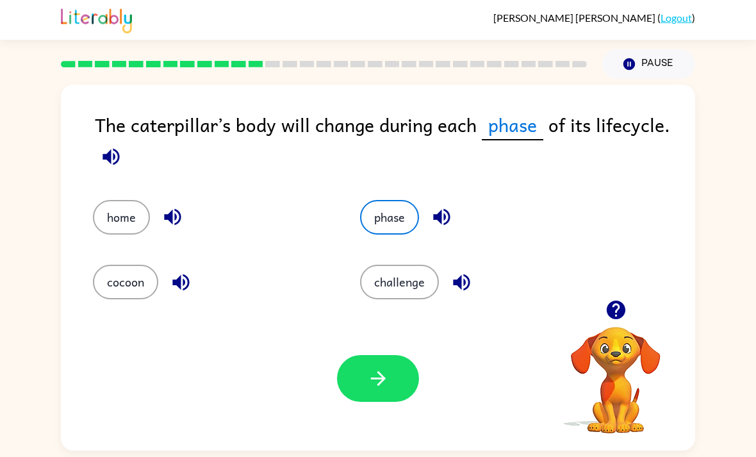
click at [383, 367] on icon "button" at bounding box center [378, 378] width 22 height 22
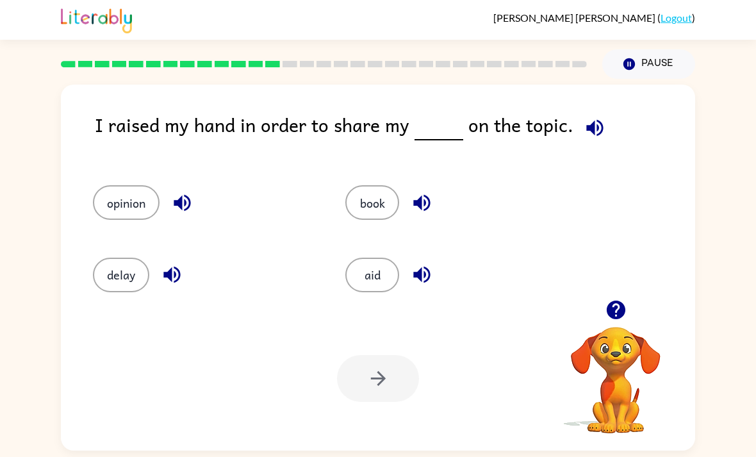
click at [120, 185] on button "opinion" at bounding box center [126, 202] width 67 height 35
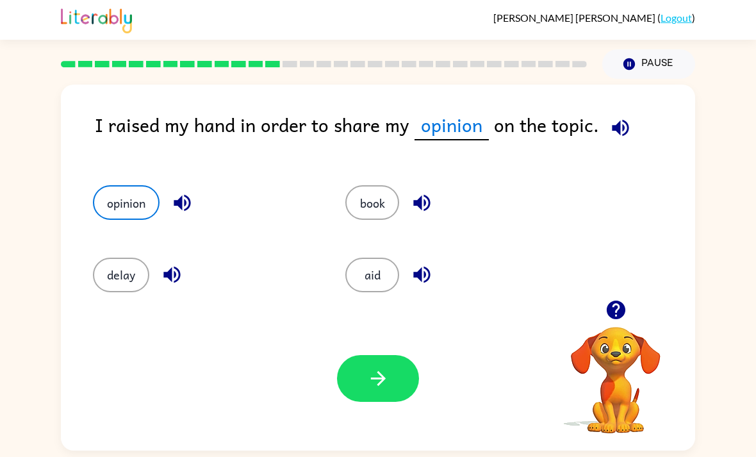
click at [370, 367] on icon "button" at bounding box center [378, 378] width 22 height 22
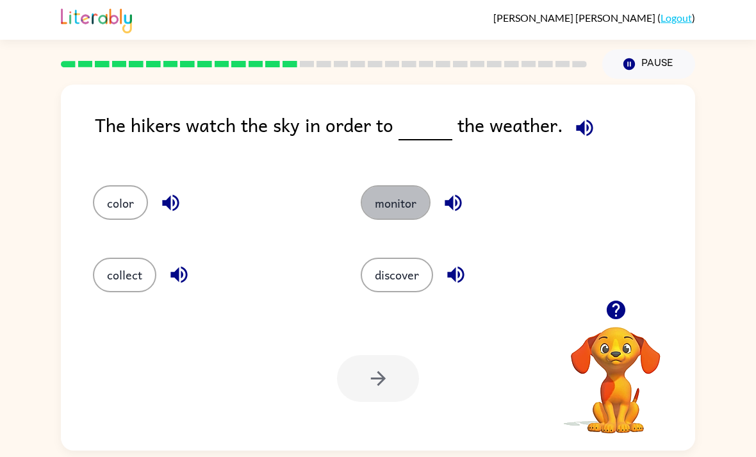
click at [403, 185] on button "monitor" at bounding box center [396, 202] width 70 height 35
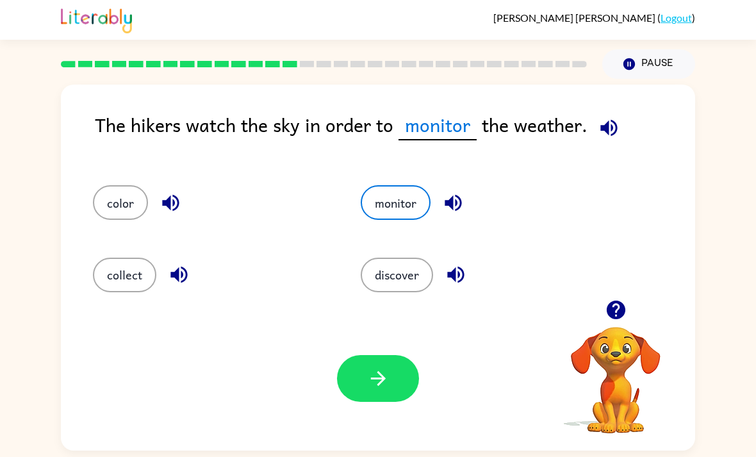
click at [400, 355] on button "button" at bounding box center [378, 378] width 82 height 47
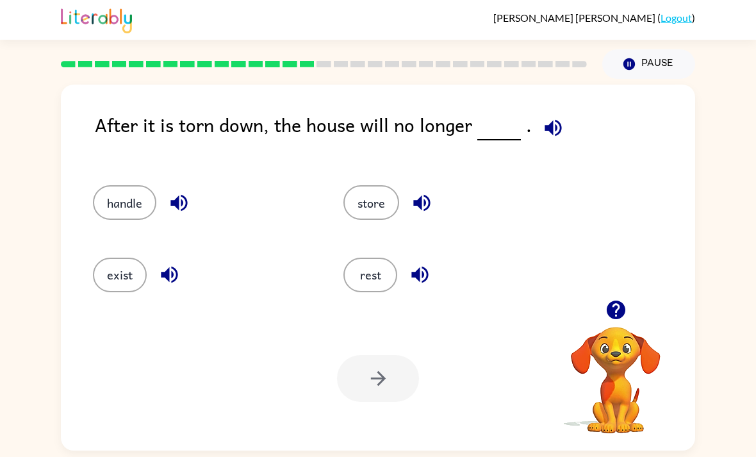
click at [117, 258] on button "exist" at bounding box center [120, 275] width 54 height 35
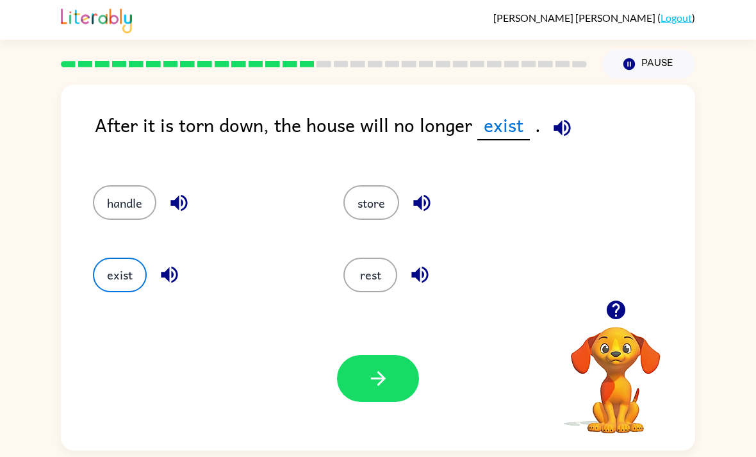
click at [377, 362] on button "button" at bounding box center [378, 378] width 82 height 47
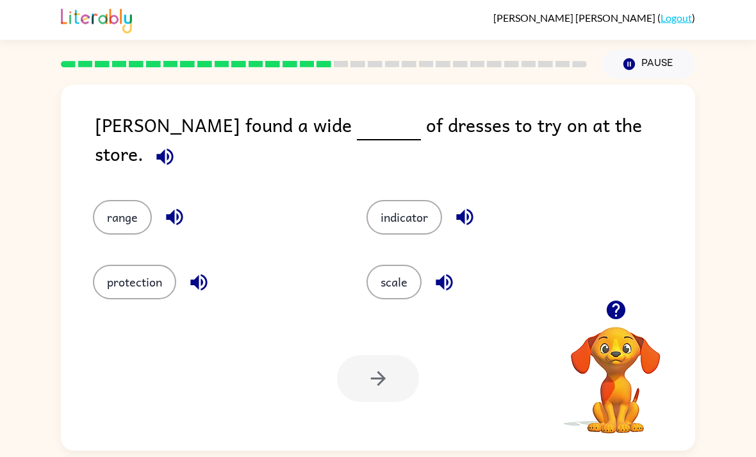
click at [124, 200] on button "range" at bounding box center [122, 217] width 59 height 35
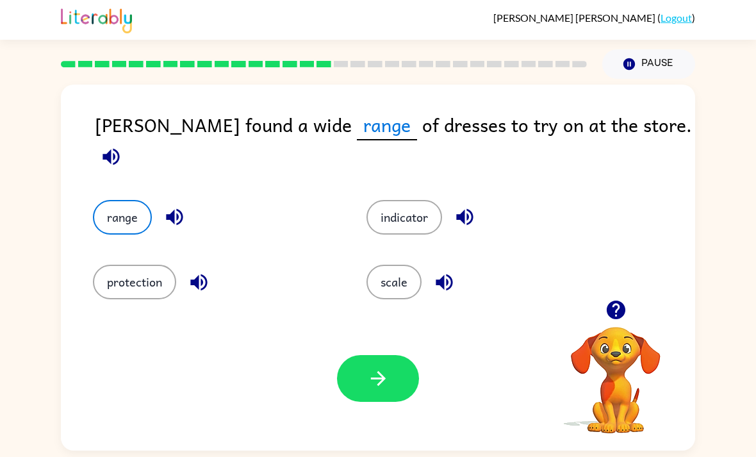
click at [377, 367] on icon "button" at bounding box center [378, 378] width 22 height 22
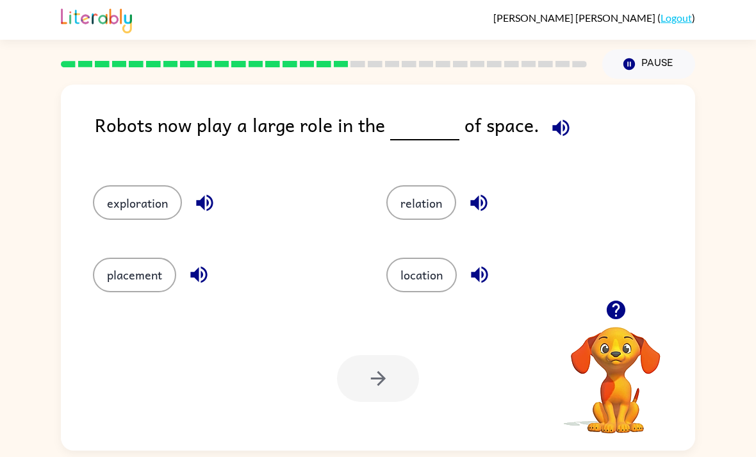
click at [415, 258] on button "location" at bounding box center [421, 275] width 70 height 35
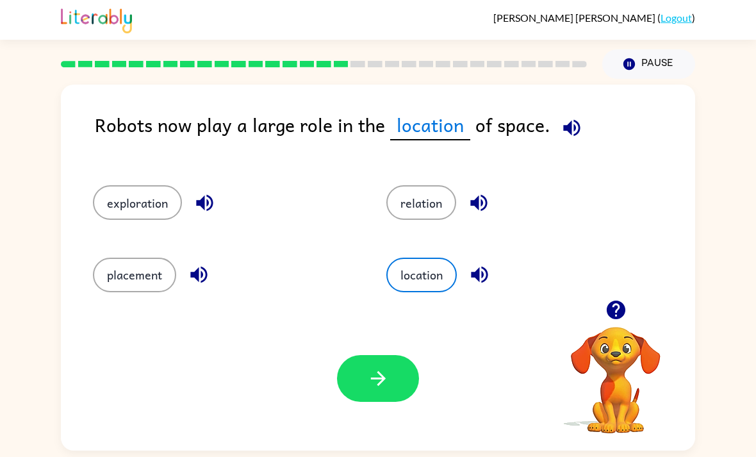
click at [363, 355] on button "button" at bounding box center [378, 378] width 82 height 47
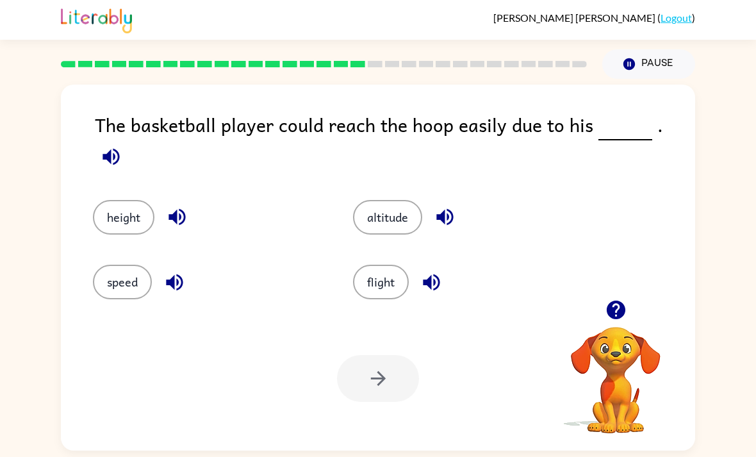
click at [369, 265] on button "flight" at bounding box center [381, 282] width 56 height 35
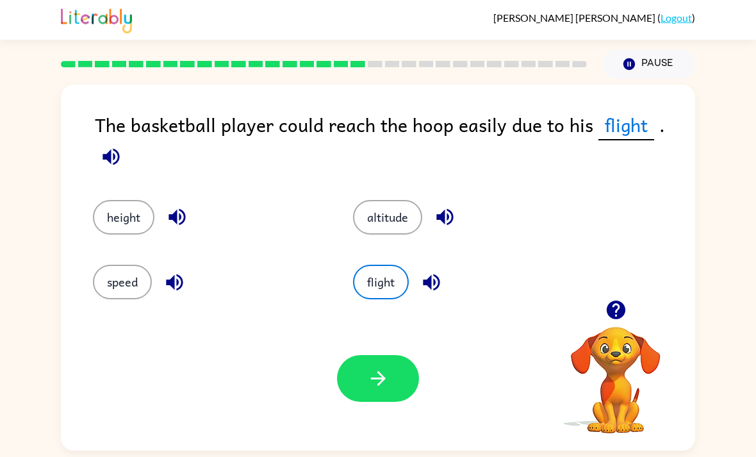
click at [370, 367] on icon "button" at bounding box center [378, 378] width 22 height 22
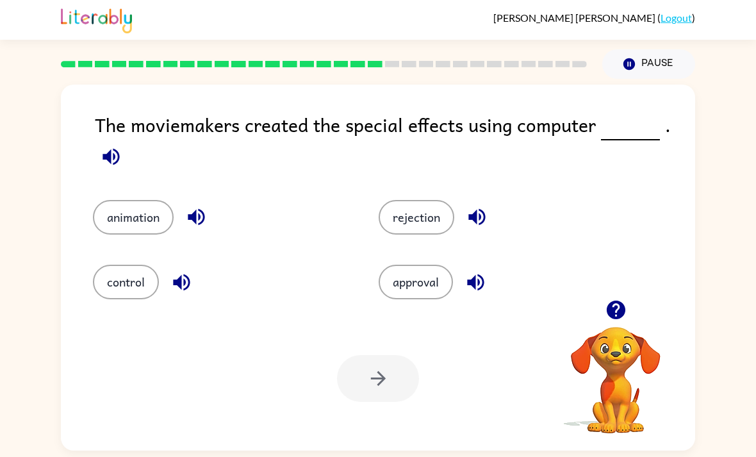
click at [113, 200] on button "animation" at bounding box center [133, 217] width 81 height 35
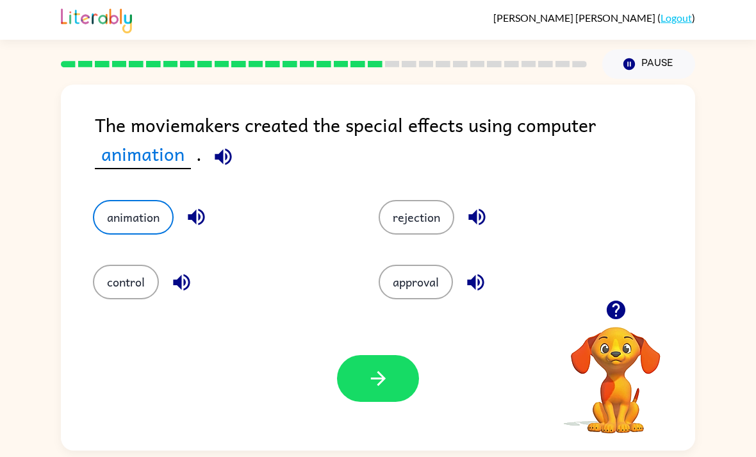
click at [359, 365] on button "button" at bounding box center [378, 378] width 82 height 47
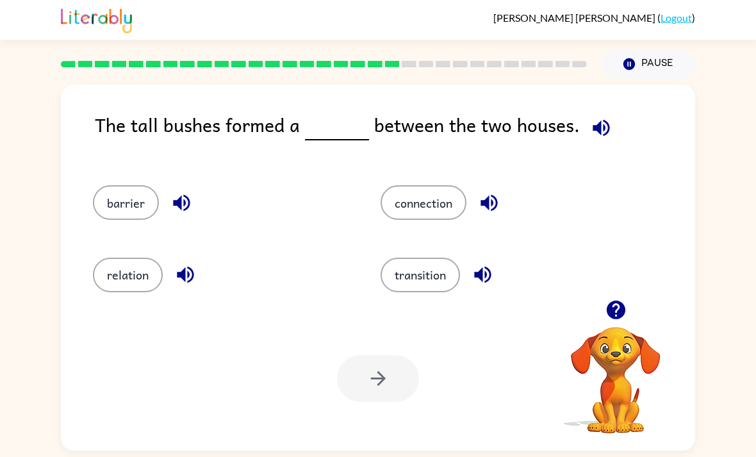
click at [124, 185] on button "barrier" at bounding box center [126, 202] width 66 height 35
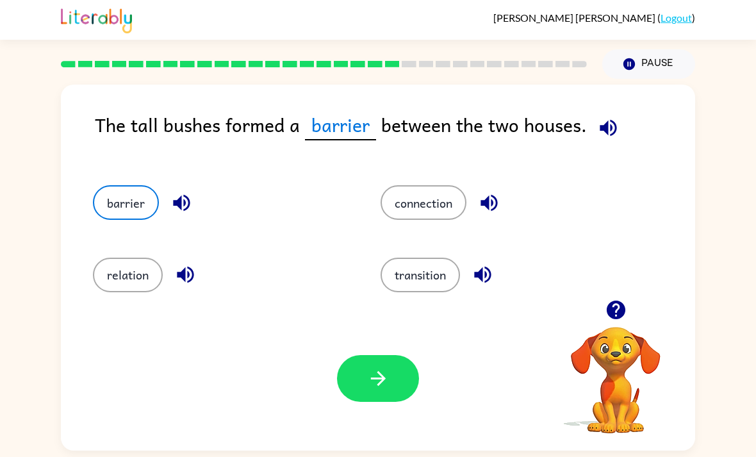
click at [368, 359] on button "button" at bounding box center [378, 378] width 82 height 47
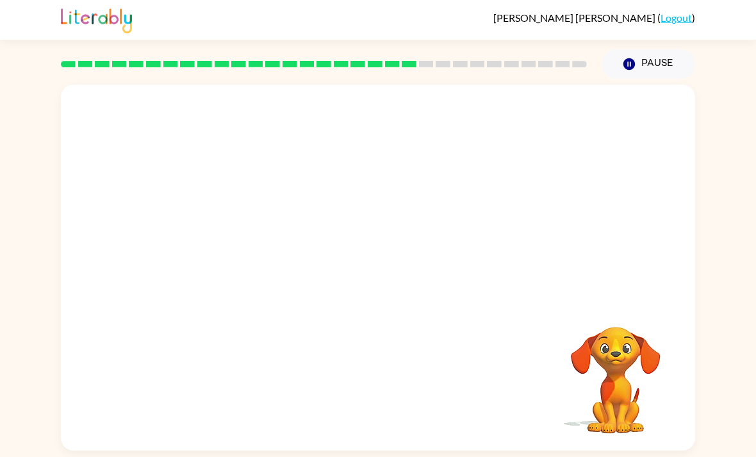
click at [437, 165] on video "Your browser must support playing .mp4 files to use Literably. Please try using…" at bounding box center [378, 192] width 634 height 215
click at [440, 169] on video "Your browser must support playing .mp4 files to use Literably. Please try using…" at bounding box center [378, 192] width 634 height 215
click at [439, 168] on video "Your browser must support playing .mp4 files to use Literably. Please try using…" at bounding box center [378, 192] width 634 height 215
click at [446, 164] on video "Your browser must support playing .mp4 files to use Literably. Please try using…" at bounding box center [378, 192] width 634 height 215
click at [445, 163] on video "Your browser must support playing .mp4 files to use Literably. Please try using…" at bounding box center [378, 192] width 634 height 215
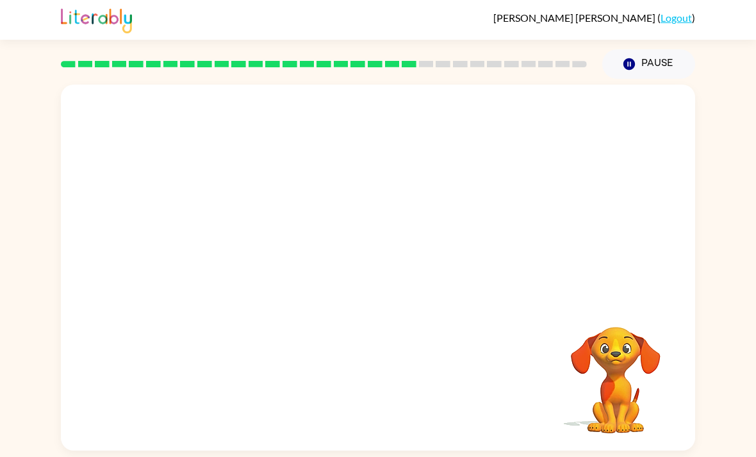
click at [445, 158] on video "Your browser must support playing .mp4 files to use Literably. Please try using…" at bounding box center [378, 192] width 634 height 215
click at [442, 159] on video "Your browser must support playing .mp4 files to use Literably. Please try using…" at bounding box center [378, 192] width 634 height 215
click at [436, 164] on video "Your browser must support playing .mp4 files to use Literably. Please try using…" at bounding box center [378, 192] width 634 height 215
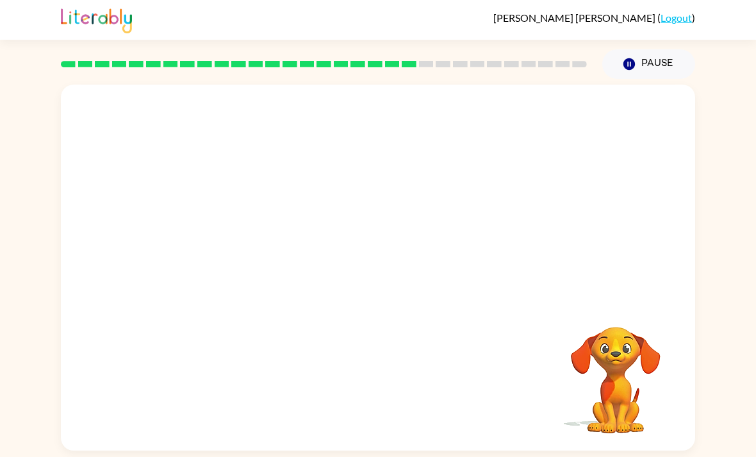
click at [436, 164] on video "Your browser must support playing .mp4 files to use Literably. Please try using…" at bounding box center [378, 192] width 634 height 215
click at [438, 160] on video "Your browser must support playing .mp4 files to use Literably. Please try using…" at bounding box center [378, 192] width 634 height 215
click at [448, 169] on video "Your browser must support playing .mp4 files to use Literably. Please try using…" at bounding box center [378, 192] width 634 height 215
click at [447, 169] on video "Your browser must support playing .mp4 files to use Literably. Please try using…" at bounding box center [378, 192] width 634 height 215
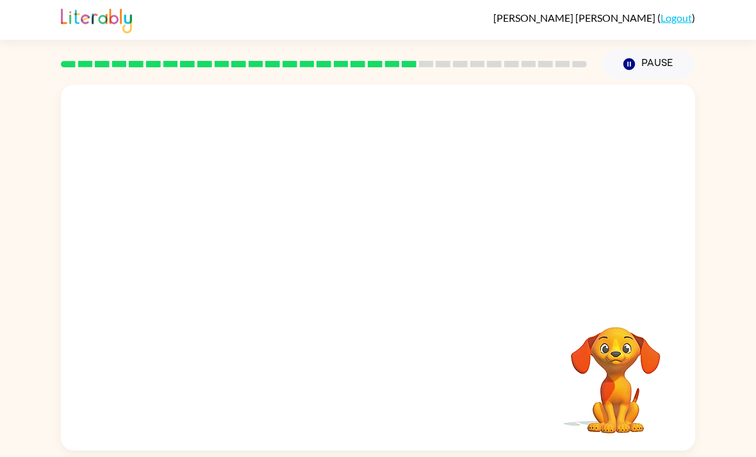
click at [449, 173] on video "Your browser must support playing .mp4 files to use Literably. Please try using…" at bounding box center [378, 192] width 634 height 215
click at [449, 172] on video "Your browser must support playing .mp4 files to use Literably. Please try using…" at bounding box center [378, 192] width 634 height 215
click at [446, 167] on video "Your browser must support playing .mp4 files to use Literably. Please try using…" at bounding box center [378, 192] width 634 height 215
click at [446, 166] on video "Your browser must support playing .mp4 files to use Literably. Please try using…" at bounding box center [378, 192] width 634 height 215
click at [441, 165] on video "Your browser must support playing .mp4 files to use Literably. Please try using…" at bounding box center [378, 192] width 634 height 215
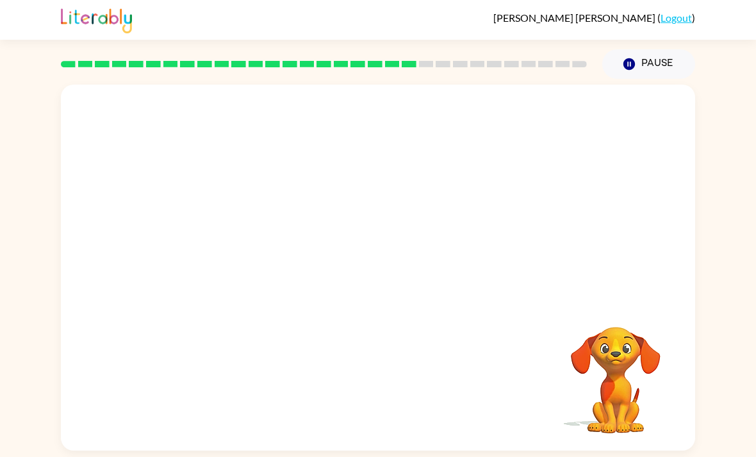
click at [442, 174] on video "Your browser must support playing .mp4 files to use Literably. Please try using…" at bounding box center [378, 192] width 634 height 215
click at [445, 178] on video "Your browser must support playing .mp4 files to use Literably. Please try using…" at bounding box center [378, 192] width 634 height 215
click at [443, 180] on video "Your browser must support playing .mp4 files to use Literably. Please try using…" at bounding box center [378, 192] width 634 height 215
click at [445, 166] on video "Your browser must support playing .mp4 files to use Literably. Please try using…" at bounding box center [378, 192] width 634 height 215
click at [442, 158] on video "Your browser must support playing .mp4 files to use Literably. Please try using…" at bounding box center [378, 192] width 634 height 215
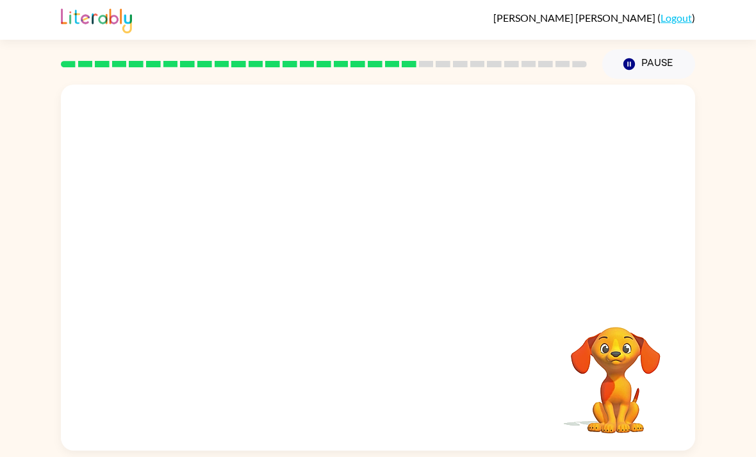
click at [445, 170] on video "Your browser must support playing .mp4 files to use Literably. Please try using…" at bounding box center [378, 192] width 634 height 215
click at [435, 163] on video "Your browser must support playing .mp4 files to use Literably. Please try using…" at bounding box center [378, 192] width 634 height 215
click at [445, 165] on video "Your browser must support playing .mp4 files to use Literably. Please try using…" at bounding box center [378, 192] width 634 height 215
click at [448, 161] on video "Your browser must support playing .mp4 files to use Literably. Please try using…" at bounding box center [378, 192] width 634 height 215
click at [452, 169] on video "Your browser must support playing .mp4 files to use Literably. Please try using…" at bounding box center [378, 192] width 634 height 215
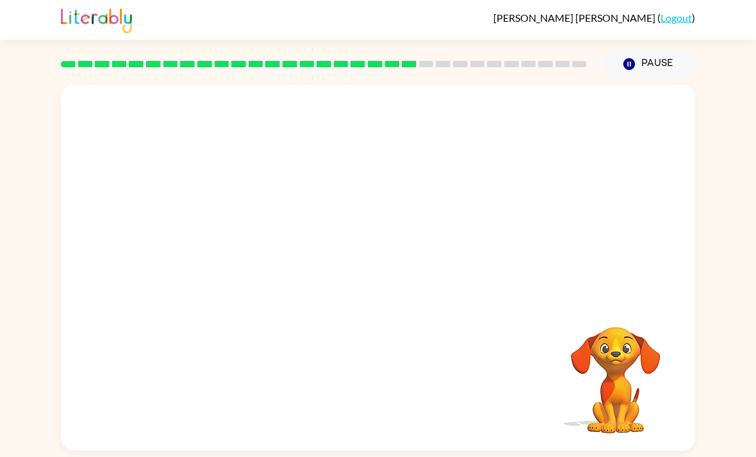
click at [452, 168] on video "Your browser must support playing .mp4 files to use Literably. Please try using…" at bounding box center [378, 192] width 634 height 215
click at [454, 163] on video "Your browser must support playing .mp4 files to use Literably. Please try using…" at bounding box center [378, 192] width 634 height 215
click at [453, 163] on video "Your browser must support playing .mp4 files to use Literably. Please try using…" at bounding box center [378, 192] width 634 height 215
click at [451, 165] on video "Your browser must support playing .mp4 files to use Literably. Please try using…" at bounding box center [378, 192] width 634 height 215
click at [375, 253] on button "button" at bounding box center [378, 274] width 82 height 47
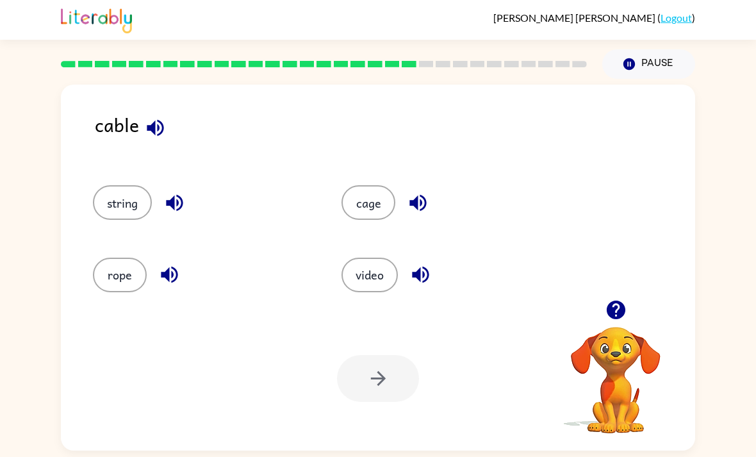
click at [113, 185] on button "string" at bounding box center [122, 202] width 59 height 35
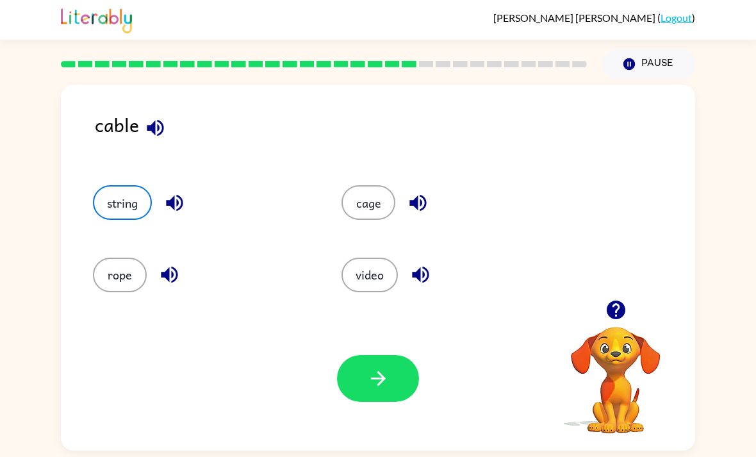
click at [362, 355] on button "button" at bounding box center [378, 378] width 82 height 47
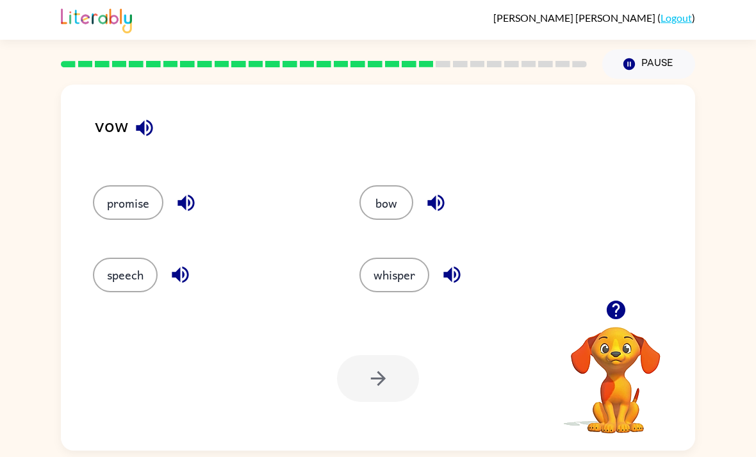
click at [128, 185] on button "promise" at bounding box center [128, 202] width 70 height 35
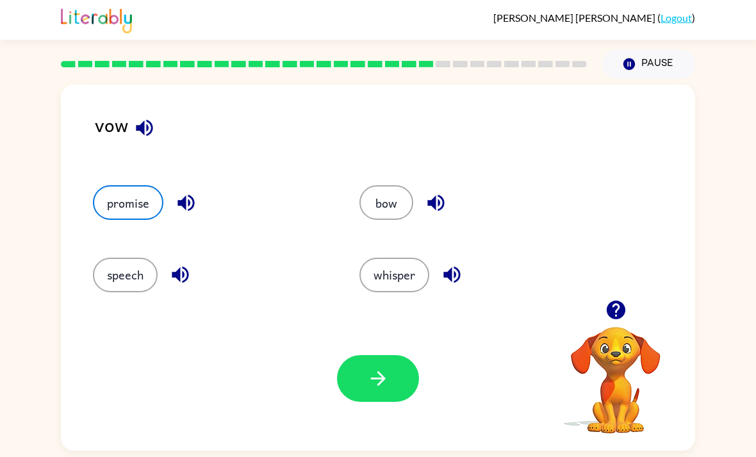
click at [383, 371] on icon "button" at bounding box center [377, 378] width 15 height 15
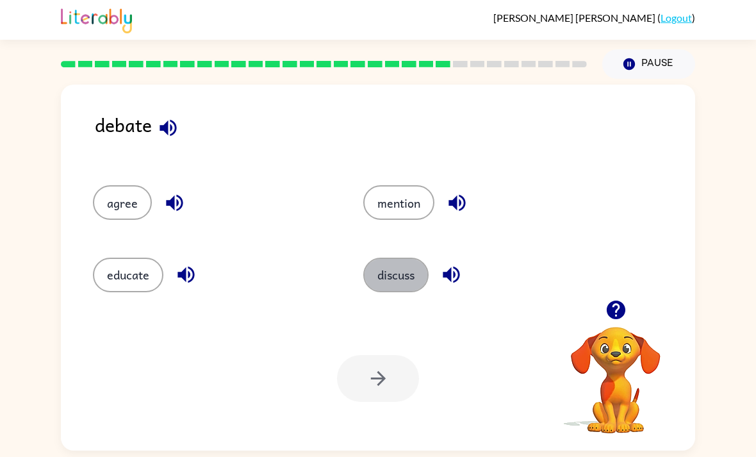
click at [386, 258] on button "discuss" at bounding box center [395, 275] width 65 height 35
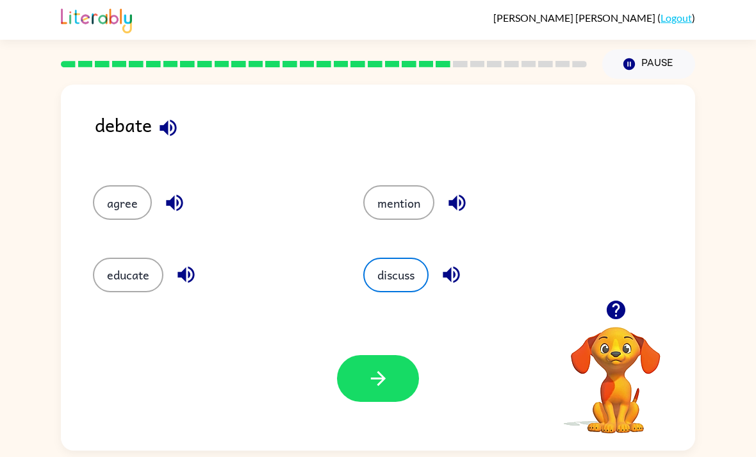
click at [369, 367] on icon "button" at bounding box center [378, 378] width 22 height 22
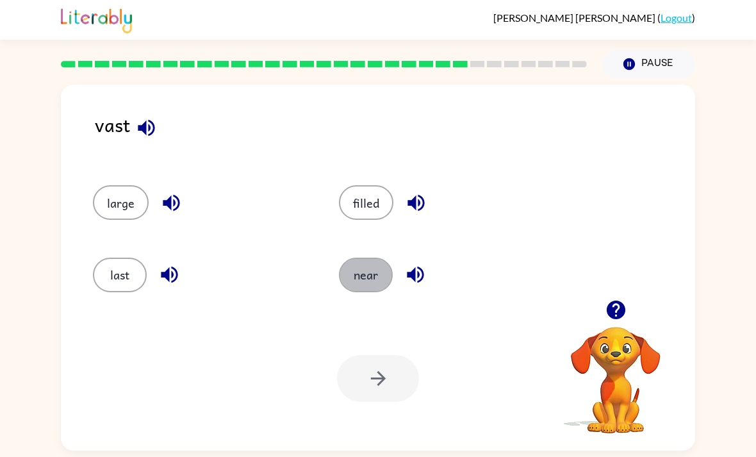
click at [349, 258] on button "near" at bounding box center [366, 275] width 54 height 35
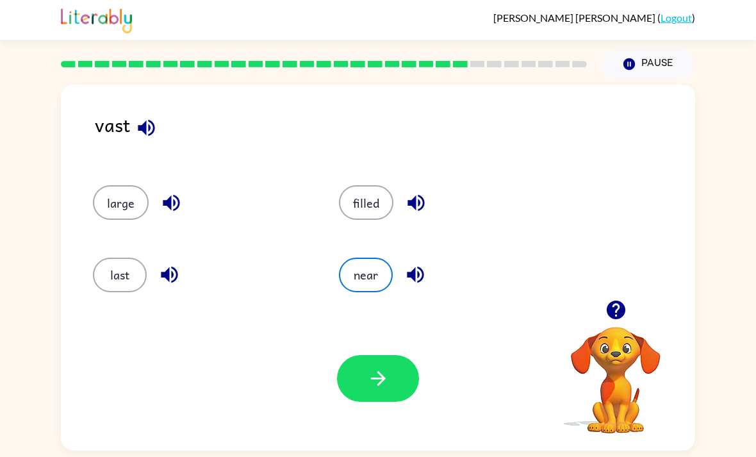
click at [370, 367] on icon "button" at bounding box center [378, 378] width 22 height 22
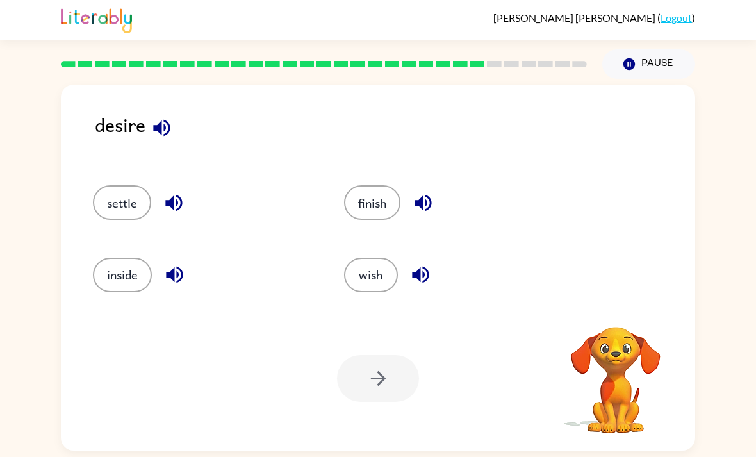
click at [372, 258] on button "wish" at bounding box center [371, 275] width 54 height 35
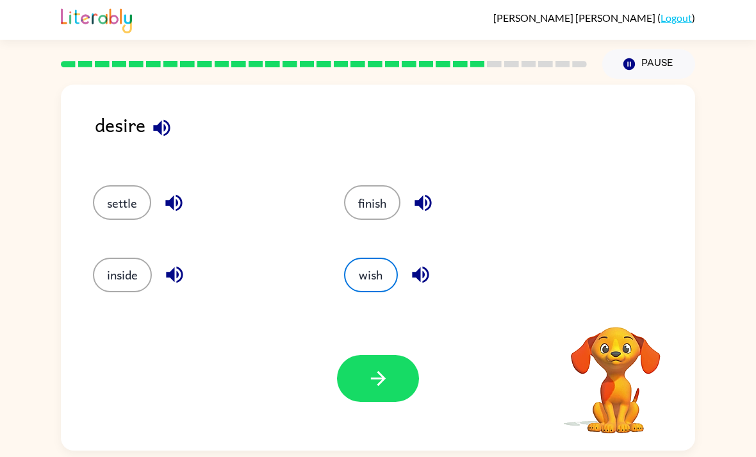
click at [367, 355] on button "button" at bounding box center [378, 378] width 82 height 47
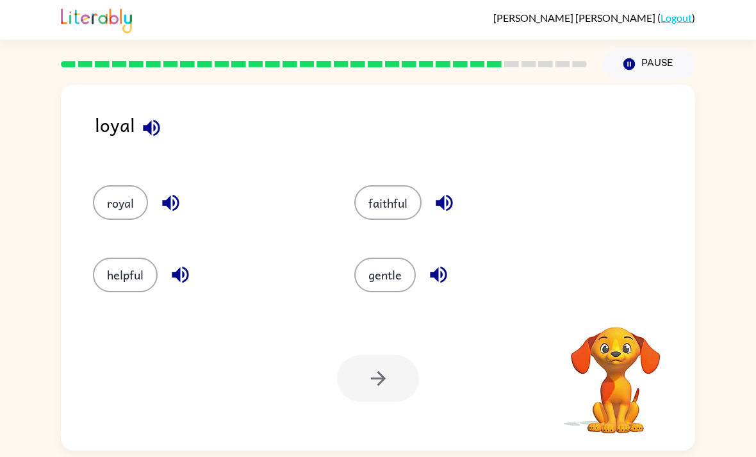
click at [121, 185] on button "royal" at bounding box center [120, 202] width 55 height 35
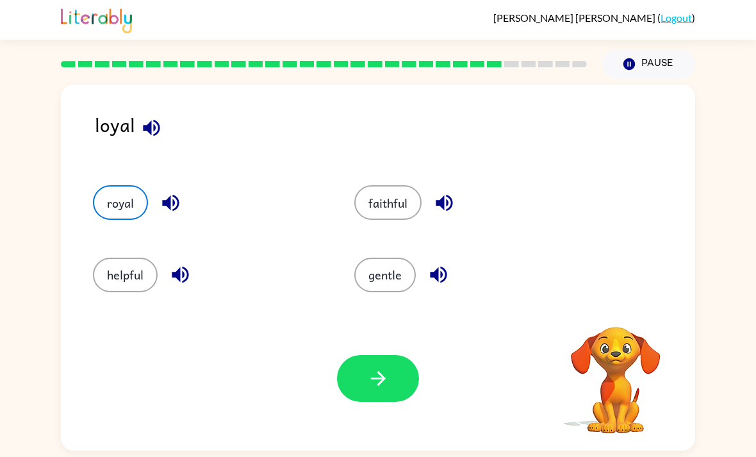
click at [370, 367] on icon "button" at bounding box center [378, 378] width 22 height 22
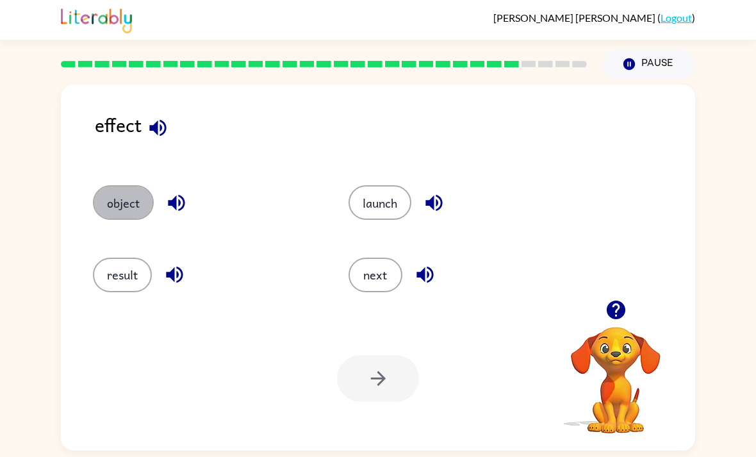
click at [121, 185] on button "object" at bounding box center [123, 202] width 61 height 35
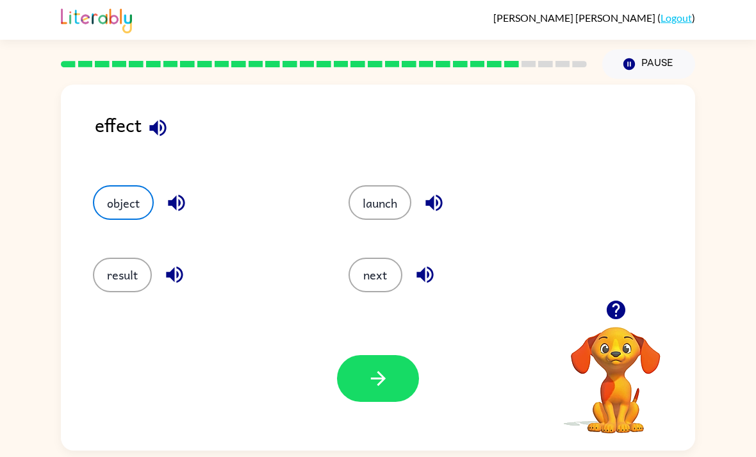
click at [372, 355] on button "button" at bounding box center [378, 378] width 82 height 47
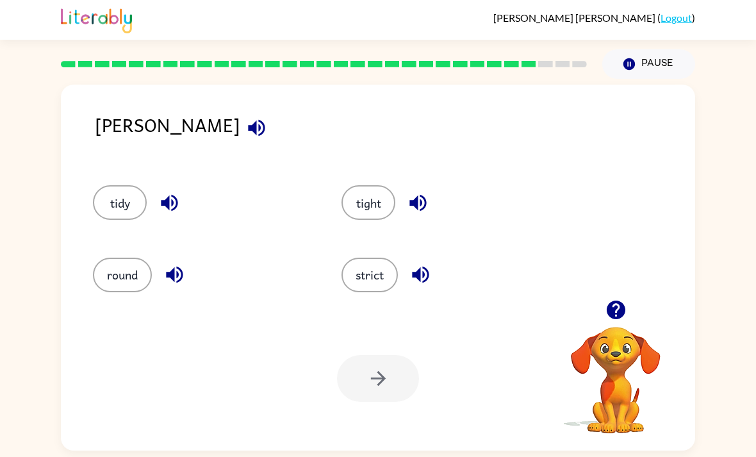
click at [380, 185] on button "tight" at bounding box center [369, 202] width 54 height 35
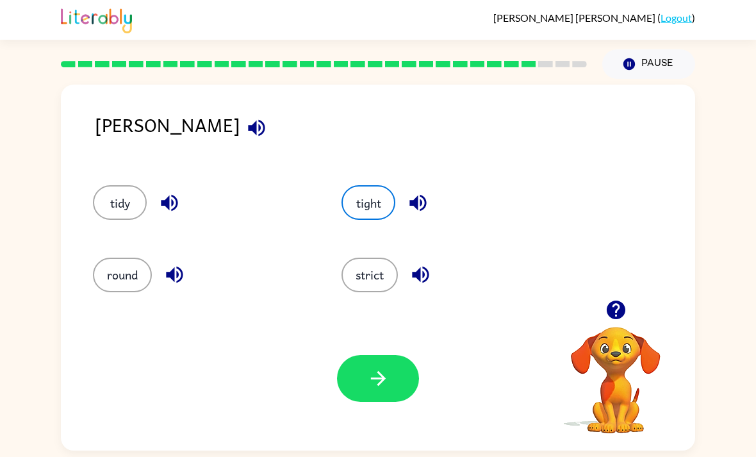
click at [361, 258] on button "strict" at bounding box center [370, 275] width 56 height 35
click at [366, 355] on button "button" at bounding box center [378, 378] width 82 height 47
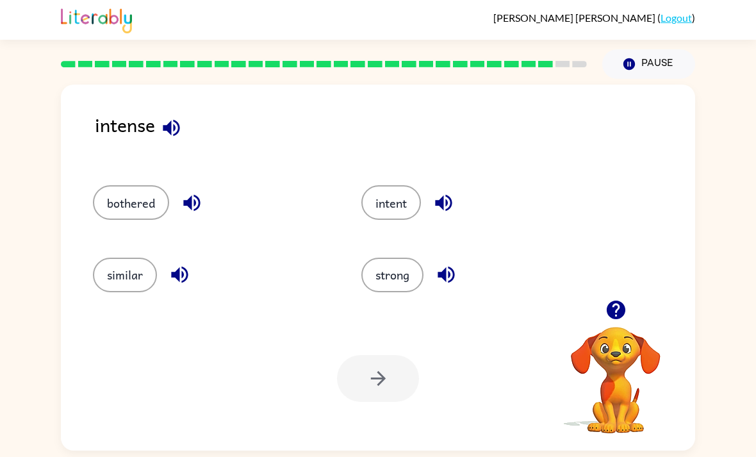
click at [115, 185] on button "bothered" at bounding box center [131, 202] width 76 height 35
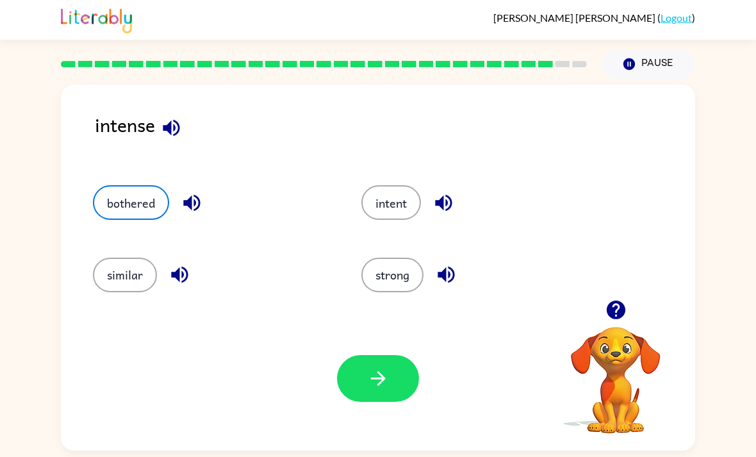
click at [374, 355] on button "button" at bounding box center [378, 378] width 82 height 47
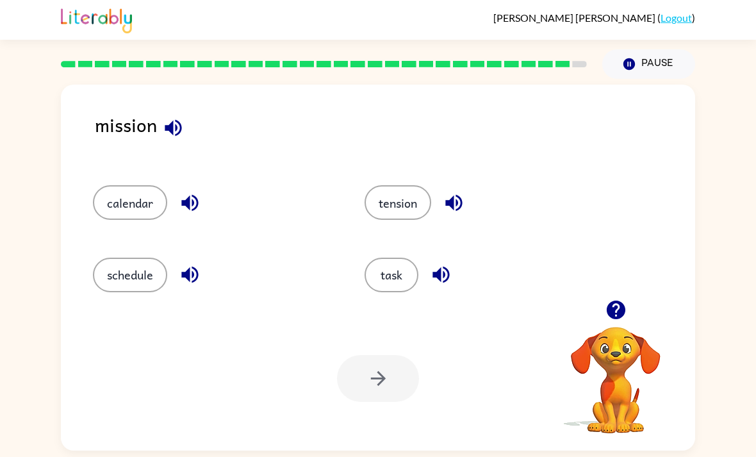
click at [375, 258] on button "task" at bounding box center [392, 275] width 54 height 35
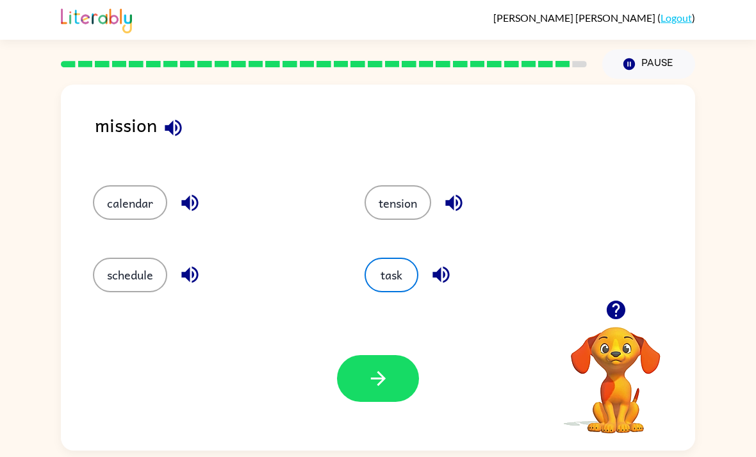
click at [365, 355] on button "button" at bounding box center [378, 378] width 82 height 47
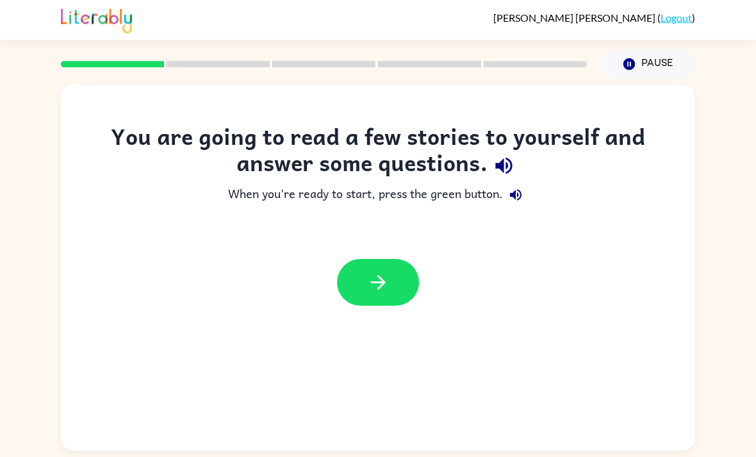
click at [414, 286] on button "button" at bounding box center [378, 282] width 82 height 47
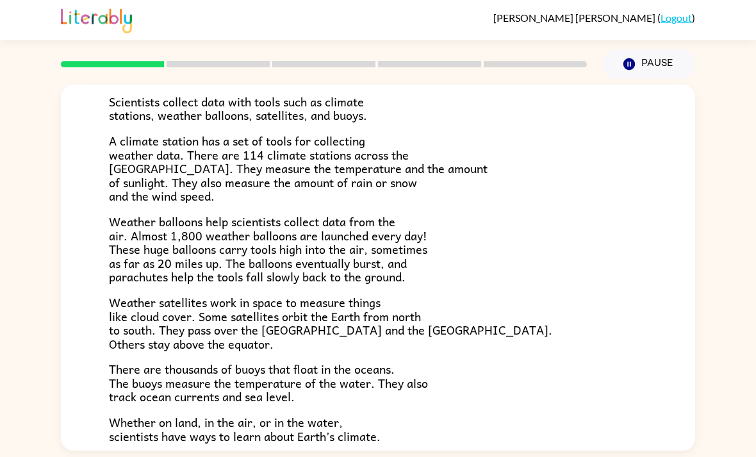
scroll to position [240, 0]
click at [29, 175] on div "Climate Climate is the average of the weather conditions over all four seasons.…" at bounding box center [378, 265] width 756 height 372
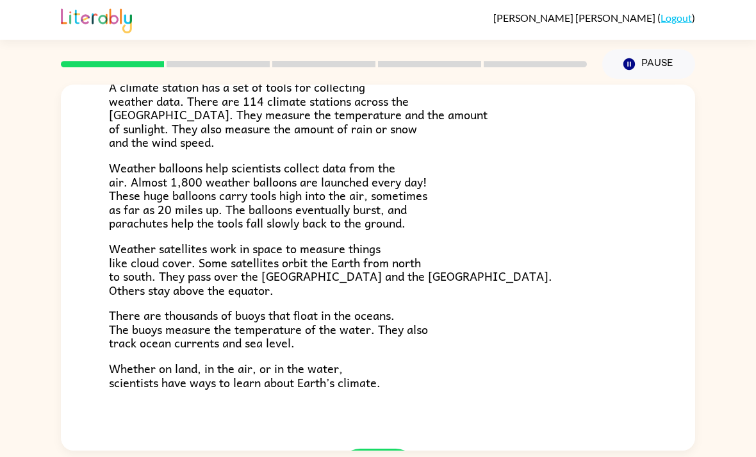
scroll to position [295, 0]
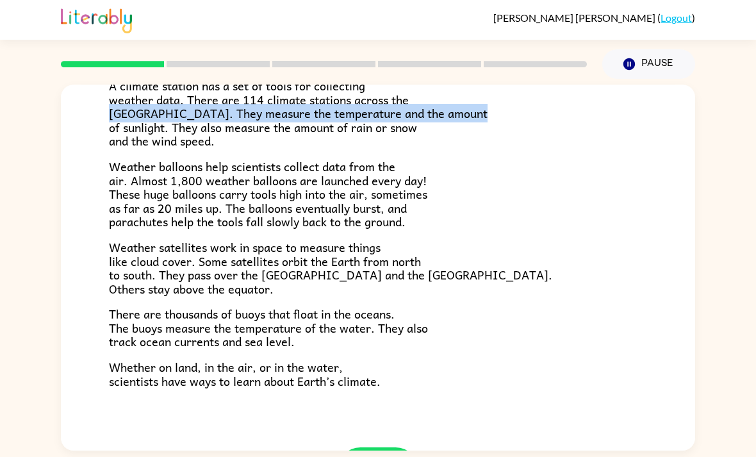
click at [58, 144] on div "Climate Climate is the average of the weather conditions over all four seasons.…" at bounding box center [378, 265] width 756 height 372
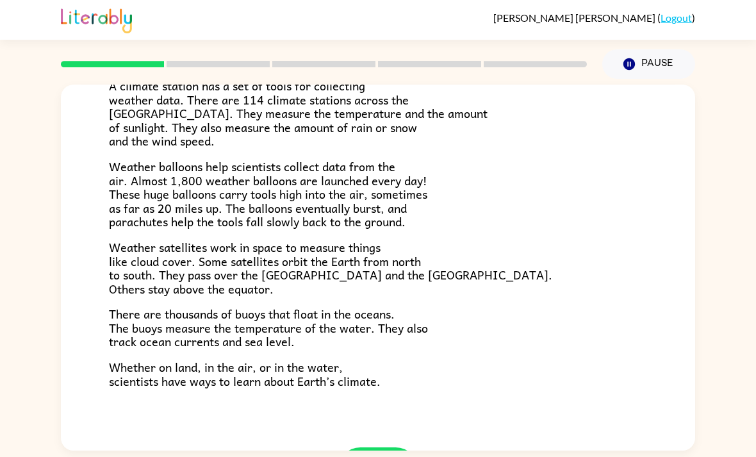
click at [58, 144] on div "Climate Climate is the average of the weather conditions over all four seasons.…" at bounding box center [378, 265] width 756 height 372
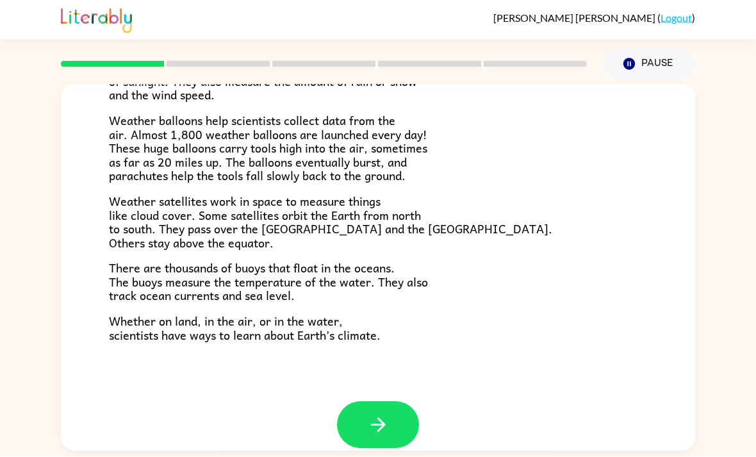
scroll to position [41, 0]
click at [2, 97] on div "Climate Climate is the average of the weather conditions over all four seasons.…" at bounding box center [378, 265] width 756 height 372
click at [375, 414] on icon "button" at bounding box center [378, 425] width 22 height 22
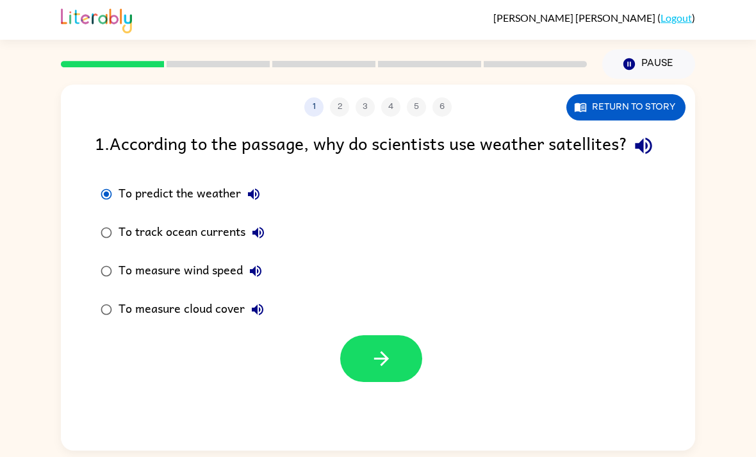
click at [364, 351] on button "button" at bounding box center [381, 358] width 82 height 47
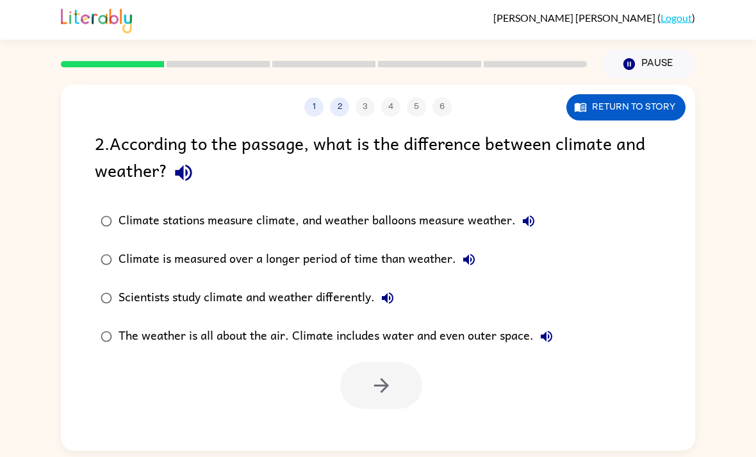
click at [126, 279] on label "Scientists study climate and weather differently." at bounding box center [327, 298] width 478 height 38
click at [362, 362] on button "button" at bounding box center [381, 385] width 82 height 47
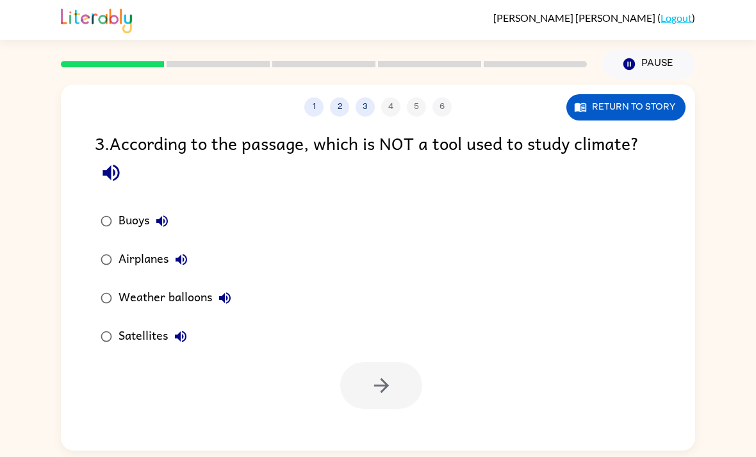
click at [135, 324] on div "Satellites" at bounding box center [156, 337] width 75 height 26
click at [347, 362] on button "button" at bounding box center [381, 385] width 82 height 47
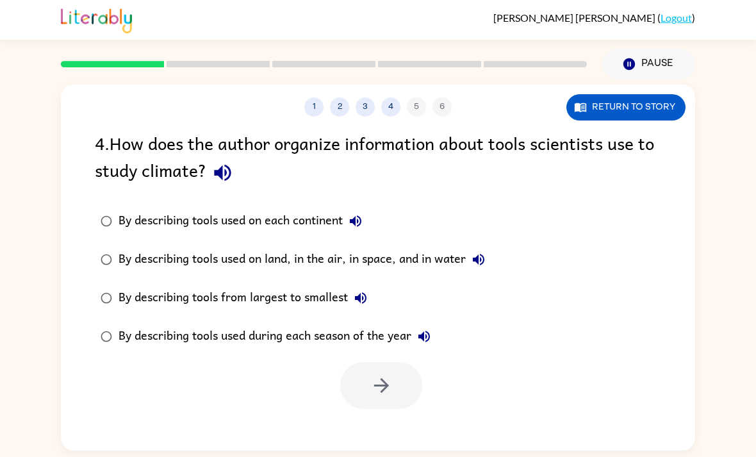
click at [6, 122] on div "1 2 3 4 5 6 Return to story 4 . How does the author organize information about …" at bounding box center [378, 265] width 756 height 372
click at [373, 362] on button "button" at bounding box center [381, 385] width 82 height 47
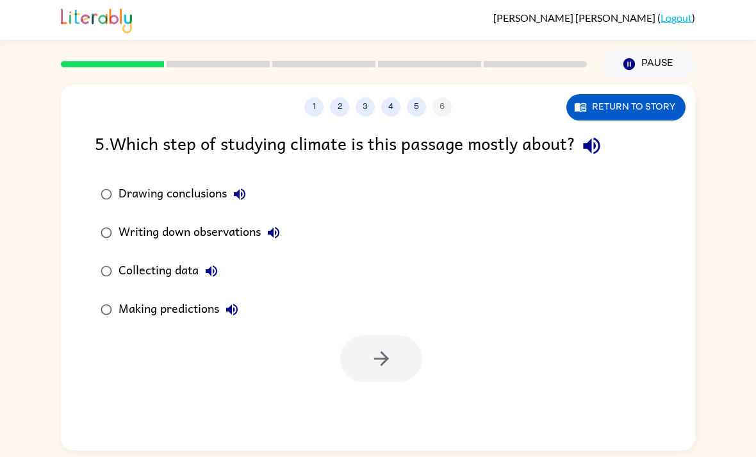
click at [122, 181] on div "Drawing conclusions" at bounding box center [186, 194] width 134 height 26
click at [364, 335] on button "button" at bounding box center [381, 358] width 82 height 47
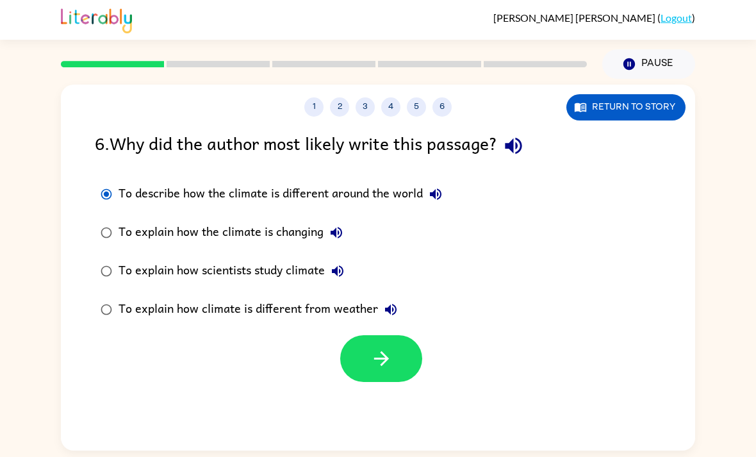
click at [381, 347] on icon "button" at bounding box center [381, 358] width 22 height 22
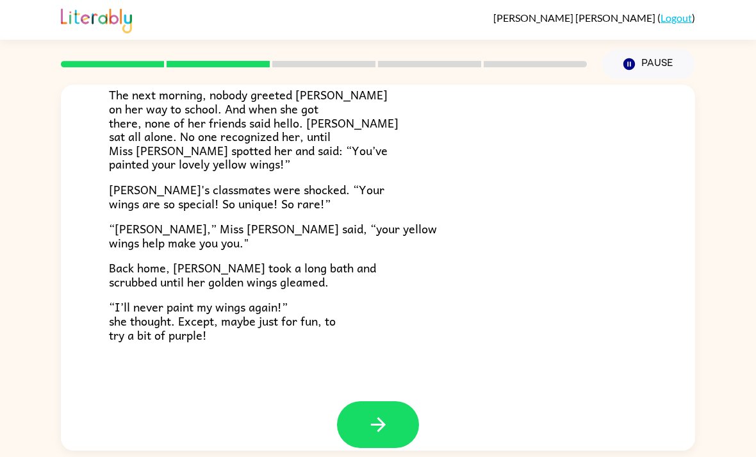
scroll to position [341, 0]
click at [78, 170] on div "[PERSON_NAME] [PERSON_NAME] the ladybug was a special bug. Unlike all her frien…" at bounding box center [378, 73] width 634 height 658
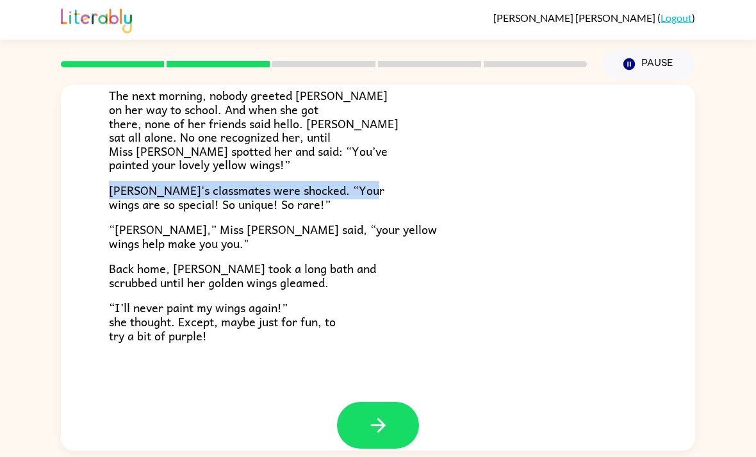
click at [69, 177] on div "[PERSON_NAME] [PERSON_NAME] the ladybug was a special bug. Unlike all her frien…" at bounding box center [378, 73] width 634 height 658
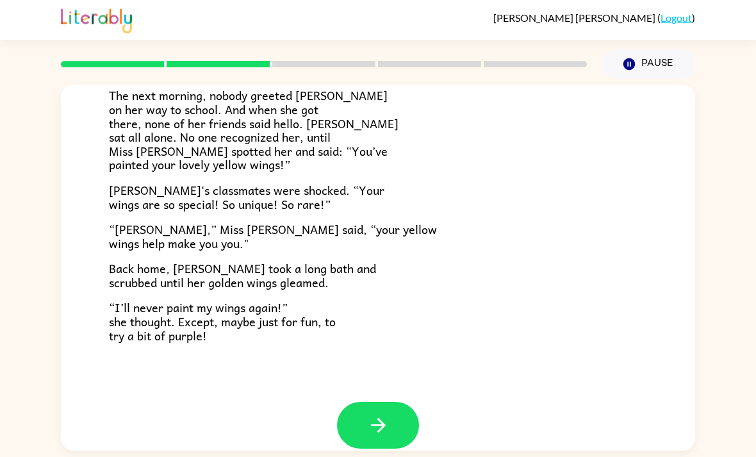
click at [344, 402] on button "button" at bounding box center [378, 425] width 82 height 47
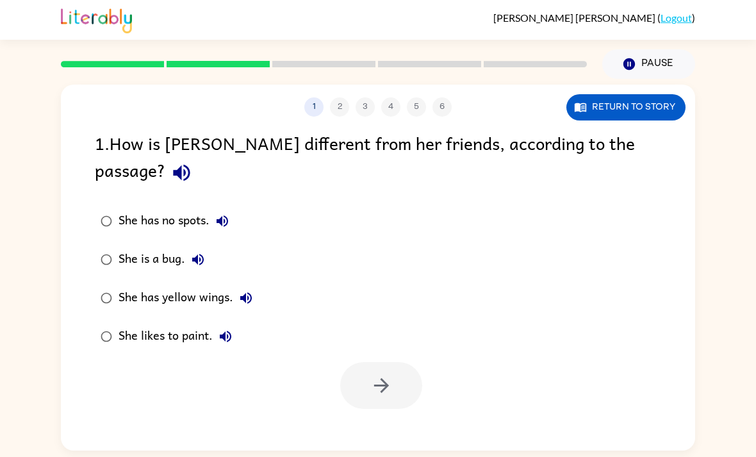
scroll to position [0, 0]
click at [358, 362] on button "button" at bounding box center [381, 385] width 82 height 47
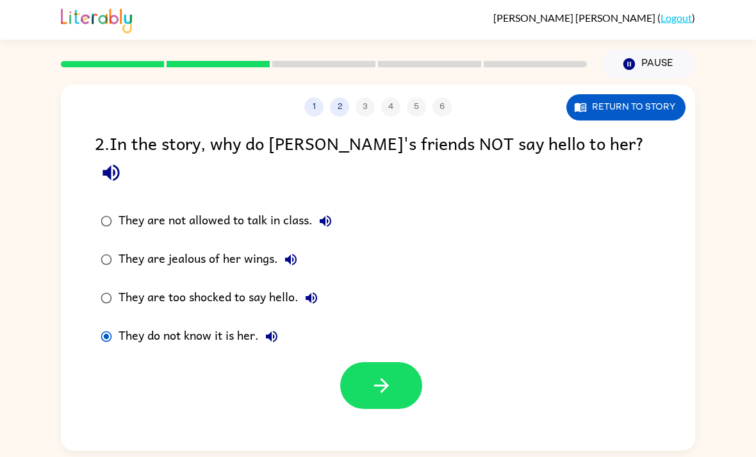
click at [372, 362] on button "button" at bounding box center [381, 385] width 82 height 47
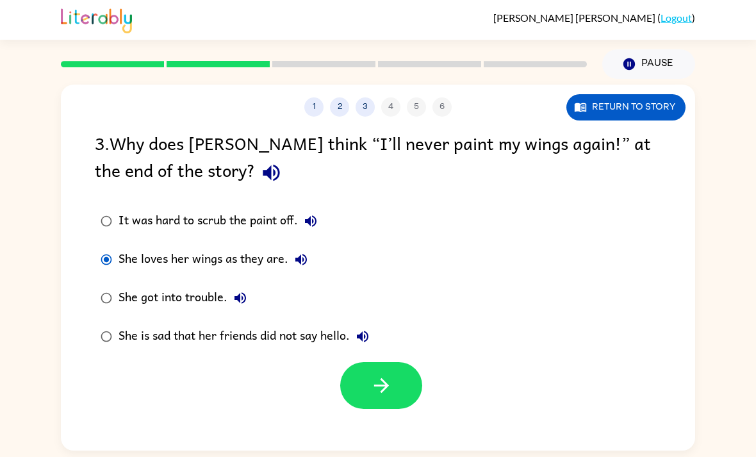
click at [354, 362] on button "button" at bounding box center [381, 385] width 82 height 47
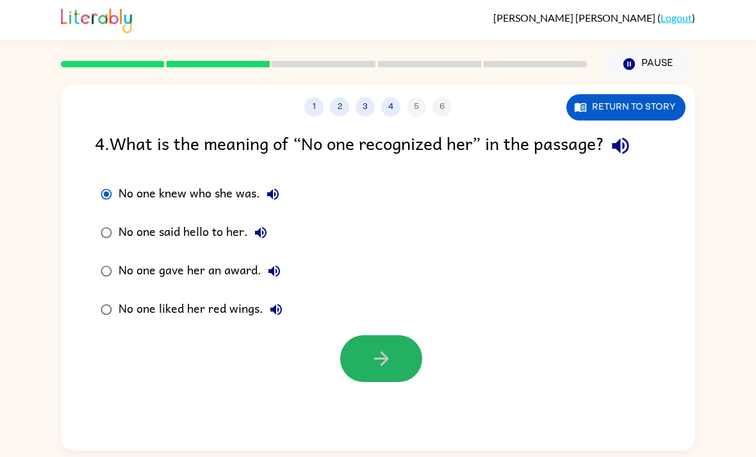
click at [403, 335] on button "button" at bounding box center [381, 358] width 82 height 47
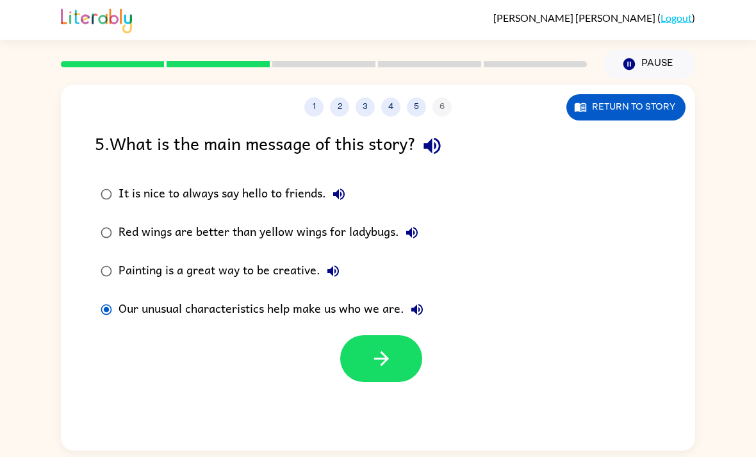
click at [384, 351] on icon "button" at bounding box center [381, 358] width 15 height 15
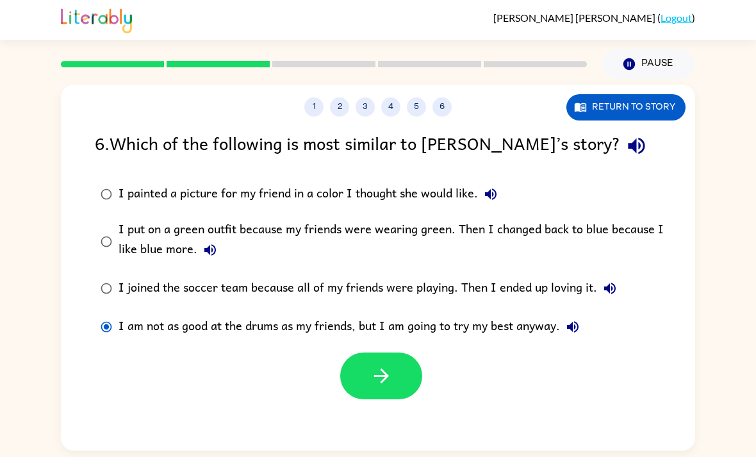
click at [367, 352] on button "button" at bounding box center [381, 375] width 82 height 47
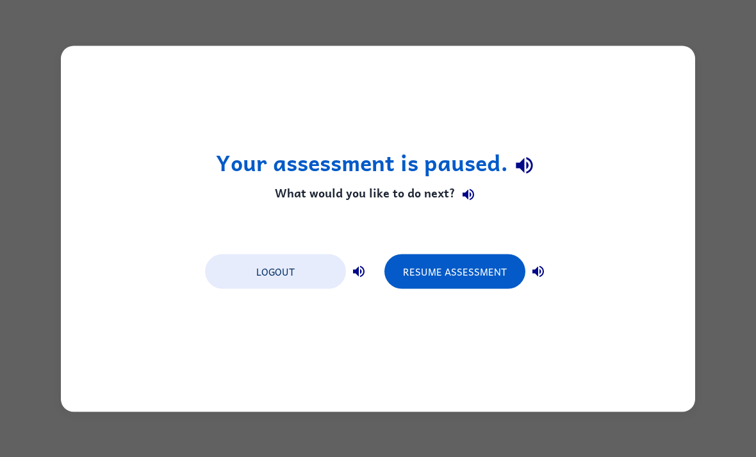
click at [453, 277] on button "Resume Assessment" at bounding box center [454, 271] width 141 height 35
click at [474, 283] on button "Resume Assessment" at bounding box center [454, 271] width 141 height 35
click at [465, 287] on button "Resume Assessment" at bounding box center [454, 271] width 141 height 35
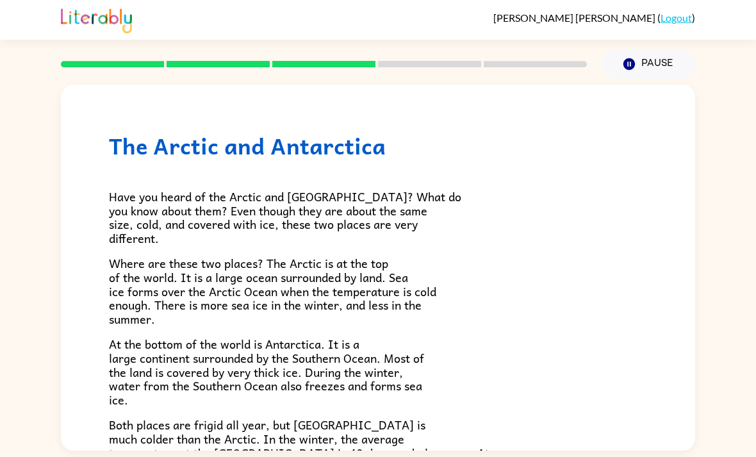
click at [752, 399] on div "The Arctic and [GEOGRAPHIC_DATA] Have you heard of the Arctic and [GEOGRAPHIC_D…" at bounding box center [378, 265] width 756 height 372
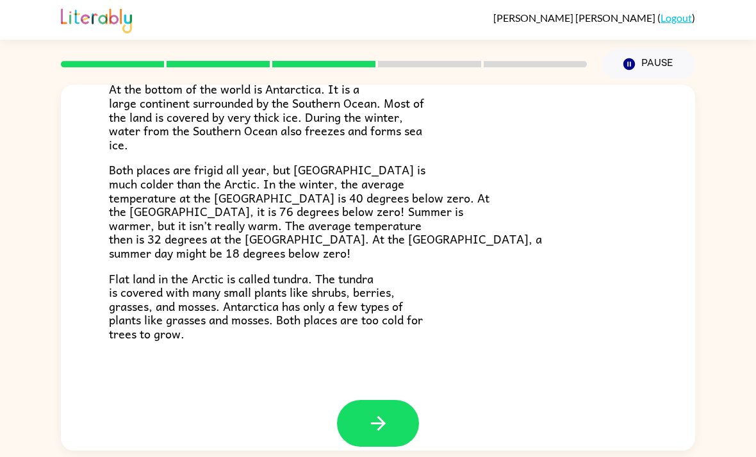
scroll to position [254, 0]
click at [400, 410] on button "button" at bounding box center [378, 423] width 82 height 47
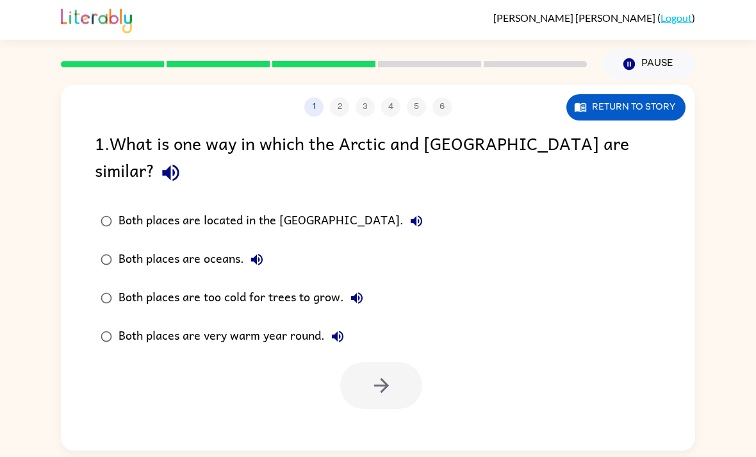
click at [138, 247] on div "Both places are oceans." at bounding box center [194, 260] width 151 height 26
click at [359, 362] on button "button" at bounding box center [381, 385] width 82 height 47
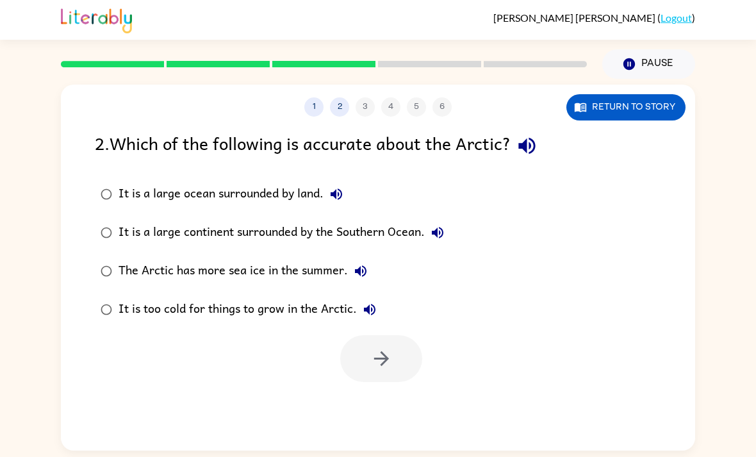
scroll to position [41, 0]
click at [135, 181] on div "It is a large ocean surrounded by land." at bounding box center [234, 194] width 231 height 26
click at [153, 181] on div "It is a large ocean surrounded by land." at bounding box center [234, 194] width 231 height 26
click at [374, 347] on icon "button" at bounding box center [381, 358] width 22 height 22
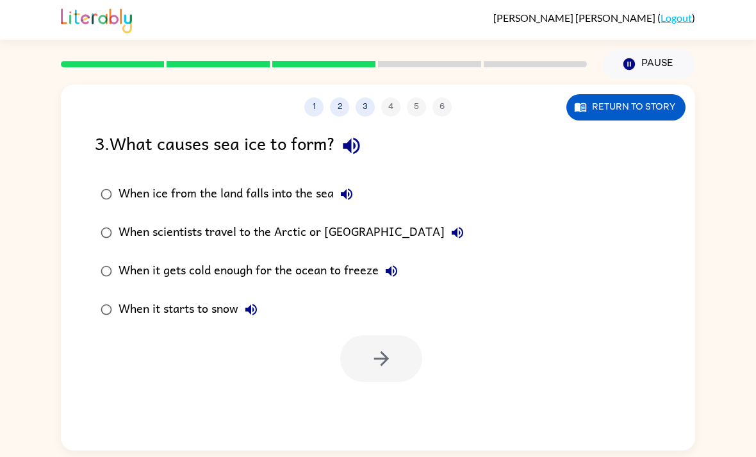
scroll to position [0, 0]
click at [314, 278] on div "When it gets cold enough for the ocean to freeze" at bounding box center [262, 271] width 286 height 26
click at [384, 363] on icon "button" at bounding box center [381, 358] width 15 height 15
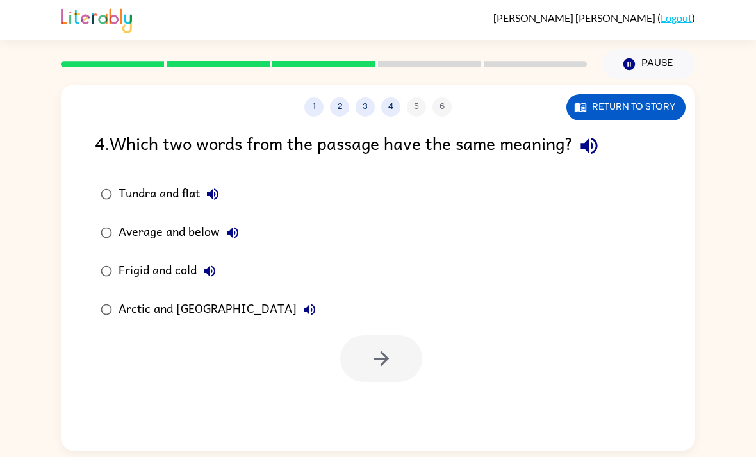
click at [754, 142] on div "1 2 3 4 5 6 Return to story 4 . Which two words from the passage have the same …" at bounding box center [378, 265] width 756 height 372
click at [129, 270] on div "Frigid and cold" at bounding box center [171, 271] width 104 height 26
click at [377, 374] on button "button" at bounding box center [381, 358] width 82 height 47
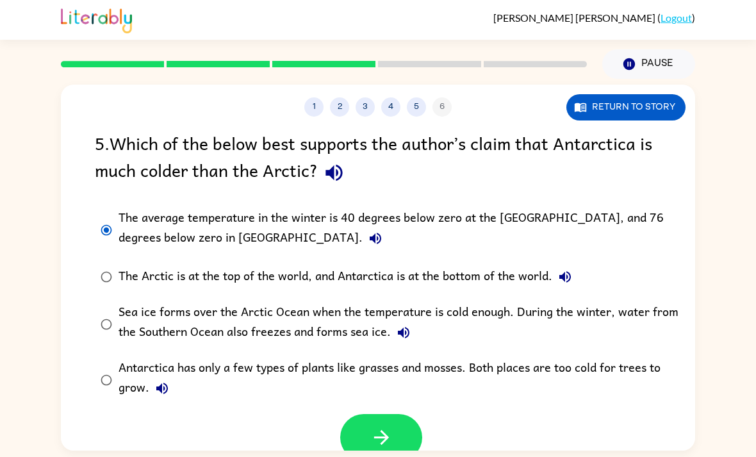
click at [371, 445] on icon "button" at bounding box center [381, 437] width 22 height 22
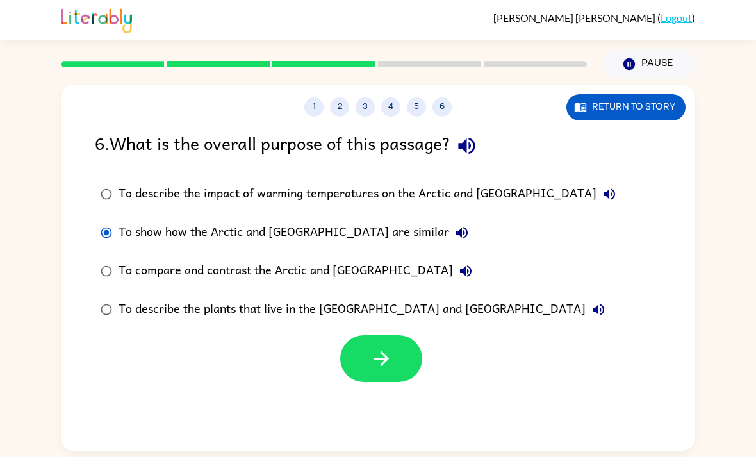
click at [387, 358] on icon "button" at bounding box center [381, 358] width 15 height 15
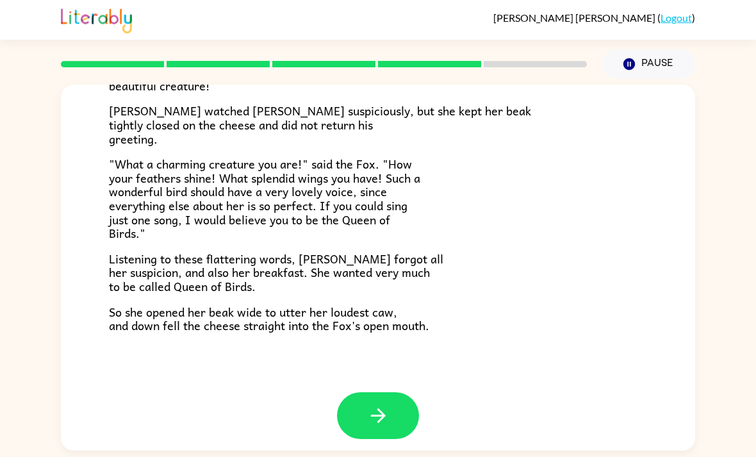
scroll to position [237, 0]
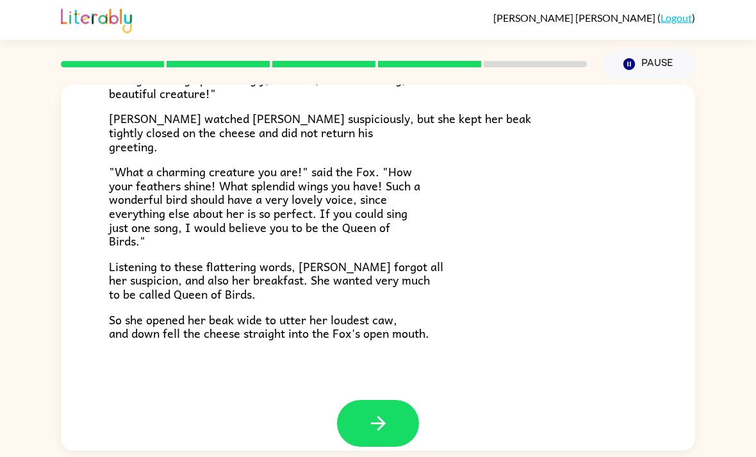
click at [410, 418] on button "button" at bounding box center [378, 423] width 82 height 47
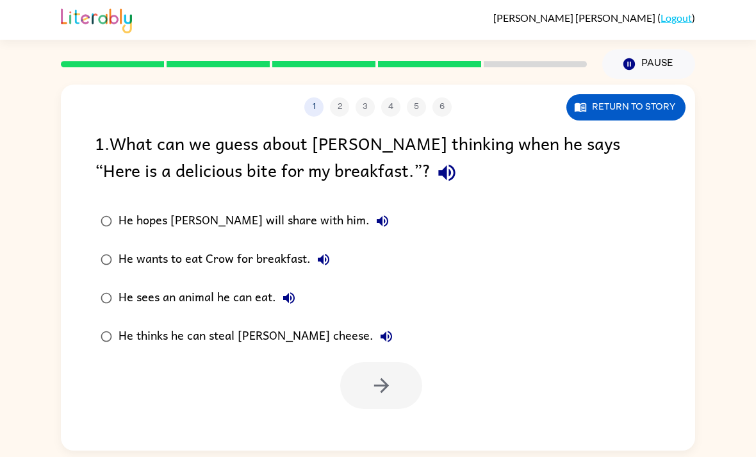
scroll to position [0, 0]
click at [247, 349] on div "He thinks he can steal [PERSON_NAME] cheese." at bounding box center [259, 337] width 281 height 26
click at [272, 325] on div "He thinks he can steal [PERSON_NAME] cheese." at bounding box center [259, 337] width 281 height 26
click at [402, 392] on button "button" at bounding box center [381, 385] width 82 height 47
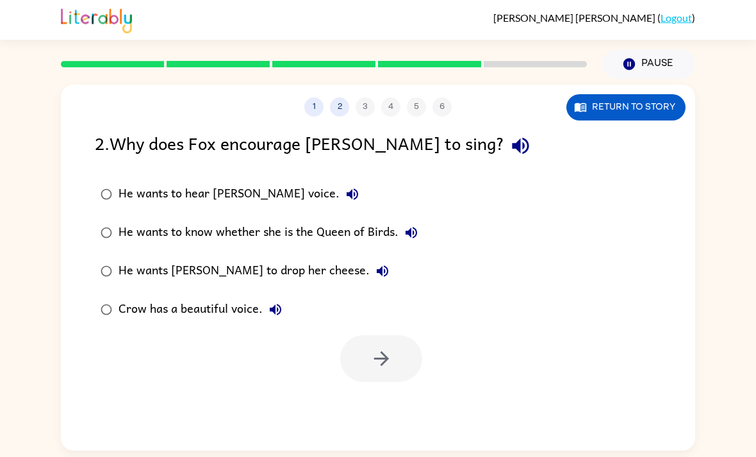
click at [258, 274] on div "He wants [PERSON_NAME] to drop her cheese." at bounding box center [257, 271] width 277 height 26
click at [407, 375] on button "button" at bounding box center [381, 358] width 82 height 47
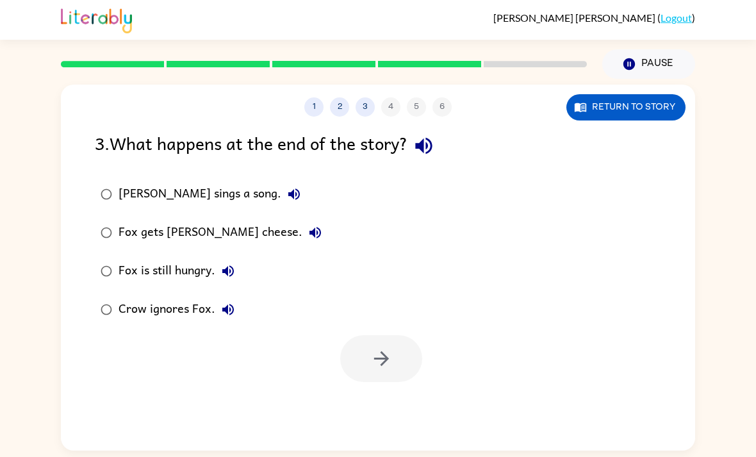
click at [227, 235] on div "Fox gets [PERSON_NAME] cheese." at bounding box center [224, 233] width 210 height 26
click at [386, 377] on button "button" at bounding box center [381, 358] width 82 height 47
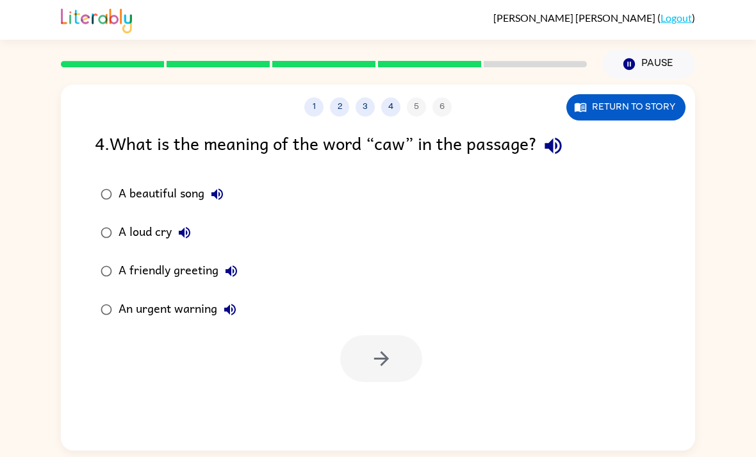
click at [139, 326] on label "An urgent warning" at bounding box center [169, 309] width 163 height 38
click at [378, 342] on button "button" at bounding box center [381, 358] width 82 height 47
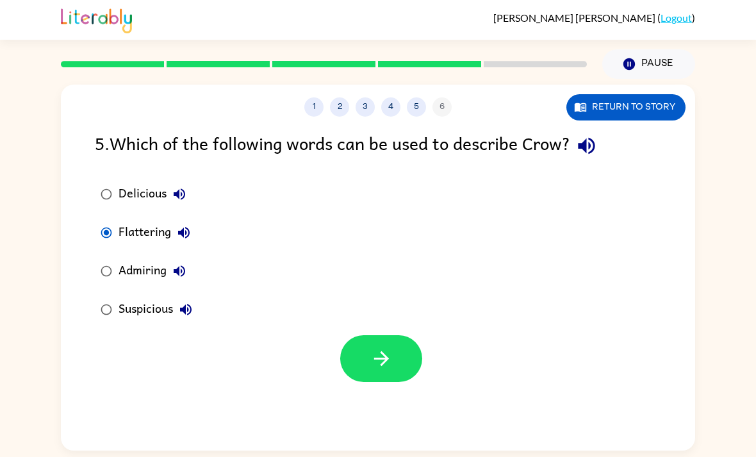
click at [408, 375] on button "button" at bounding box center [381, 358] width 82 height 47
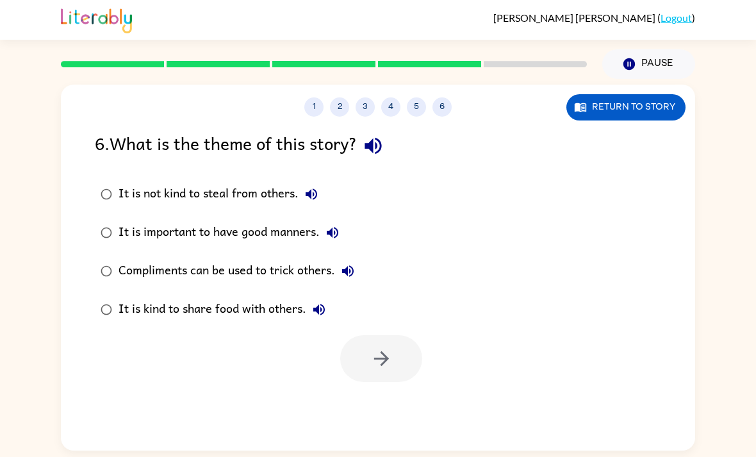
click at [139, 190] on div "It is not kind to steal from others." at bounding box center [222, 194] width 206 height 26
click at [377, 359] on icon "button" at bounding box center [381, 358] width 15 height 15
